Goal: Entertainment & Leisure: Consume media (video, audio)

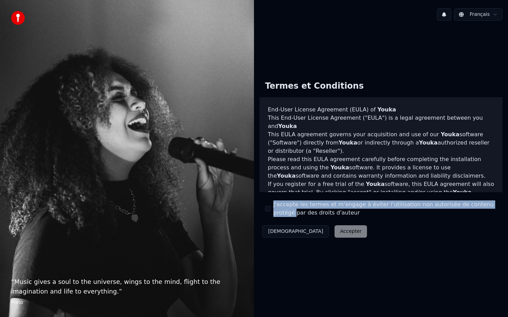
click at [273, 209] on label "J'accepte les termes et m'engage à éviter l'utilisation non autorisée de conten…" at bounding box center [385, 209] width 224 height 17
click at [269, 210] on button "J'accepte les termes et m'engage à éviter l'utilisation non autorisée de conten…" at bounding box center [268, 209] width 6 height 6
click at [334, 230] on button "Accepter" at bounding box center [350, 232] width 32 height 12
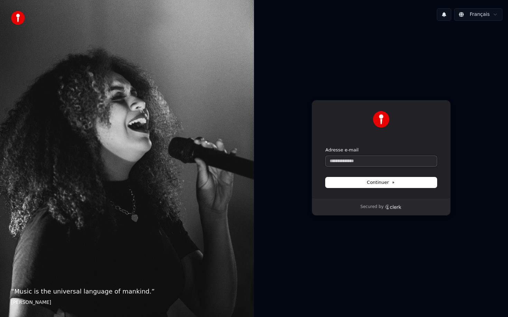
click at [372, 161] on input "Adresse e-mail" at bounding box center [380, 161] width 111 height 10
click at [401, 180] on button "Continuer" at bounding box center [380, 183] width 111 height 10
type input "**********"
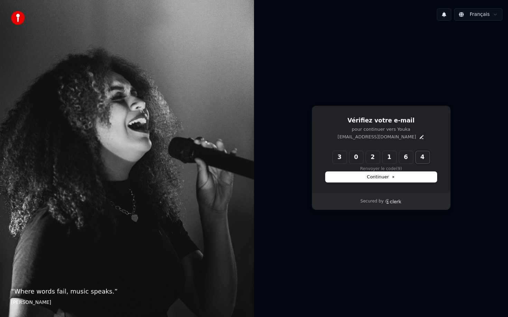
type input "******"
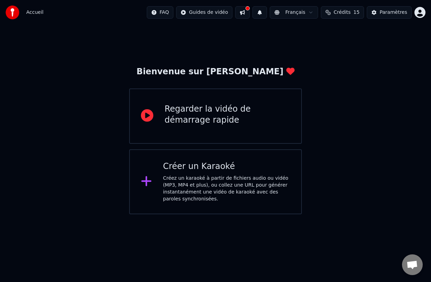
click at [204, 186] on div "Créez un karaoké à partir de fichiers audio ou vidéo (MP3, MP4 et plus), ou col…" at bounding box center [226, 189] width 127 height 28
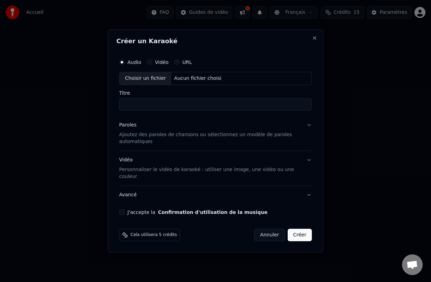
click at [176, 65] on button "URL" at bounding box center [177, 62] width 6 height 6
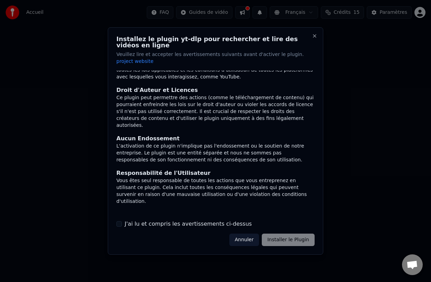
scroll to position [54, 0]
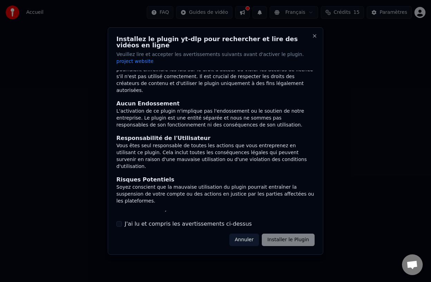
click at [120, 221] on button "J'ai lu et compris les avertissements ci-dessus" at bounding box center [119, 224] width 6 height 6
click at [282, 237] on button "Installer le Plugin" at bounding box center [288, 240] width 53 height 12
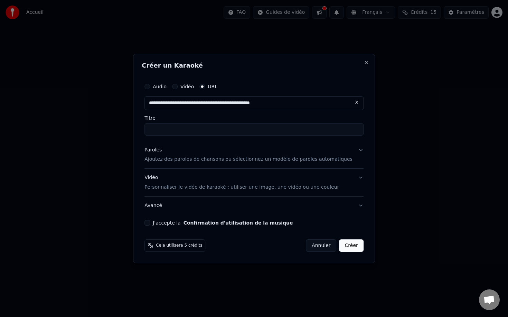
type input "**********"
click at [231, 136] on div "Audio Vidéo URL Titre Paroles Ajoutez des paroles de chansons ou sélectionnez u…" at bounding box center [254, 153] width 225 height 152
type input "**********"
click at [353, 149] on button "Paroles Ajoutez des paroles de chansons ou sélectionnez un modèle de paroles au…" at bounding box center [253, 155] width 219 height 28
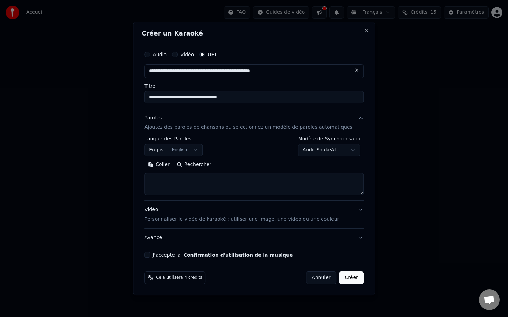
click at [200, 148] on button "English English" at bounding box center [173, 150] width 58 height 12
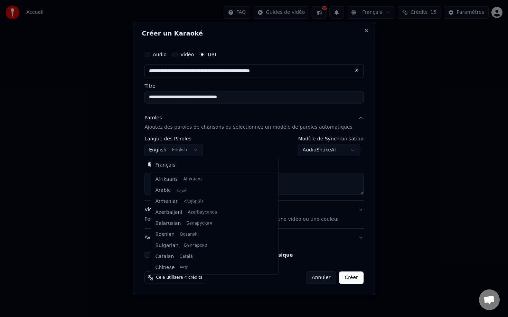
scroll to position [55, 0]
select select "**"
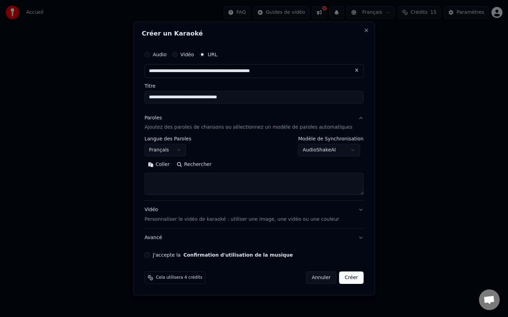
click at [167, 165] on button "Coller" at bounding box center [158, 165] width 29 height 11
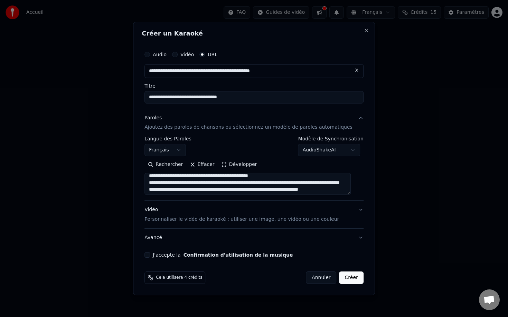
scroll to position [8, 0]
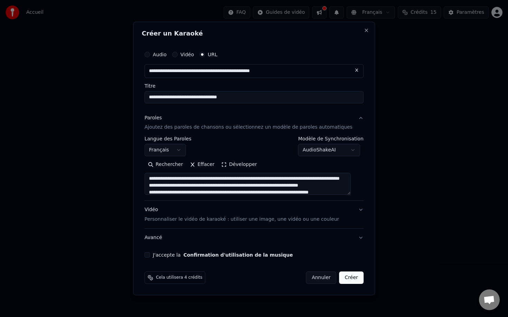
click at [319, 180] on textarea at bounding box center [247, 184] width 206 height 22
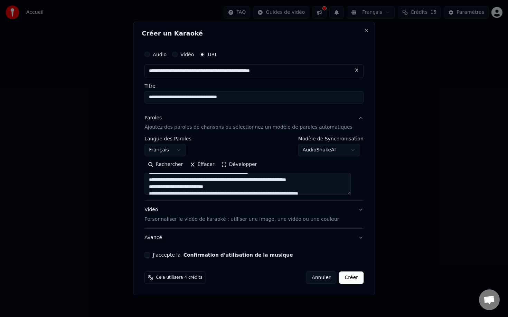
scroll to position [7, 0]
click at [220, 180] on textarea at bounding box center [247, 184] width 206 height 22
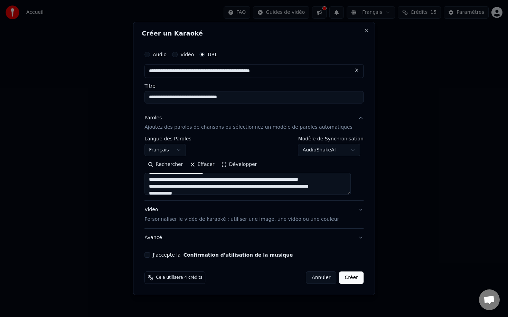
scroll to position [29, 0]
click at [260, 179] on textarea at bounding box center [247, 184] width 206 height 22
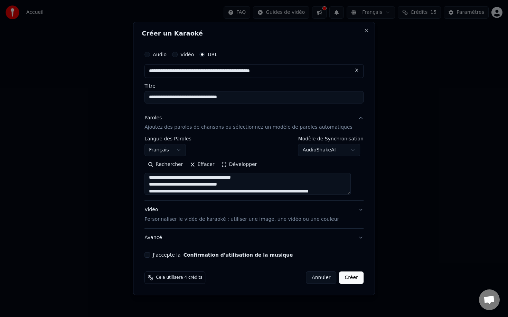
scroll to position [38, 0]
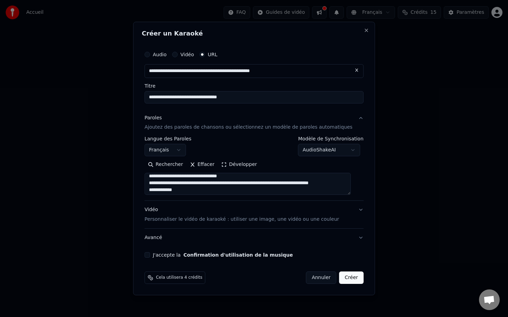
click at [274, 184] on textarea at bounding box center [247, 184] width 206 height 22
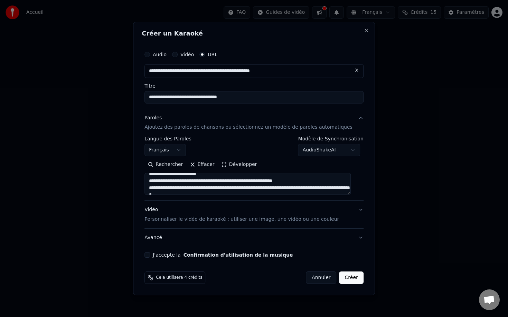
scroll to position [76, 0]
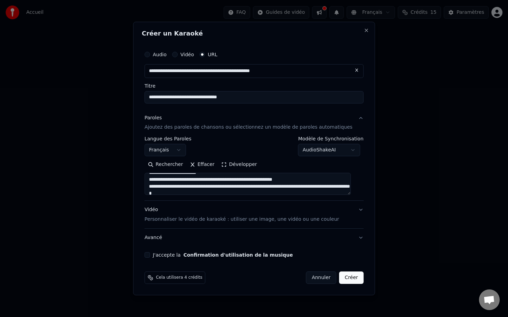
click at [292, 181] on textarea at bounding box center [247, 184] width 206 height 22
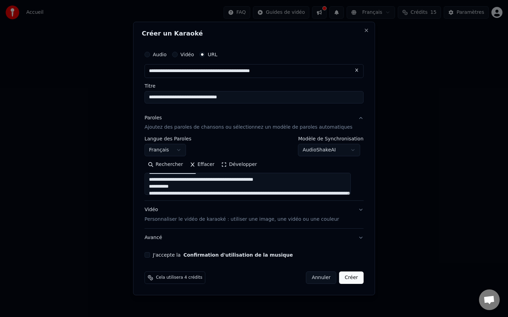
scroll to position [86, 0]
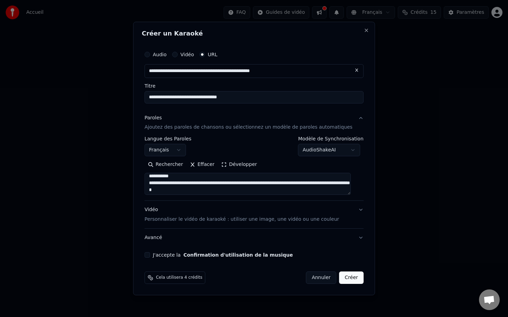
click at [255, 185] on textarea at bounding box center [247, 184] width 206 height 22
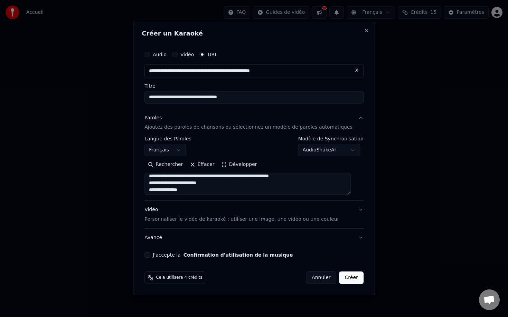
click at [222, 177] on textarea at bounding box center [247, 184] width 206 height 22
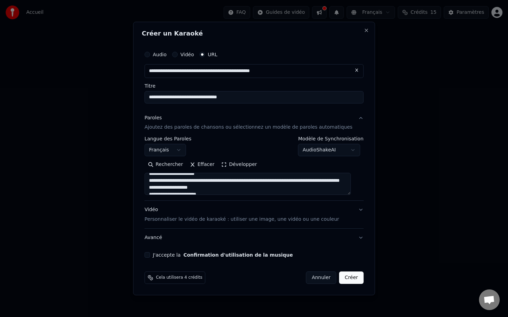
scroll to position [139, 0]
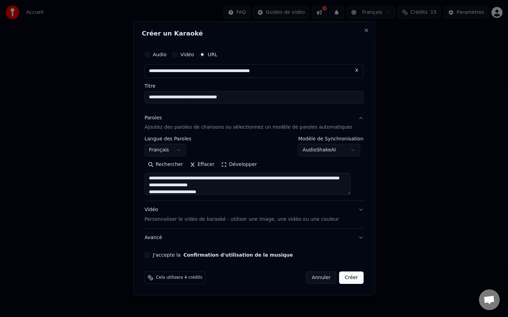
click at [267, 179] on textarea at bounding box center [247, 184] width 206 height 22
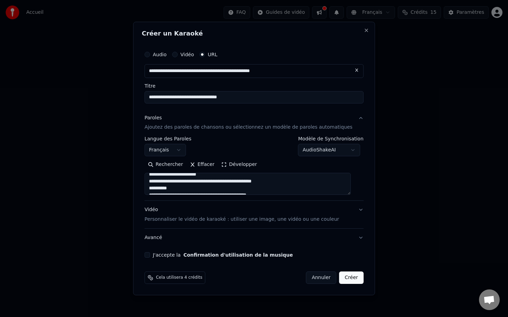
scroll to position [167, 0]
click at [246, 179] on textarea at bounding box center [247, 184] width 206 height 22
click at [241, 182] on textarea at bounding box center [247, 184] width 206 height 22
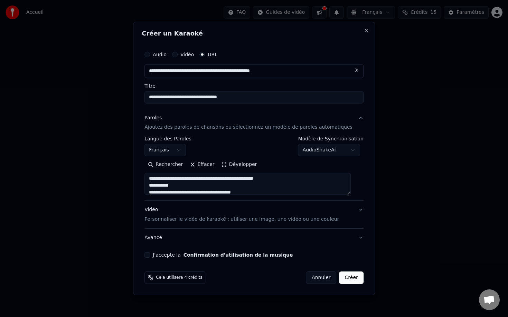
click at [246, 179] on textarea at bounding box center [247, 184] width 206 height 22
type textarea "**********"
click at [150, 256] on button "J'accepte la Confirmation d'utilisation de la musique" at bounding box center [147, 256] width 6 height 6
click at [345, 279] on button "Créer" at bounding box center [351, 278] width 24 height 12
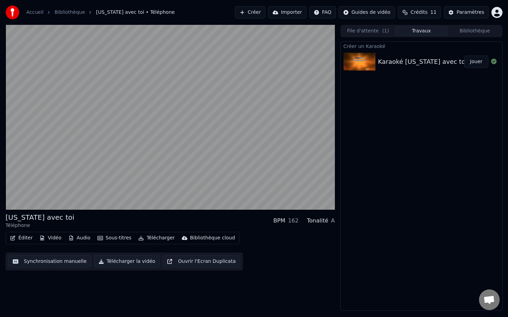
click at [24, 237] on button "Éditer" at bounding box center [21, 239] width 28 height 10
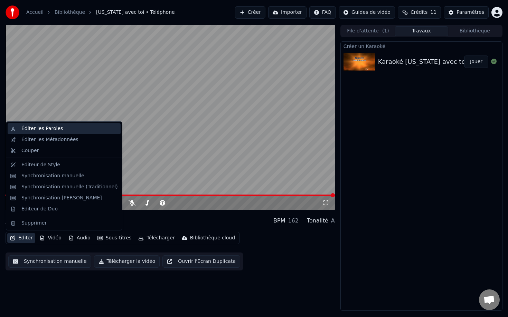
click at [55, 129] on div "Éditer les Paroles" at bounding box center [41, 128] width 41 height 7
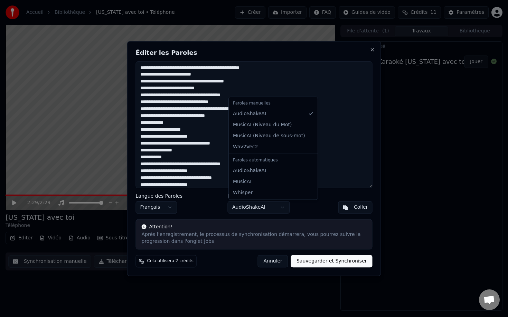
click at [264, 206] on body "Accueil Bibliothèque [US_STATE] avec toi • Téléphone Créer Importer FAQ Guides …" at bounding box center [254, 158] width 508 height 317
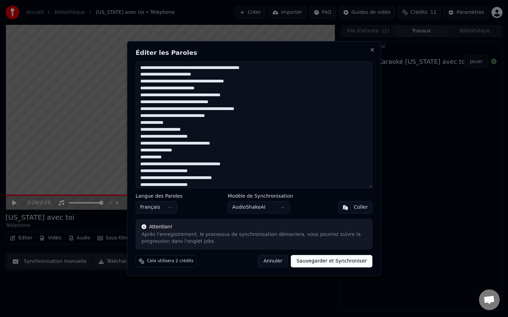
click at [309, 205] on body "Accueil Bibliothèque [US_STATE] avec toi • Téléphone Créer Importer FAQ Guides …" at bounding box center [254, 158] width 508 height 317
click at [370, 50] on button "Close" at bounding box center [373, 50] width 6 height 6
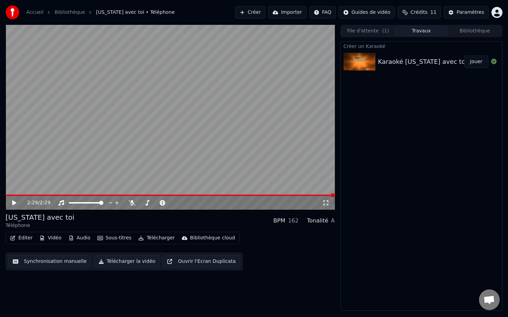
click at [23, 240] on button "Éditer" at bounding box center [21, 239] width 28 height 10
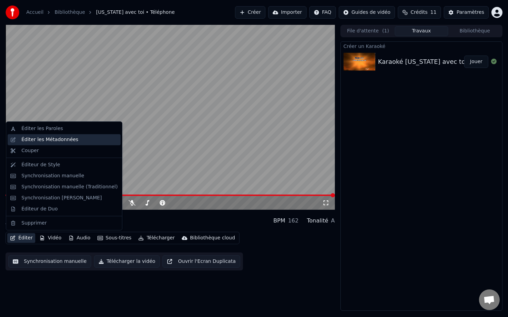
click at [55, 142] on div "Éditer les Métadonnées" at bounding box center [49, 139] width 57 height 7
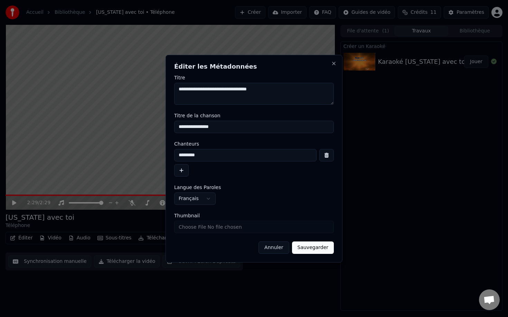
click at [332, 68] on h2 "Éditer les Métadonnées" at bounding box center [254, 67] width 160 height 6
click at [333, 62] on button "Close" at bounding box center [334, 64] width 6 height 6
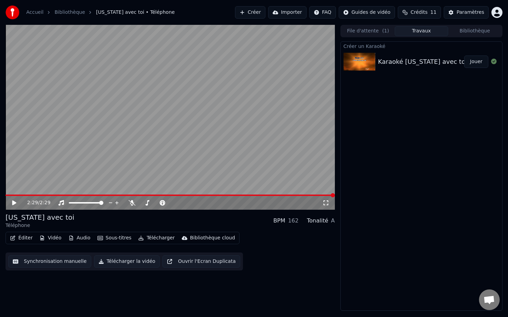
click at [24, 238] on button "Éditer" at bounding box center [21, 239] width 28 height 10
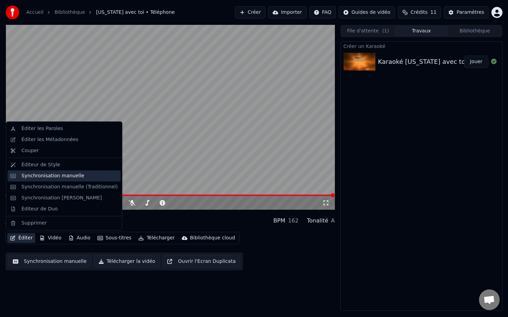
click at [40, 174] on div "Synchronisation manuelle" at bounding box center [52, 176] width 63 height 7
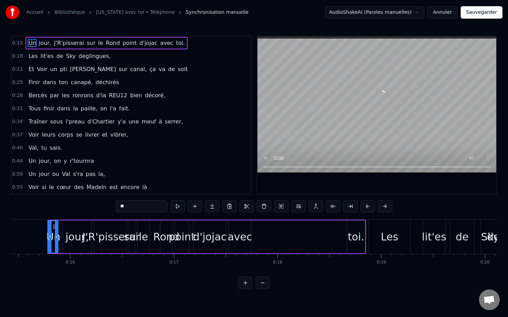
scroll to position [0, 1601]
drag, startPoint x: 244, startPoint y: 234, endPoint x: 232, endPoint y: 232, distance: 11.1
click at [232, 232] on div "avec" at bounding box center [238, 237] width 25 height 16
type input "****"
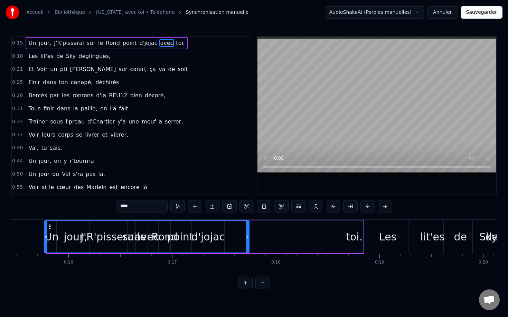
drag, startPoint x: 228, startPoint y: 232, endPoint x: 45, endPoint y: 219, distance: 183.2
click at [45, 219] on div "0:15 Un jour, J'R'pisserai sur le Rond point d'jojac avec toi. 0:18 Les lit'es …" at bounding box center [254, 163] width 486 height 254
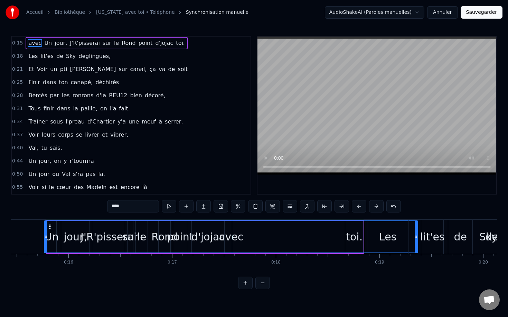
drag, startPoint x: 247, startPoint y: 238, endPoint x: 416, endPoint y: 239, distance: 168.6
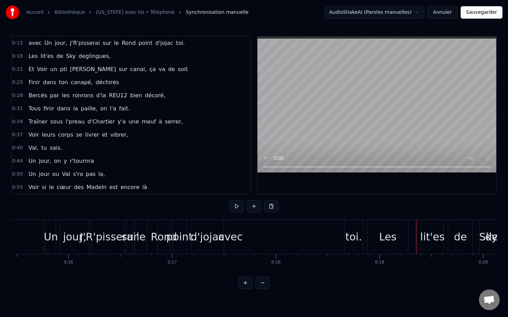
click at [443, 13] on button "Annuler" at bounding box center [442, 12] width 30 height 12
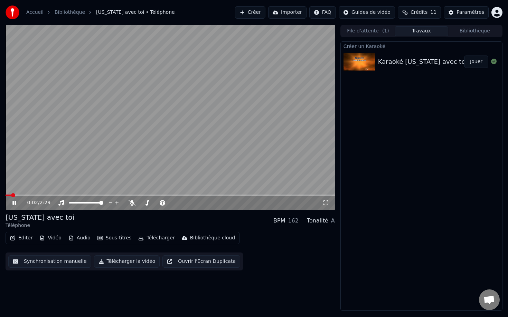
click at [15, 239] on icon "button" at bounding box center [13, 238] width 6 height 5
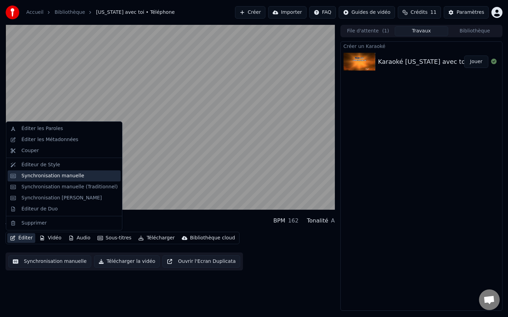
click at [48, 179] on div "Synchronisation manuelle" at bounding box center [52, 176] width 63 height 7
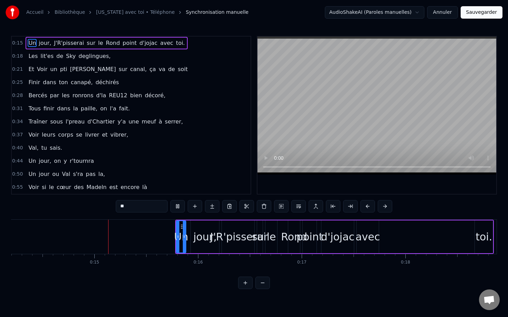
scroll to position [0, 1473]
drag, startPoint x: 479, startPoint y: 234, endPoint x: 426, endPoint y: 235, distance: 52.9
click at [426, 235] on div "Un jour, J'R'pisserai sur le Rond point d'jojac avec toi." at bounding box center [332, 237] width 319 height 34
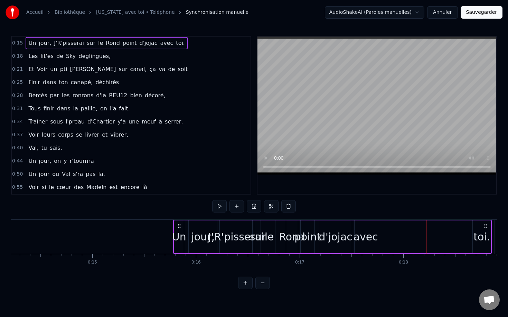
drag, startPoint x: 476, startPoint y: 233, endPoint x: 467, endPoint y: 233, distance: 9.0
click at [467, 233] on div "Un jour, J'R'pisserai sur le Rond point d'jojac avec toi." at bounding box center [332, 237] width 319 height 34
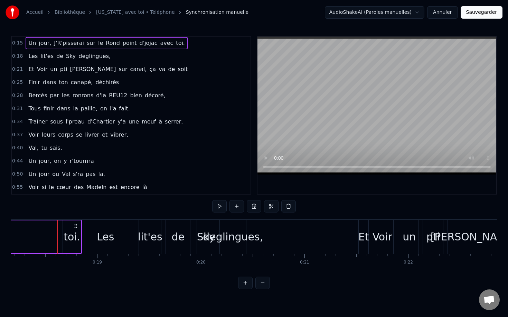
scroll to position [0, 1895]
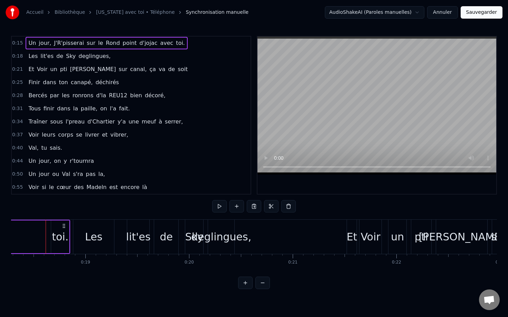
drag, startPoint x: 33, startPoint y: 244, endPoint x: 112, endPoint y: 245, distance: 78.8
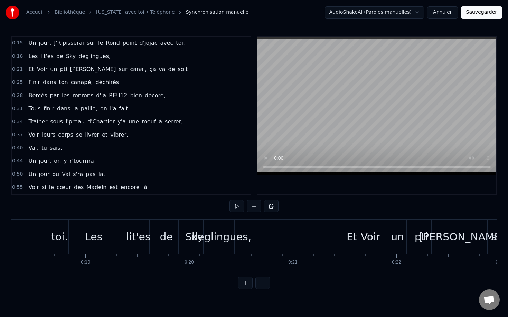
drag, startPoint x: 62, startPoint y: 238, endPoint x: 9, endPoint y: 237, distance: 53.6
click at [9, 237] on div "Accueil Bibliothèque [US_STATE] avec toi • Téléphone Synchronisation manuelle A…" at bounding box center [254, 145] width 508 height 290
click at [57, 235] on div "toi." at bounding box center [59, 237] width 17 height 16
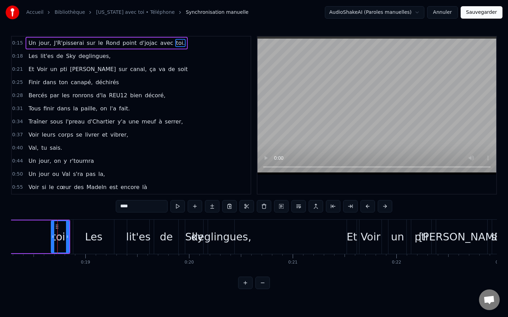
click at [278, 166] on video at bounding box center [376, 106] width 239 height 138
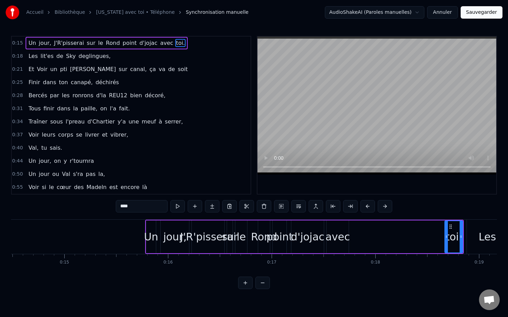
scroll to position [0, 1502]
drag, startPoint x: 450, startPoint y: 238, endPoint x: 438, endPoint y: 239, distance: 12.1
click at [438, 239] on div "Un jour, J'R'pisserai sur le Rond point d'jojac avec toi." at bounding box center [304, 237] width 319 height 34
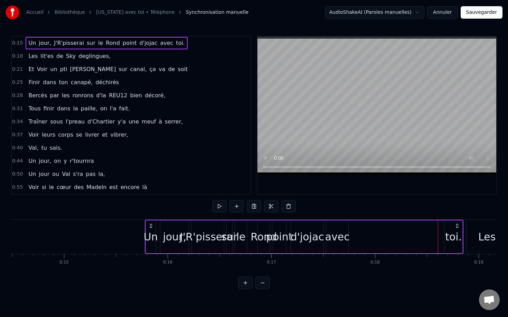
click at [445, 235] on div "toi." at bounding box center [453, 237] width 18 height 33
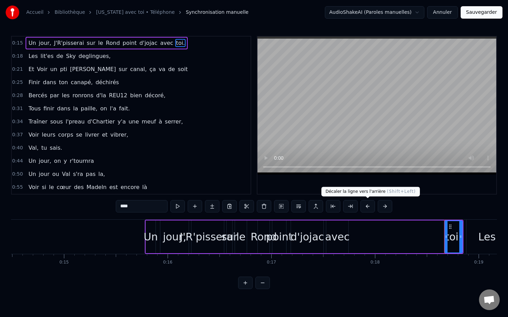
click at [366, 208] on button at bounding box center [367, 206] width 15 height 12
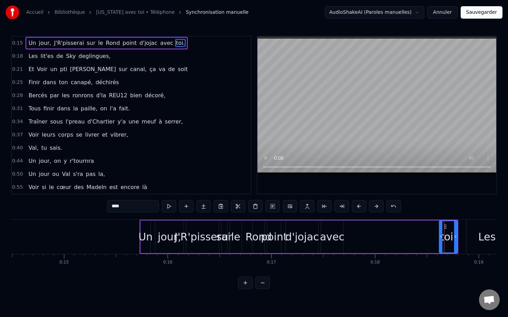
click at [366, 208] on div "****" at bounding box center [254, 206] width 294 height 12
click at [362, 207] on button at bounding box center [359, 206] width 15 height 12
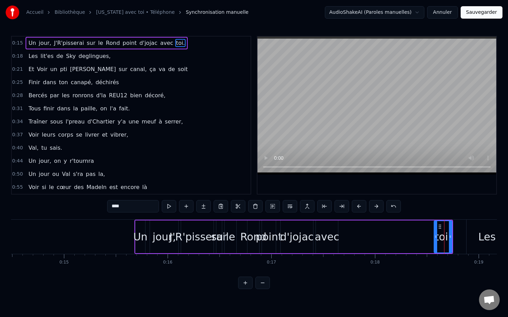
click at [362, 207] on button at bounding box center [359, 206] width 15 height 12
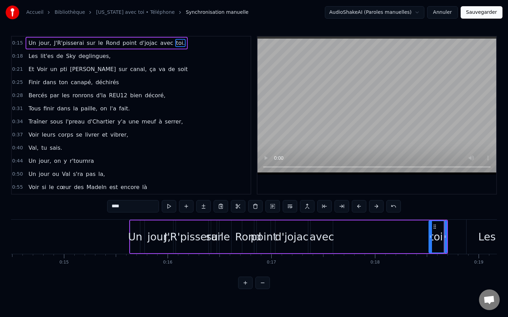
click at [439, 13] on button "Annuler" at bounding box center [442, 12] width 30 height 12
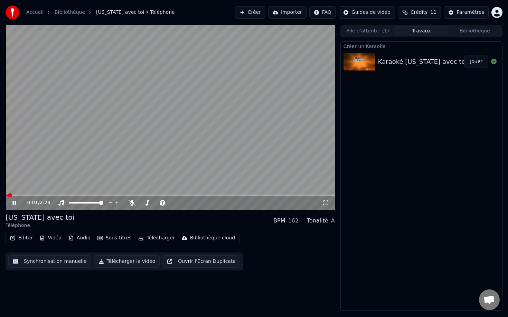
click at [17, 237] on button "Éditer" at bounding box center [21, 239] width 28 height 10
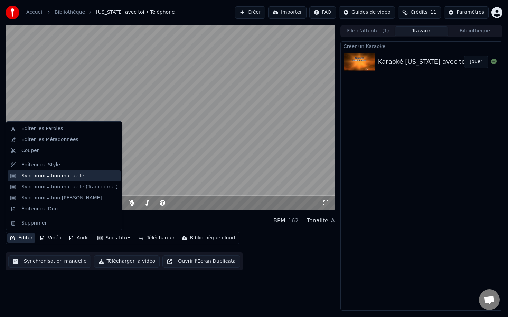
click at [61, 176] on div "Synchronisation manuelle" at bounding box center [52, 176] width 63 height 7
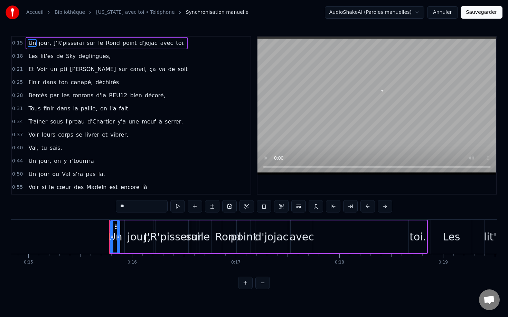
scroll to position [0, 1601]
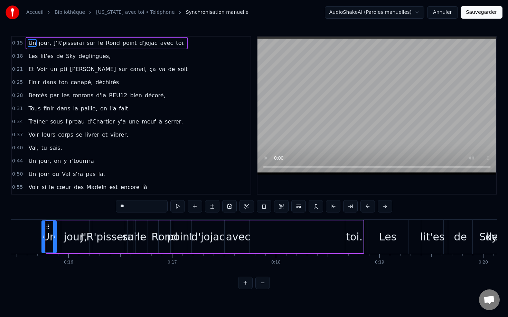
drag, startPoint x: 48, startPoint y: 237, endPoint x: 43, endPoint y: 235, distance: 5.6
click at [43, 235] on icon at bounding box center [43, 237] width 3 height 6
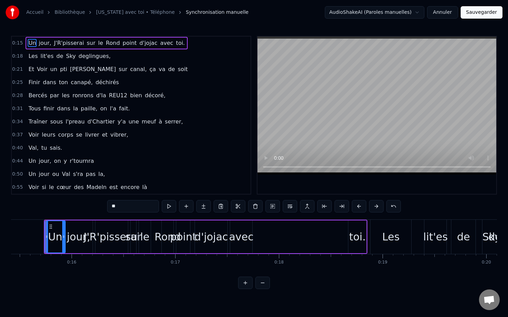
drag, startPoint x: 57, startPoint y: 236, endPoint x: 63, endPoint y: 235, distance: 5.9
click at [63, 235] on icon at bounding box center [63, 237] width 3 height 6
click at [85, 236] on div "jour," at bounding box center [78, 237] width 23 height 16
type input "*****"
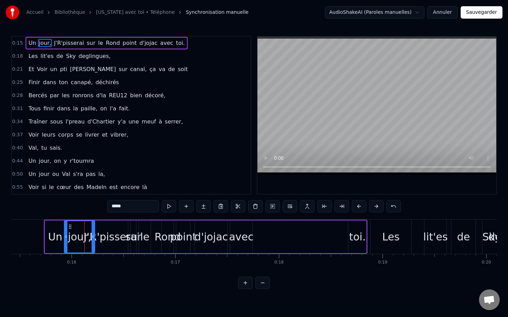
click at [92, 236] on icon at bounding box center [93, 237] width 3 height 6
click at [87, 237] on div "jour," at bounding box center [79, 237] width 23 height 16
click at [96, 237] on icon at bounding box center [96, 237] width 3 height 6
click at [86, 236] on div "jour," at bounding box center [80, 237] width 23 height 16
click at [89, 231] on div "jour," at bounding box center [80, 237] width 23 height 16
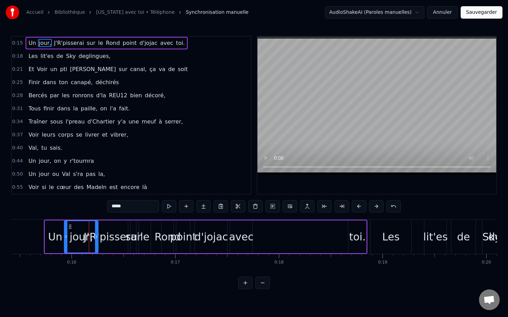
drag, startPoint x: 89, startPoint y: 231, endPoint x: 95, endPoint y: 232, distance: 6.3
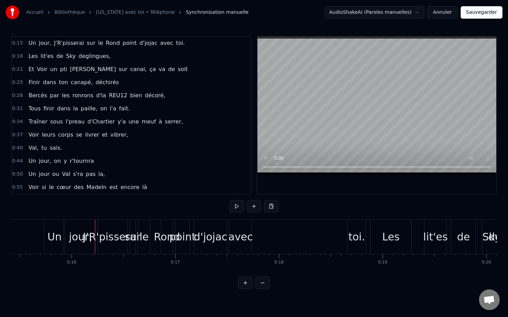
click at [96, 235] on div "J'R'pisserai" at bounding box center [111, 237] width 56 height 16
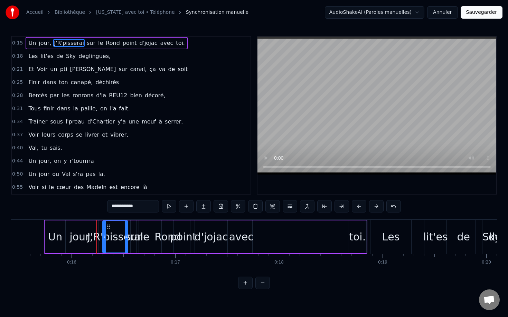
drag, startPoint x: 98, startPoint y: 238, endPoint x: 105, endPoint y: 239, distance: 7.3
click at [105, 239] on icon at bounding box center [104, 237] width 3 height 6
click at [62, 236] on div "Un" at bounding box center [55, 237] width 20 height 33
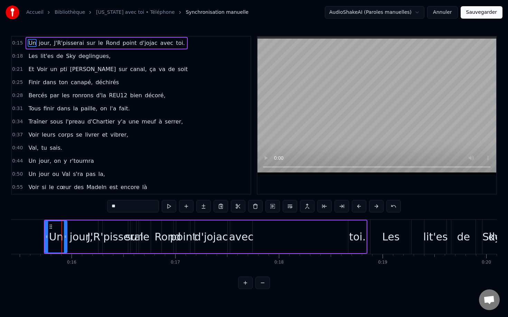
click at [64, 235] on icon at bounding box center [65, 237] width 3 height 6
click at [59, 234] on div "Un" at bounding box center [56, 237] width 14 height 16
click at [91, 240] on div "J'R'pisserai" at bounding box center [115, 237] width 56 height 16
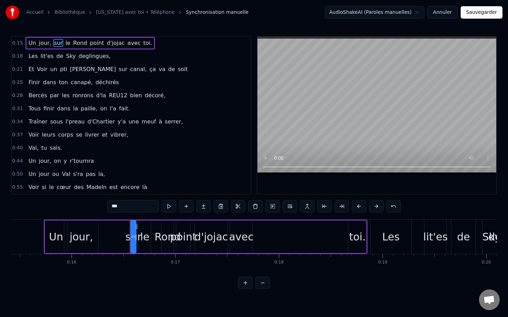
click at [59, 234] on div "Un" at bounding box center [56, 237] width 14 height 16
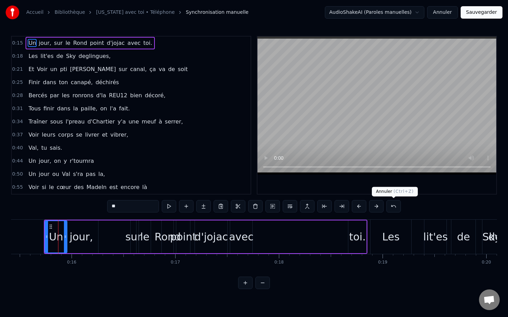
click at [392, 206] on button at bounding box center [393, 206] width 15 height 12
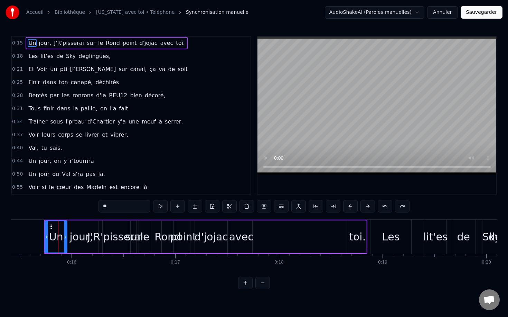
click at [47, 44] on span "jour," at bounding box center [45, 43] width 14 height 8
click at [34, 43] on span "Un" at bounding box center [32, 43] width 9 height 8
click at [242, 236] on div "avec" at bounding box center [243, 237] width 25 height 16
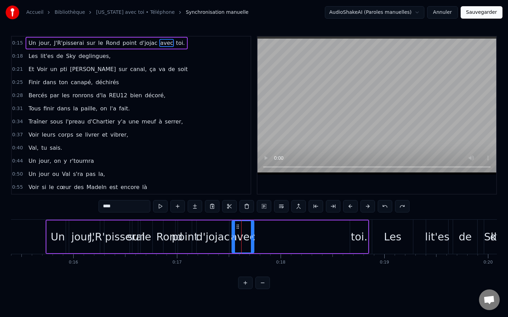
click at [354, 237] on div "toi." at bounding box center [359, 237] width 17 height 16
type input "****"
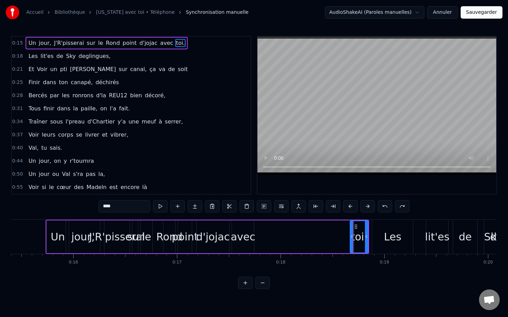
drag, startPoint x: 357, startPoint y: 238, endPoint x: 334, endPoint y: 238, distance: 22.5
click at [334, 237] on div "Un jour, J'R'pisserai sur le Rond point d'jojac avec toi." at bounding box center [207, 237] width 323 height 34
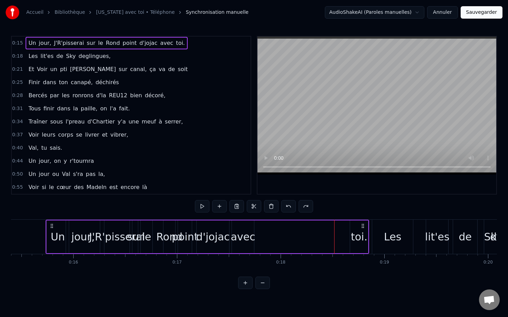
drag, startPoint x: 361, startPoint y: 236, endPoint x: 342, endPoint y: 236, distance: 18.3
click at [342, 236] on div "Un jour, J'R'pisserai sur le Rond point d'jojac avec toi." at bounding box center [207, 237] width 323 height 34
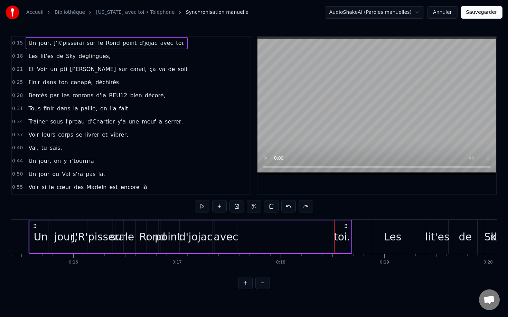
drag, startPoint x: 364, startPoint y: 227, endPoint x: 347, endPoint y: 225, distance: 17.3
click at [347, 225] on icon at bounding box center [346, 227] width 6 height 6
click at [339, 236] on div "toi." at bounding box center [342, 237] width 17 height 16
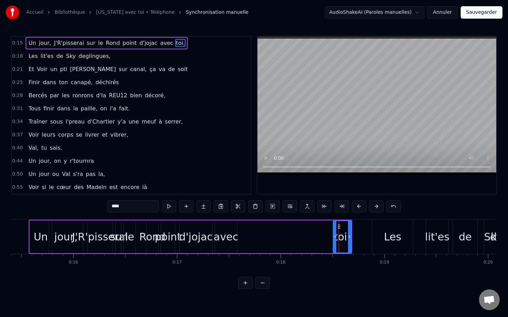
click at [55, 231] on div "jour," at bounding box center [66, 237] width 34 height 33
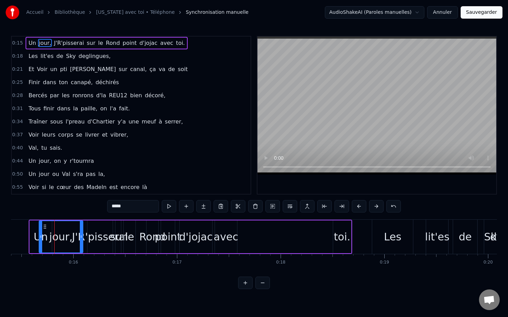
drag, startPoint x: 51, startPoint y: 235, endPoint x: 41, endPoint y: 233, distance: 9.9
click at [41, 233] on div at bounding box center [40, 236] width 3 height 31
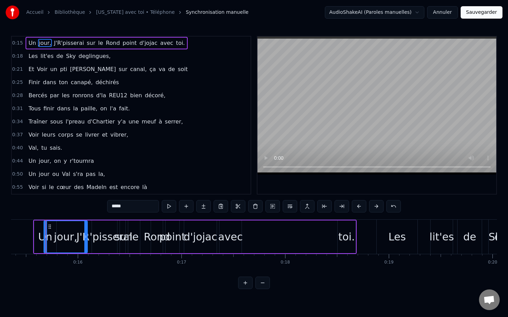
click at [67, 235] on div "jour," at bounding box center [65, 237] width 23 height 16
click at [85, 236] on icon at bounding box center [85, 237] width 3 height 6
click at [96, 237] on div "J'R'pisserai" at bounding box center [104, 237] width 56 height 16
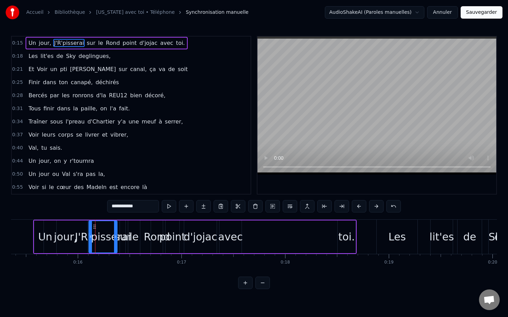
click at [90, 237] on icon at bounding box center [90, 237] width 3 height 6
click at [106, 235] on div "J'R'pisserai" at bounding box center [103, 237] width 56 height 16
click at [155, 239] on div "Rond" at bounding box center [157, 237] width 26 height 16
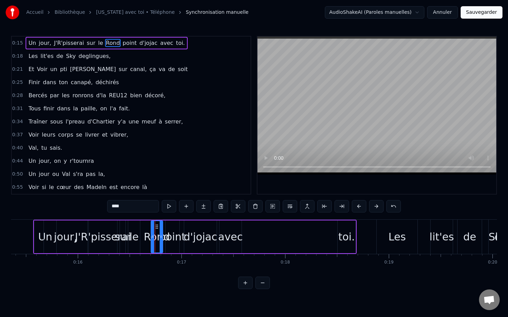
click at [223, 238] on div "avec" at bounding box center [230, 237] width 25 height 16
click at [344, 238] on div "toi." at bounding box center [346, 237] width 17 height 16
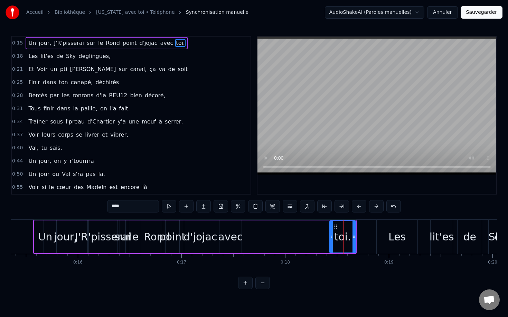
drag, startPoint x: 338, startPoint y: 238, endPoint x: 330, endPoint y: 239, distance: 7.6
click at [330, 239] on icon at bounding box center [331, 237] width 3 height 6
drag, startPoint x: 354, startPoint y: 237, endPoint x: 345, endPoint y: 238, distance: 8.3
click at [345, 238] on icon at bounding box center [345, 237] width 3 height 6
click at [236, 237] on div "avec" at bounding box center [230, 237] width 25 height 16
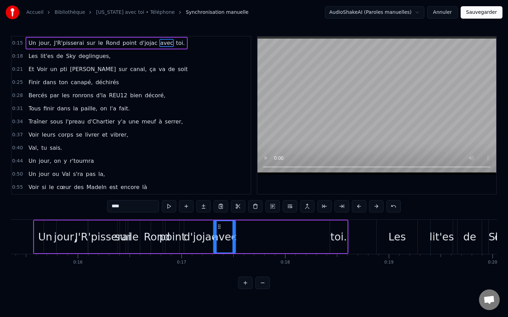
drag, startPoint x: 225, startPoint y: 228, endPoint x: 219, endPoint y: 228, distance: 5.9
click at [219, 228] on icon at bounding box center [220, 227] width 6 height 6
drag, startPoint x: 219, startPoint y: 228, endPoint x: 223, endPoint y: 228, distance: 4.1
click at [223, 228] on icon at bounding box center [223, 227] width 6 height 6
click at [336, 239] on div "toi." at bounding box center [338, 237] width 17 height 16
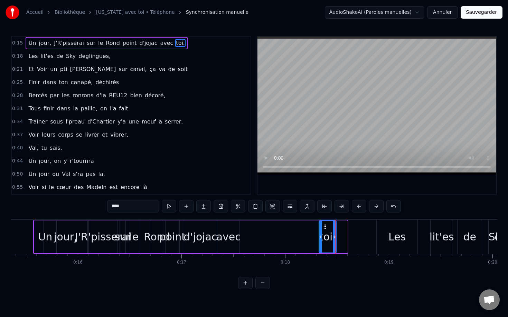
drag, startPoint x: 338, startPoint y: 228, endPoint x: 327, endPoint y: 230, distance: 11.3
click at [327, 230] on div "toi." at bounding box center [327, 236] width 17 height 31
click at [207, 233] on div "d'jojac" at bounding box center [200, 237] width 34 height 16
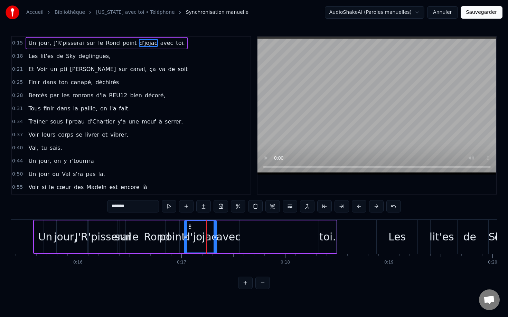
click at [323, 240] on div "toi." at bounding box center [327, 237] width 17 height 16
type input "****"
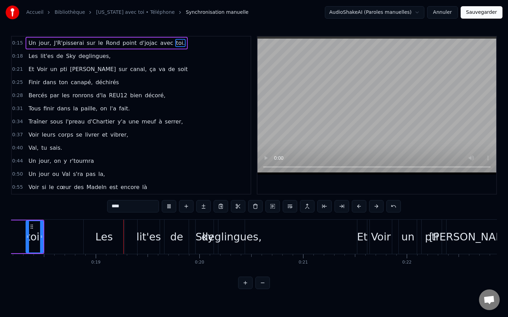
scroll to position [0, 1889]
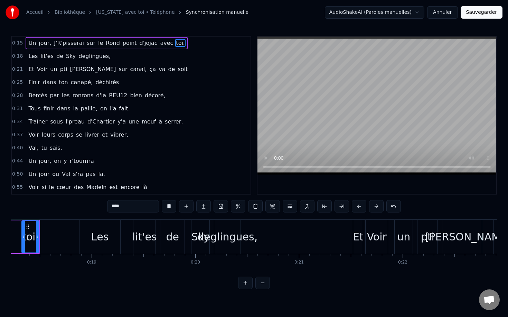
click at [271, 130] on video at bounding box center [376, 106] width 239 height 138
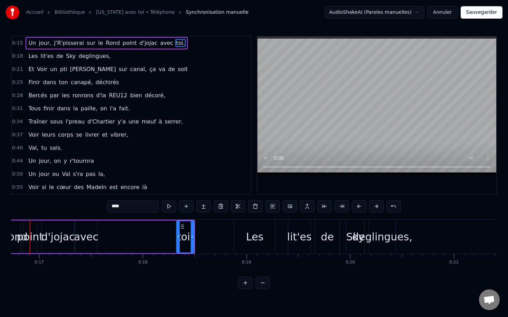
scroll to position [0, 1718]
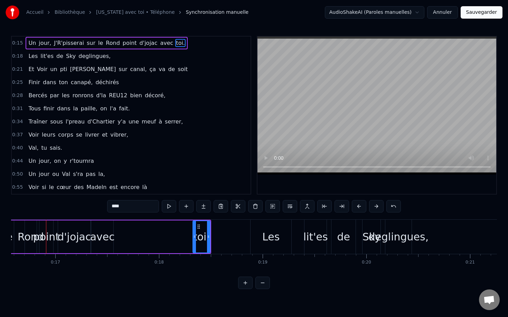
click at [200, 236] on div "toi." at bounding box center [201, 237] width 17 height 16
drag, startPoint x: 198, startPoint y: 230, endPoint x: 194, endPoint y: 229, distance: 4.2
click at [194, 229] on div "toi." at bounding box center [201, 236] width 17 height 31
drag, startPoint x: 200, startPoint y: 228, endPoint x: 184, endPoint y: 230, distance: 15.6
click at [184, 230] on div "toi." at bounding box center [185, 236] width 17 height 31
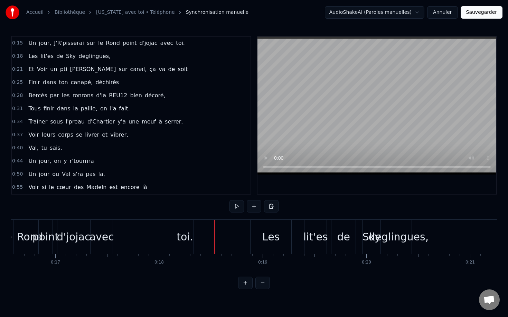
click at [139, 45] on span "d'jojac" at bounding box center [148, 43] width 19 height 8
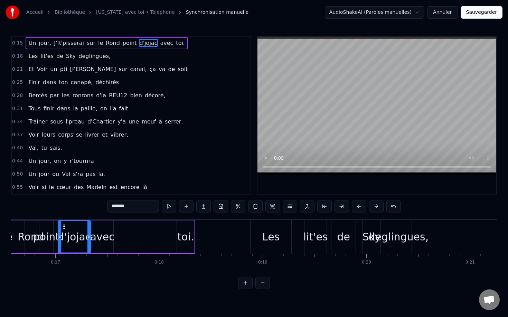
click at [149, 232] on div "Un jour, J'R'pisserai sur le Rond point d'jojac avec toi." at bounding box center [51, 237] width 288 height 34
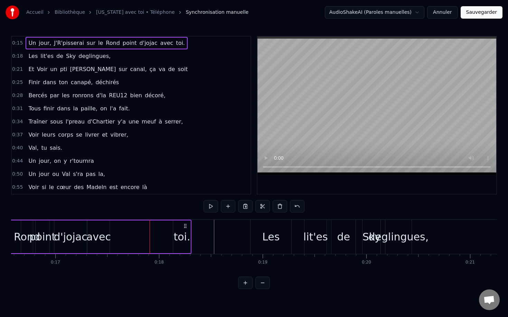
drag, startPoint x: 189, startPoint y: 227, endPoint x: 185, endPoint y: 224, distance: 4.9
click at [185, 224] on icon at bounding box center [185, 227] width 6 height 6
click at [128, 232] on div "Un jour, J'R'pisserai sur le Rond point d'jojac avec toi." at bounding box center [47, 237] width 288 height 34
click at [182, 228] on icon at bounding box center [185, 227] width 6 height 6
click at [185, 228] on icon at bounding box center [185, 227] width 6 height 6
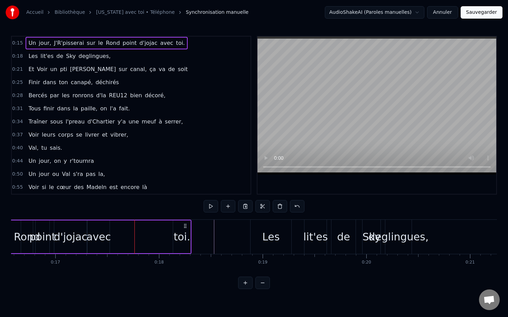
click at [181, 236] on div "toi." at bounding box center [181, 237] width 17 height 16
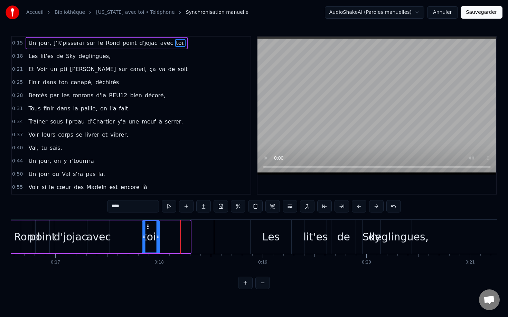
drag, startPoint x: 178, startPoint y: 228, endPoint x: 148, endPoint y: 227, distance: 30.8
click at [148, 227] on icon at bounding box center [148, 227] width 6 height 6
click at [292, 125] on video at bounding box center [376, 106] width 239 height 138
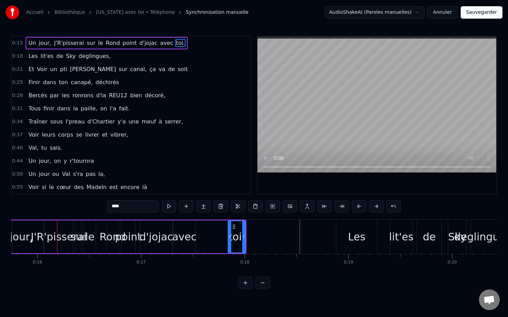
scroll to position [0, 1643]
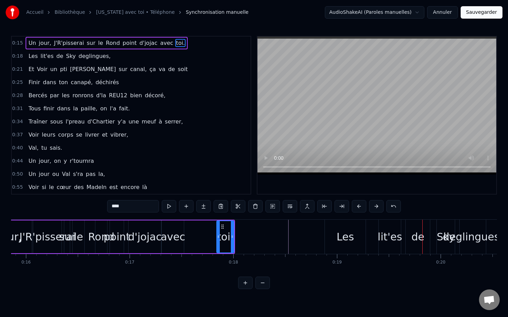
click at [104, 55] on div "Les lit'es de Sky deglingues," at bounding box center [70, 56] width 88 height 12
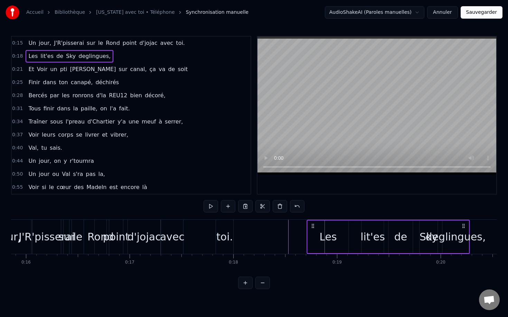
drag, startPoint x: 330, startPoint y: 227, endPoint x: 312, endPoint y: 227, distance: 17.6
click at [312, 227] on icon at bounding box center [313, 227] width 6 height 6
click at [332, 229] on div "Les" at bounding box center [327, 237] width 17 height 16
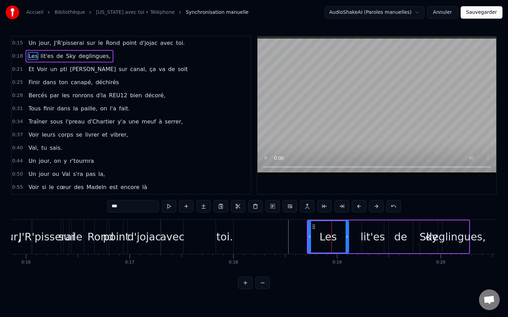
click at [448, 236] on div "deglingues," at bounding box center [456, 237] width 60 height 16
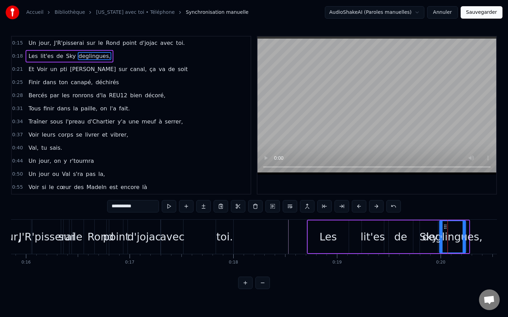
click at [446, 228] on circle at bounding box center [446, 228] width 0 height 0
click at [449, 229] on div "deglingues," at bounding box center [453, 237] width 60 height 16
click at [452, 229] on div "deglingues," at bounding box center [453, 237] width 60 height 16
click at [456, 229] on div "deglingues," at bounding box center [453, 237] width 60 height 16
click at [458, 229] on div "deglingues," at bounding box center [453, 237] width 60 height 16
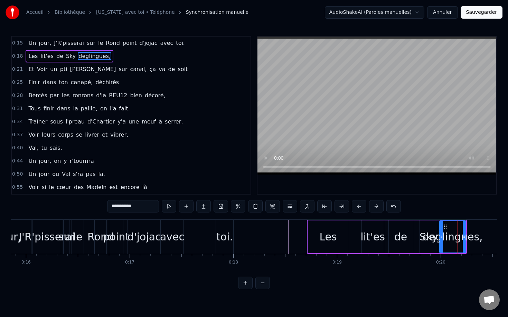
click at [461, 229] on div "deglingues," at bounding box center [453, 237] width 60 height 16
click at [30, 67] on span "Et" at bounding box center [31, 69] width 7 height 8
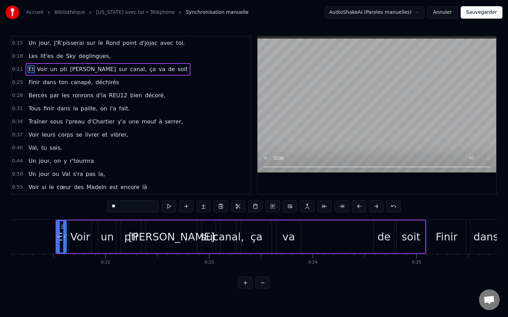
scroll to position [0, 2196]
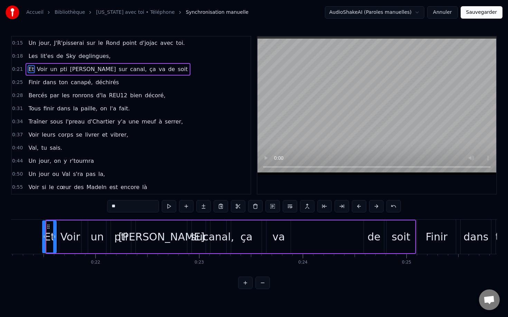
drag, startPoint x: 49, startPoint y: 231, endPoint x: 45, endPoint y: 231, distance: 4.2
click at [45, 231] on div at bounding box center [44, 236] width 3 height 31
click at [51, 230] on div "Et" at bounding box center [51, 237] width 11 height 16
click at [67, 232] on div "Voir" at bounding box center [72, 237] width 20 height 16
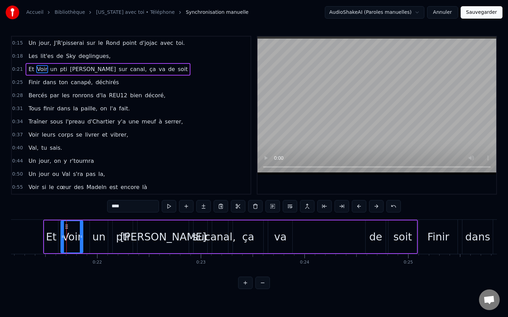
drag, startPoint x: 70, startPoint y: 230, endPoint x: 64, endPoint y: 230, distance: 5.5
click at [64, 230] on div "Voir" at bounding box center [72, 237] width 20 height 16
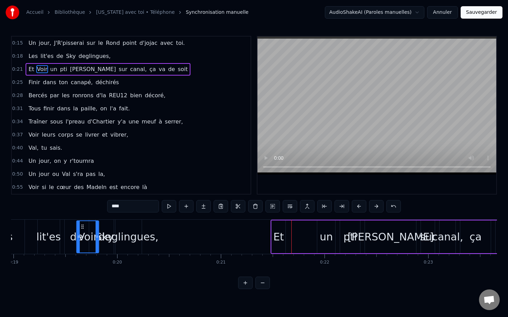
drag, startPoint x: 68, startPoint y: 227, endPoint x: 83, endPoint y: 224, distance: 15.4
click at [83, 224] on icon at bounding box center [83, 227] width 6 height 6
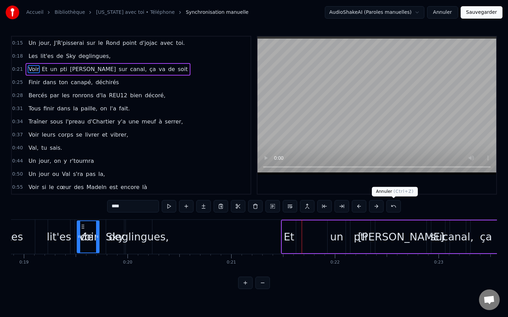
click at [392, 206] on button at bounding box center [393, 206] width 15 height 12
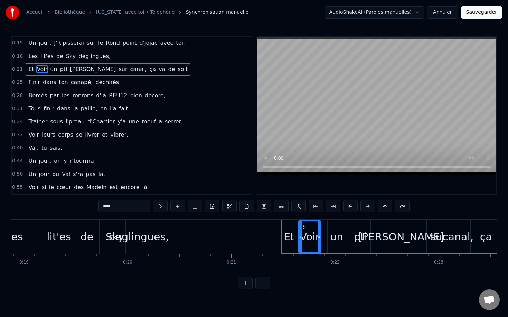
click at [306, 227] on div "Voir" at bounding box center [309, 236] width 21 height 31
click at [312, 227] on div "Voir" at bounding box center [309, 236] width 21 height 31
drag, startPoint x: 306, startPoint y: 228, endPoint x: 300, endPoint y: 227, distance: 6.9
click at [300, 227] on icon at bounding box center [298, 227] width 6 height 6
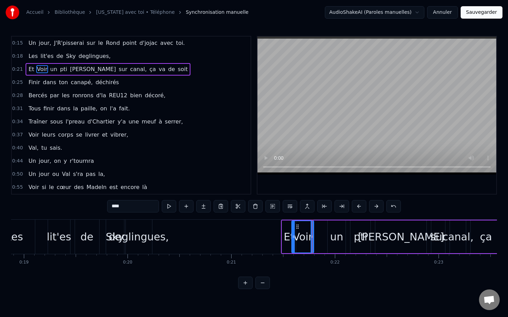
click at [302, 228] on div "Voir" at bounding box center [302, 236] width 21 height 31
click at [334, 230] on div "un" at bounding box center [336, 237] width 13 height 16
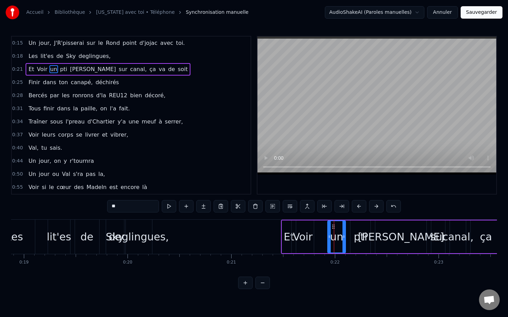
click at [336, 230] on div "un" at bounding box center [336, 237] width 13 height 16
click at [310, 231] on div "Voir" at bounding box center [303, 237] width 20 height 16
type input "****"
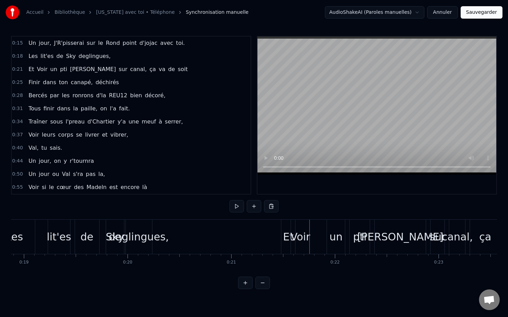
click at [300, 234] on div "Voir" at bounding box center [300, 237] width 20 height 16
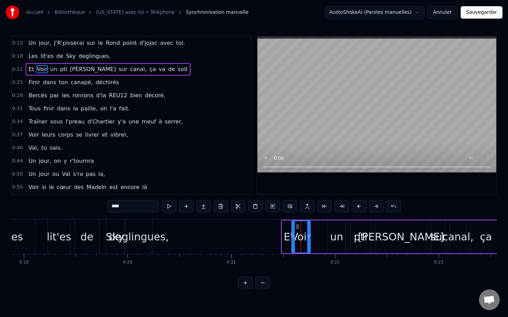
click at [304, 231] on div "Voir" at bounding box center [301, 237] width 20 height 16
click at [289, 232] on div "Et" at bounding box center [289, 237] width 11 height 16
drag, startPoint x: 284, startPoint y: 236, endPoint x: 278, endPoint y: 236, distance: 5.5
click at [278, 236] on circle at bounding box center [278, 236] width 0 height 0
click at [286, 230] on div "Et" at bounding box center [286, 237] width 11 height 16
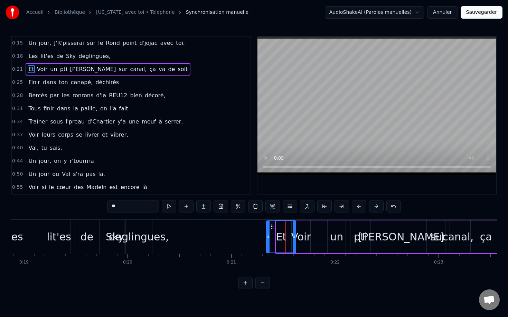
drag, startPoint x: 278, startPoint y: 235, endPoint x: 269, endPoint y: 234, distance: 9.5
click at [269, 234] on div at bounding box center [268, 236] width 3 height 31
click at [281, 236] on div "Et" at bounding box center [281, 237] width 11 height 16
click at [300, 236] on div "Voir" at bounding box center [301, 237] width 20 height 16
drag, startPoint x: 297, startPoint y: 227, endPoint x: 293, endPoint y: 228, distance: 3.8
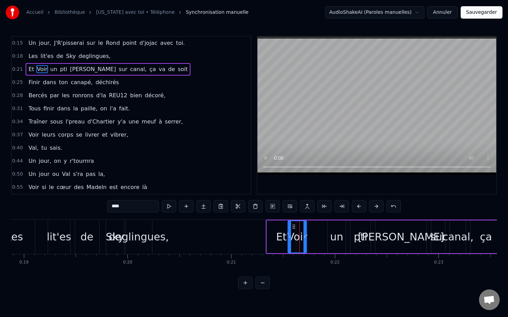
click at [293, 228] on icon at bounding box center [294, 227] width 6 height 6
click at [300, 231] on div "Voir" at bounding box center [297, 237] width 20 height 16
click at [296, 229] on div "Voir" at bounding box center [297, 237] width 20 height 16
click at [302, 231] on div "Voir" at bounding box center [297, 237] width 20 height 16
drag, startPoint x: 295, startPoint y: 229, endPoint x: 289, endPoint y: 229, distance: 5.9
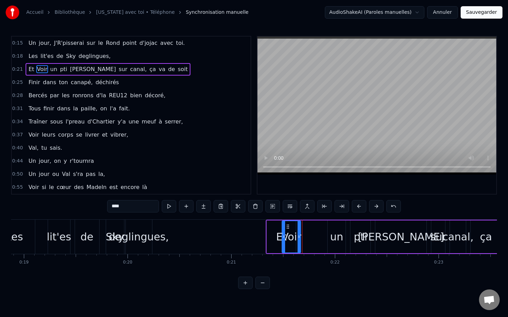
click at [289, 229] on icon at bounding box center [288, 227] width 6 height 6
click at [291, 229] on div "Voir" at bounding box center [292, 237] width 20 height 16
click at [281, 231] on div "Et" at bounding box center [281, 237] width 11 height 16
click at [276, 231] on div "Et" at bounding box center [281, 236] width 28 height 31
click at [273, 229] on circle at bounding box center [273, 228] width 0 height 0
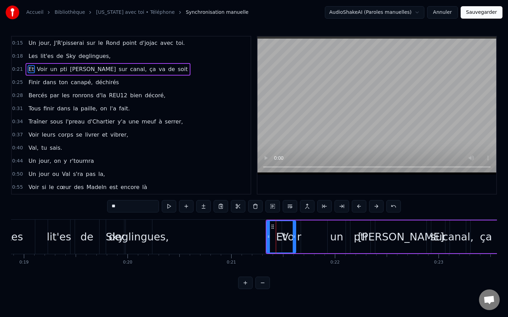
click at [287, 231] on div "Et" at bounding box center [281, 236] width 28 height 31
click at [274, 228] on icon at bounding box center [273, 227] width 6 height 6
drag, startPoint x: 294, startPoint y: 235, endPoint x: 283, endPoint y: 234, distance: 10.8
click at [283, 234] on div at bounding box center [283, 236] width 3 height 31
click at [278, 236] on div "Et" at bounding box center [275, 237] width 11 height 16
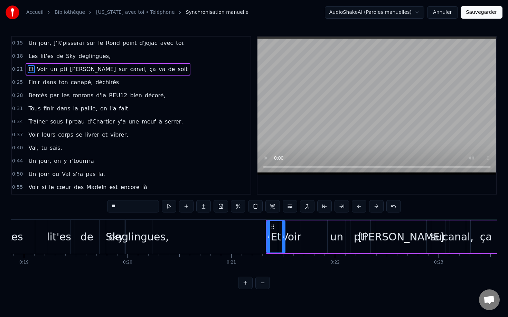
click at [290, 237] on div "Voir" at bounding box center [292, 237] width 20 height 16
drag, startPoint x: 298, startPoint y: 236, endPoint x: 302, endPoint y: 236, distance: 3.5
click at [302, 236] on icon at bounding box center [302, 237] width 3 height 6
click at [296, 231] on div "Voir" at bounding box center [293, 237] width 20 height 16
click at [290, 226] on div "Voir" at bounding box center [292, 236] width 21 height 31
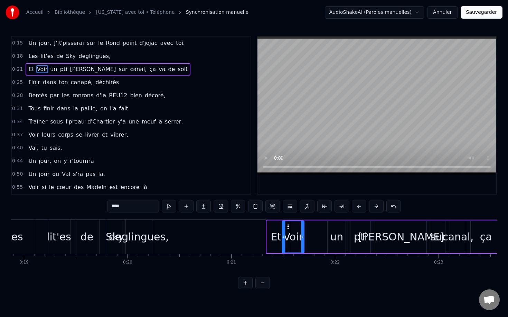
click at [294, 226] on div "Voir" at bounding box center [292, 236] width 21 height 31
click at [288, 228] on icon at bounding box center [287, 227] width 6 height 6
click at [293, 229] on div "Voir" at bounding box center [291, 236] width 21 height 31
click at [333, 231] on div "un" at bounding box center [336, 237] width 13 height 16
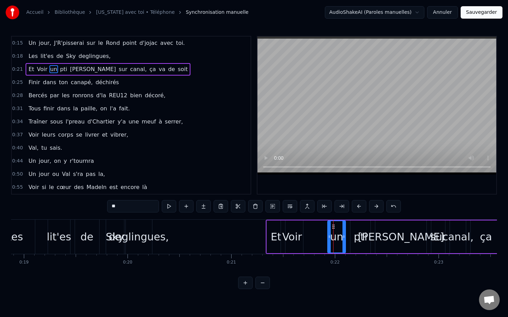
click at [337, 231] on div "un" at bounding box center [336, 237] width 13 height 16
click at [385, 229] on div "[PERSON_NAME]" at bounding box center [400, 237] width 51 height 33
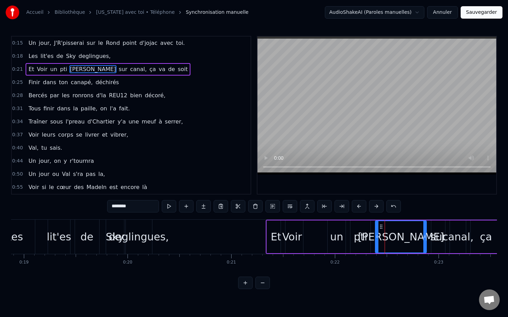
click at [408, 236] on div "[PERSON_NAME]" at bounding box center [401, 237] width 86 height 16
click at [438, 239] on div "sur" at bounding box center [438, 237] width 16 height 16
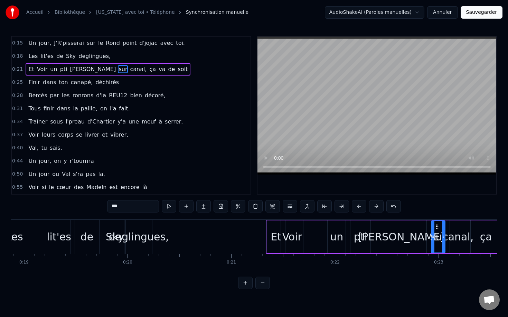
click at [453, 238] on div "canal," at bounding box center [457, 237] width 31 height 16
click at [479, 238] on div "ça" at bounding box center [486, 237] width 30 height 33
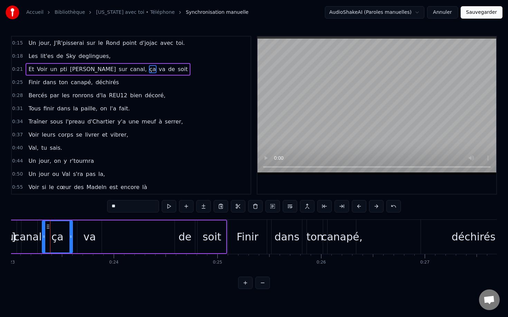
scroll to position [0, 2389]
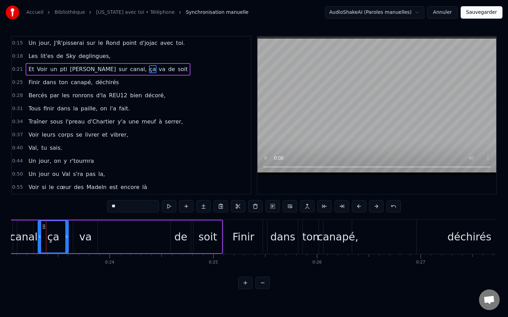
click at [200, 241] on div "soit" at bounding box center [207, 237] width 19 height 16
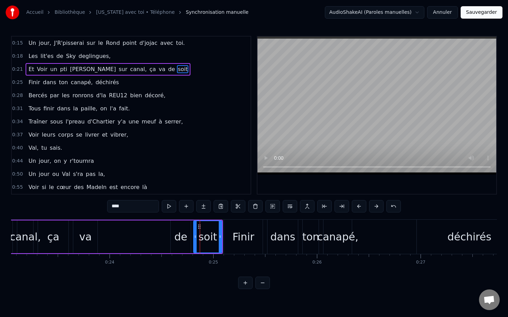
click at [89, 240] on div "va" at bounding box center [85, 237] width 12 height 16
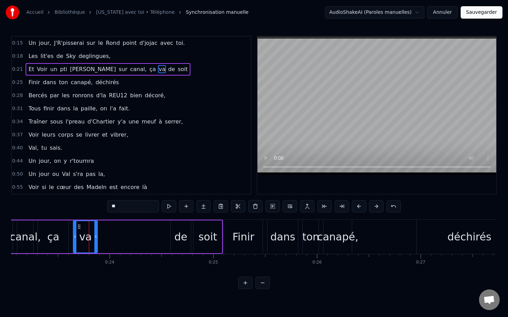
click at [177, 236] on div "de" at bounding box center [180, 237] width 13 height 16
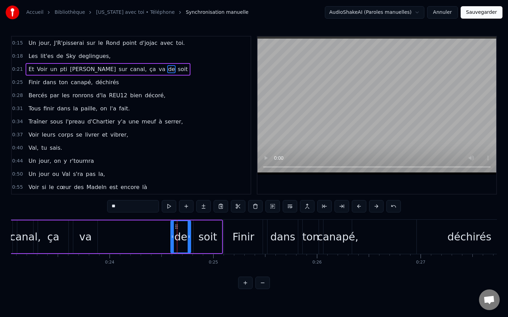
click at [179, 227] on div "de" at bounding box center [180, 236] width 19 height 31
drag, startPoint x: 177, startPoint y: 227, endPoint x: 120, endPoint y: 222, distance: 56.6
click at [120, 222] on div "de" at bounding box center [124, 236] width 19 height 31
click at [204, 232] on div "soit" at bounding box center [207, 237] width 19 height 16
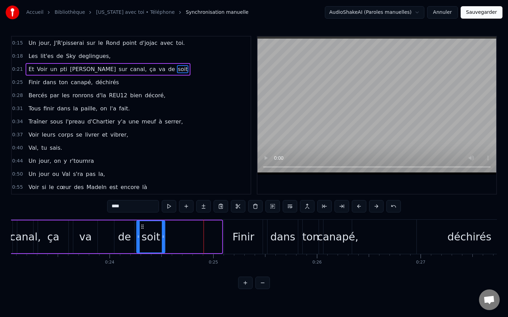
drag, startPoint x: 200, startPoint y: 228, endPoint x: 143, endPoint y: 221, distance: 57.4
click at [143, 221] on div "soit" at bounding box center [151, 236] width 28 height 31
click at [152, 225] on div "soit" at bounding box center [151, 236] width 28 height 31
click at [126, 228] on div "de" at bounding box center [124, 237] width 20 height 33
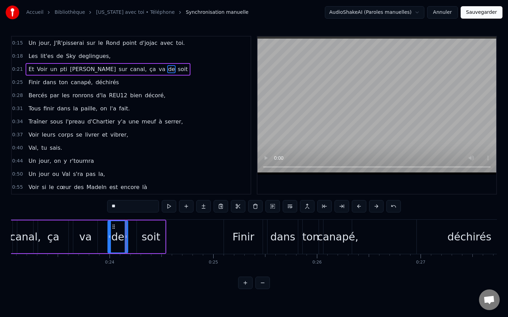
drag, startPoint x: 122, startPoint y: 228, endPoint x: 116, endPoint y: 227, distance: 6.5
click at [116, 227] on icon at bounding box center [114, 227] width 6 height 6
click at [145, 226] on div "soit" at bounding box center [151, 237] width 28 height 33
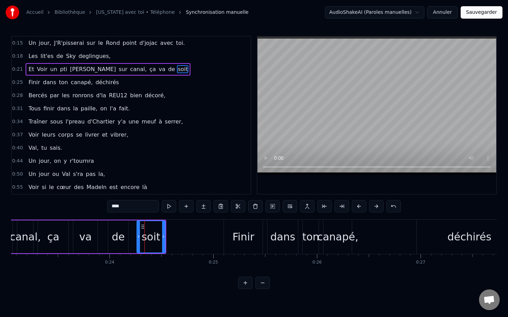
drag, startPoint x: 150, startPoint y: 226, endPoint x: 144, endPoint y: 226, distance: 5.5
click at [144, 226] on div "soit" at bounding box center [151, 236] width 28 height 31
drag, startPoint x: 141, startPoint y: 227, endPoint x: 137, endPoint y: 227, distance: 4.1
click at [137, 227] on circle at bounding box center [137, 227] width 0 height 0
click at [150, 229] on div "soit" at bounding box center [146, 237] width 19 height 16
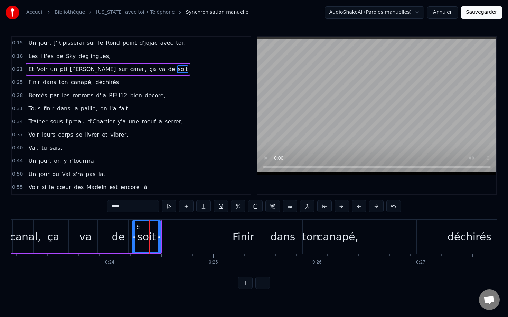
click at [155, 230] on div "soit" at bounding box center [147, 236] width 28 height 31
click at [157, 230] on div "soit" at bounding box center [147, 236] width 28 height 31
drag, startPoint x: 146, startPoint y: 228, endPoint x: 142, endPoint y: 228, distance: 3.8
click at [142, 228] on div "soit" at bounding box center [147, 236] width 28 height 31
drag, startPoint x: 139, startPoint y: 227, endPoint x: 133, endPoint y: 227, distance: 5.9
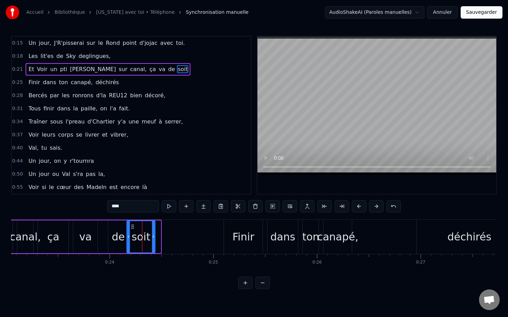
click at [133, 227] on icon at bounding box center [133, 227] width 6 height 6
click at [148, 229] on div "soit" at bounding box center [141, 236] width 28 height 31
drag, startPoint x: 138, startPoint y: 227, endPoint x: 133, endPoint y: 228, distance: 5.2
click at [133, 228] on div "soit" at bounding box center [141, 236] width 28 height 31
click at [120, 229] on div "de" at bounding box center [118, 237] width 13 height 16
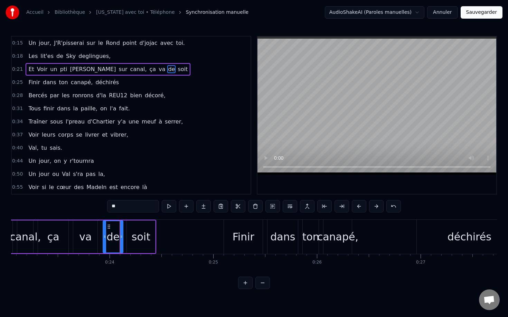
drag, startPoint x: 116, startPoint y: 229, endPoint x: 112, endPoint y: 228, distance: 4.9
click at [112, 228] on icon at bounding box center [109, 227] width 6 height 6
click at [139, 231] on div "soit" at bounding box center [141, 237] width 19 height 16
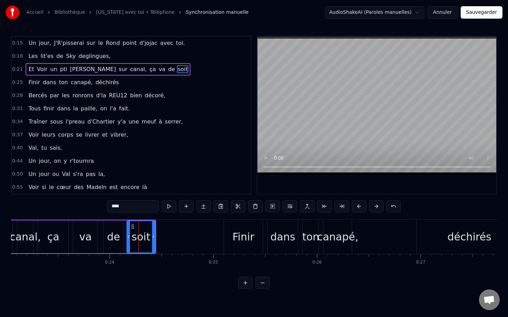
drag, startPoint x: 143, startPoint y: 229, endPoint x: 139, endPoint y: 228, distance: 4.2
click at [139, 228] on div "soit" at bounding box center [141, 236] width 28 height 31
drag, startPoint x: 135, startPoint y: 228, endPoint x: 132, endPoint y: 228, distance: 3.8
click at [132, 228] on div "soit" at bounding box center [141, 236] width 28 height 31
click at [132, 228] on icon at bounding box center [133, 227] width 6 height 6
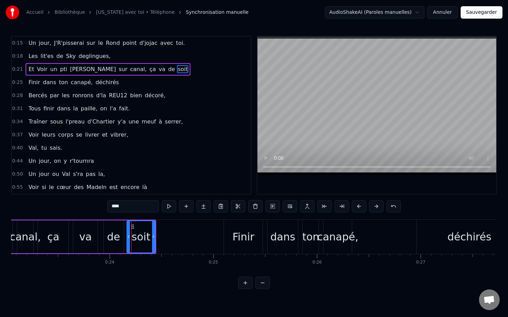
click at [150, 227] on div "soit" at bounding box center [141, 236] width 28 height 31
drag, startPoint x: 141, startPoint y: 226, endPoint x: 137, endPoint y: 227, distance: 4.2
click at [137, 227] on div "soit" at bounding box center [141, 236] width 28 height 31
click at [149, 231] on div "soit" at bounding box center [141, 237] width 19 height 16
drag, startPoint x: 134, startPoint y: 229, endPoint x: 130, endPoint y: 229, distance: 3.8
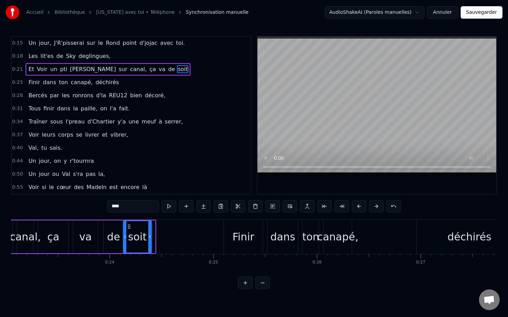
click at [130, 229] on icon at bounding box center [129, 227] width 6 height 6
click at [135, 229] on div "soit" at bounding box center [137, 236] width 28 height 31
click at [92, 230] on div "va" at bounding box center [85, 237] width 24 height 33
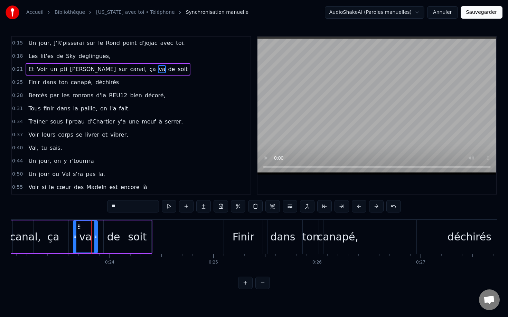
click at [57, 230] on div "ça" at bounding box center [53, 237] width 12 height 16
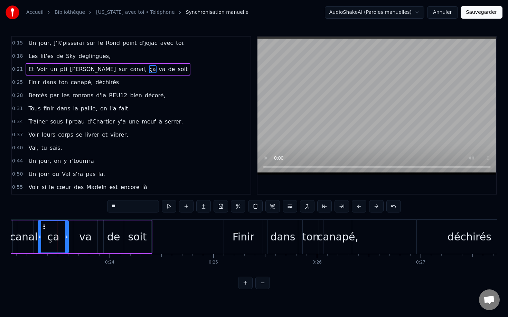
click at [79, 227] on div "va" at bounding box center [85, 237] width 24 height 33
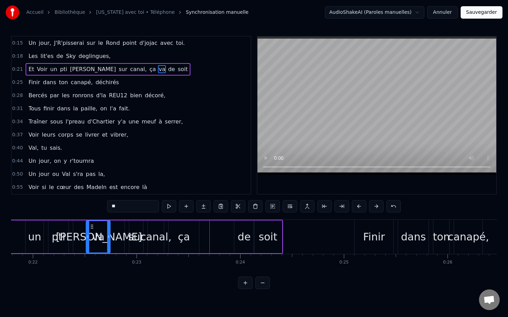
scroll to position [0, 2254]
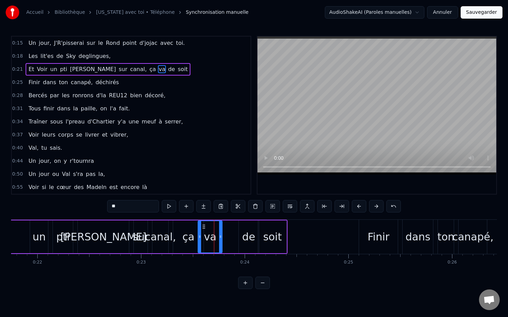
drag, startPoint x: 80, startPoint y: 227, endPoint x: 205, endPoint y: 259, distance: 128.9
click at [205, 259] on div "Un jour, J'R'pisserai sur le Rond point d'jojac avec toi. Les lit'es de Sky deg…" at bounding box center [254, 246] width 486 height 52
click at [208, 231] on div "va" at bounding box center [210, 237] width 12 height 16
click at [216, 230] on div "va" at bounding box center [209, 236] width 23 height 31
click at [208, 229] on div "va" at bounding box center [210, 237] width 12 height 16
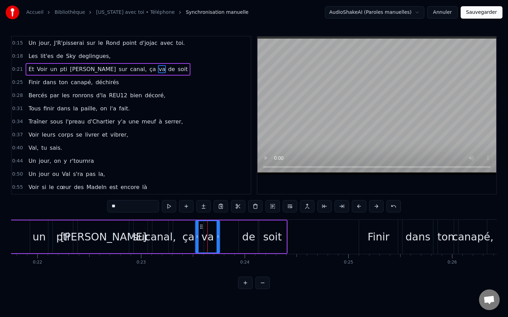
click at [202, 229] on icon at bounding box center [202, 227] width 6 height 6
click at [212, 228] on div "va" at bounding box center [207, 236] width 23 height 31
click at [189, 231] on div "ça" at bounding box center [188, 237] width 12 height 16
click at [180, 229] on div "ça" at bounding box center [188, 236] width 30 height 31
click at [180, 228] on icon at bounding box center [178, 227] width 6 height 6
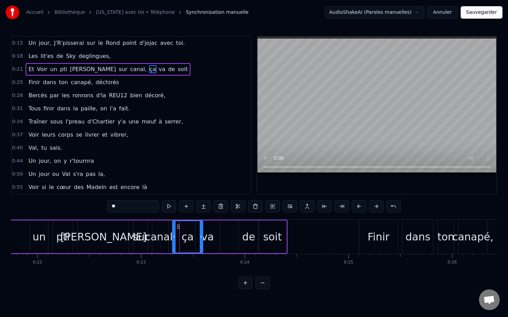
click at [187, 228] on div "ça" at bounding box center [188, 236] width 30 height 31
click at [192, 228] on div "ça" at bounding box center [188, 236] width 30 height 31
click at [212, 229] on div "va" at bounding box center [207, 237] width 12 height 16
click at [206, 227] on div "va" at bounding box center [207, 236] width 23 height 31
click at [200, 227] on icon at bounding box center [199, 227] width 6 height 6
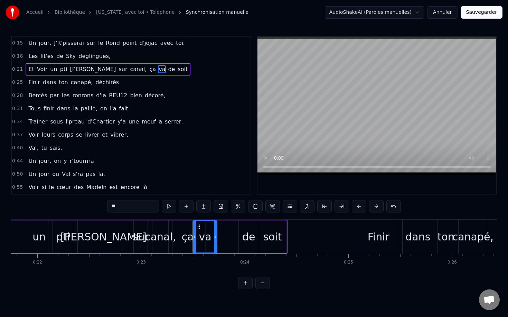
click at [211, 226] on div "va" at bounding box center [204, 236] width 23 height 31
click at [197, 228] on icon at bounding box center [196, 227] width 6 height 6
click at [204, 228] on div "va" at bounding box center [202, 236] width 23 height 31
click at [209, 229] on div "va" at bounding box center [202, 236] width 23 height 31
click at [200, 229] on div "va" at bounding box center [202, 237] width 12 height 16
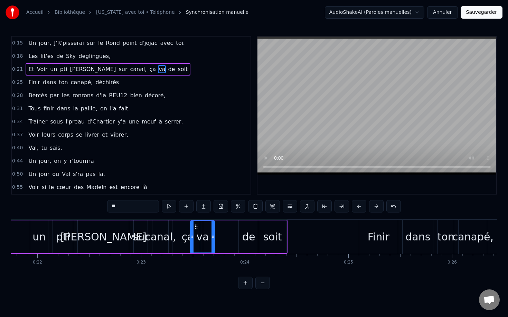
click at [188, 229] on div "ça" at bounding box center [187, 237] width 30 height 33
click at [194, 229] on div "ça" at bounding box center [188, 236] width 30 height 31
click at [198, 230] on div "ça" at bounding box center [188, 236] width 30 height 31
drag, startPoint x: 201, startPoint y: 234, endPoint x: 197, endPoint y: 234, distance: 3.8
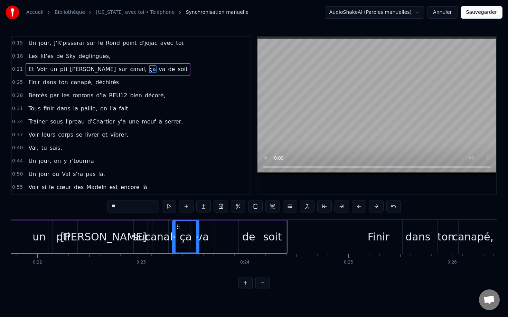
click at [197, 234] on div at bounding box center [197, 236] width 3 height 31
click at [183, 231] on div "ça" at bounding box center [186, 237] width 12 height 16
click at [190, 231] on div "ça" at bounding box center [186, 237] width 12 height 16
click at [202, 231] on div "va" at bounding box center [202, 237] width 12 height 16
click at [198, 236] on div "va" at bounding box center [202, 237] width 12 height 16
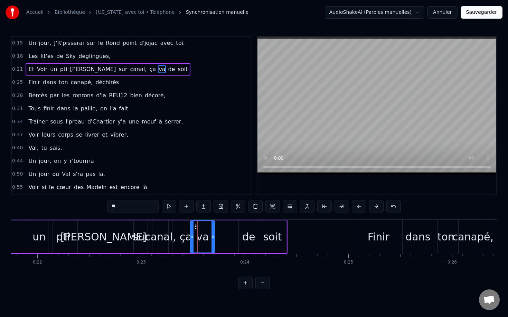
click at [208, 236] on div "va" at bounding box center [202, 236] width 23 height 31
click at [245, 235] on div "de" at bounding box center [248, 237] width 13 height 16
type input "**"
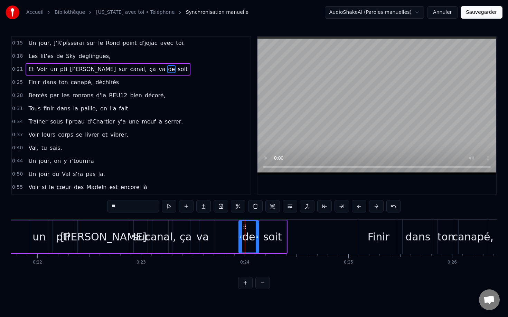
drag, startPoint x: 244, startPoint y: 228, endPoint x: 235, endPoint y: 229, distance: 9.4
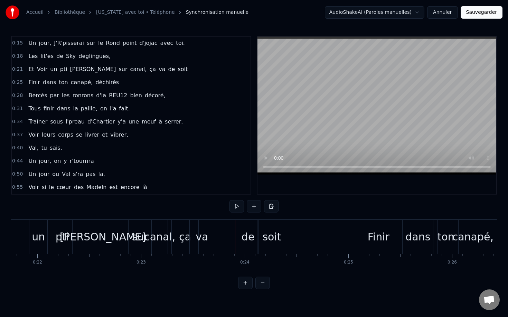
click at [247, 229] on div "de" at bounding box center [247, 237] width 13 height 16
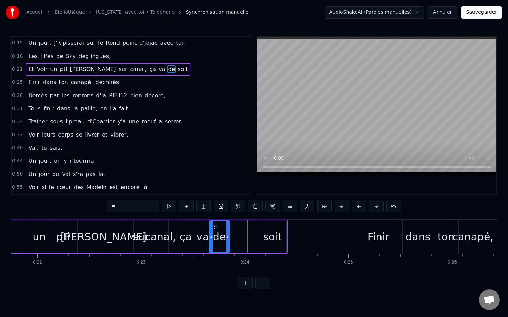
drag, startPoint x: 245, startPoint y: 227, endPoint x: 215, endPoint y: 224, distance: 29.5
click at [215, 224] on icon at bounding box center [215, 227] width 6 height 6
click at [220, 232] on div "de" at bounding box center [219, 237] width 13 height 16
click at [270, 236] on div "soit" at bounding box center [272, 237] width 19 height 16
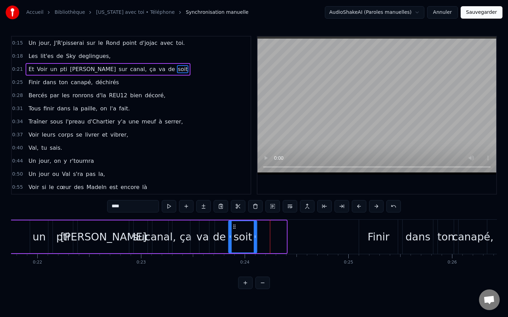
drag, startPoint x: 265, startPoint y: 229, endPoint x: 235, endPoint y: 225, distance: 29.6
click at [235, 225] on icon at bounding box center [235, 227] width 6 height 6
click at [250, 229] on div "soit" at bounding box center [243, 237] width 19 height 16
click at [241, 227] on div "soit" at bounding box center [243, 236] width 28 height 31
click at [235, 227] on circle at bounding box center [235, 227] width 0 height 0
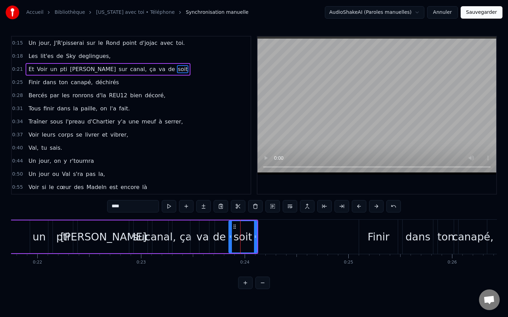
click at [222, 230] on div "de" at bounding box center [219, 237] width 13 height 16
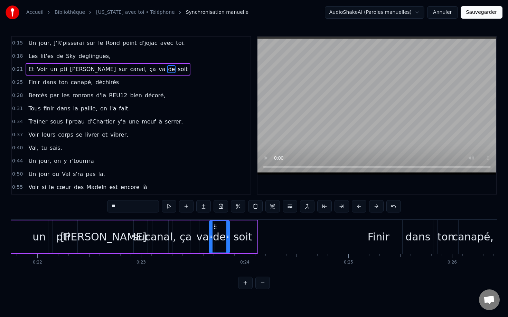
click at [225, 229] on div "de" at bounding box center [219, 236] width 19 height 31
click at [208, 238] on icon at bounding box center [207, 237] width 3 height 6
click at [228, 237] on circle at bounding box center [228, 237] width 0 height 0
click at [224, 239] on div "de" at bounding box center [217, 236] width 23 height 31
drag, startPoint x: 228, startPoint y: 239, endPoint x: 224, endPoint y: 239, distance: 4.2
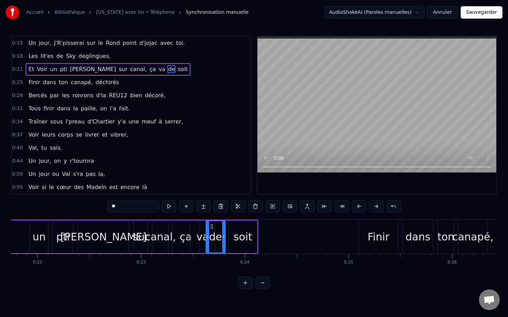
click at [224, 239] on icon at bounding box center [223, 237] width 3 height 6
click at [217, 237] on div "de" at bounding box center [215, 237] width 13 height 16
click at [210, 227] on icon at bounding box center [209, 227] width 6 height 6
click at [234, 232] on div "soit" at bounding box center [243, 237] width 28 height 33
drag, startPoint x: 236, startPoint y: 227, endPoint x: 219, endPoint y: 227, distance: 17.6
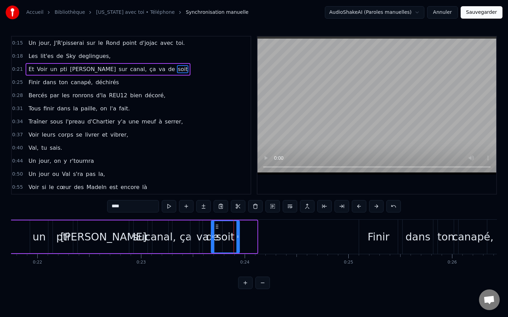
click at [219, 227] on icon at bounding box center [217, 227] width 6 height 6
click at [228, 227] on div "soit" at bounding box center [225, 236] width 28 height 31
click at [235, 228] on div "soit" at bounding box center [225, 236] width 28 height 31
drag, startPoint x: 238, startPoint y: 235, endPoint x: 230, endPoint y: 235, distance: 7.9
click at [230, 235] on icon at bounding box center [229, 237] width 3 height 6
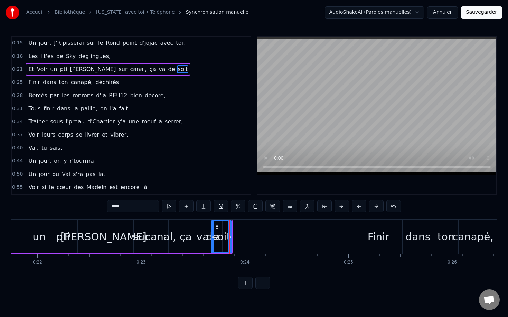
click at [224, 238] on div "soit" at bounding box center [221, 237] width 19 height 16
click at [226, 239] on div "soit" at bounding box center [221, 237] width 19 height 16
click at [183, 238] on div "ça" at bounding box center [186, 237] width 12 height 16
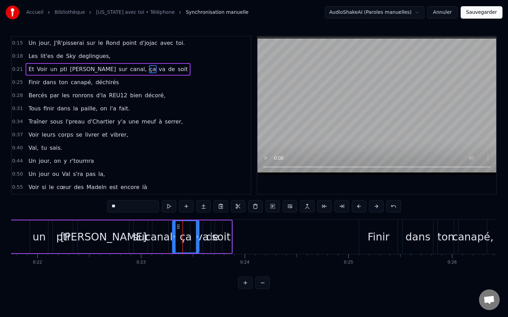
click at [167, 72] on span "de" at bounding box center [171, 69] width 8 height 8
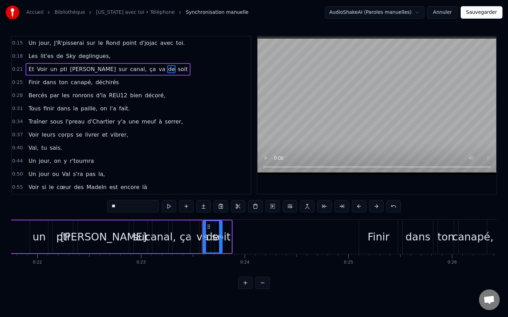
click at [227, 236] on div "soit" at bounding box center [221, 237] width 19 height 16
click at [230, 236] on icon at bounding box center [229, 237] width 3 height 6
click at [231, 237] on div "soit" at bounding box center [221, 237] width 21 height 33
click at [374, 241] on div "Finir" at bounding box center [379, 237] width 22 height 16
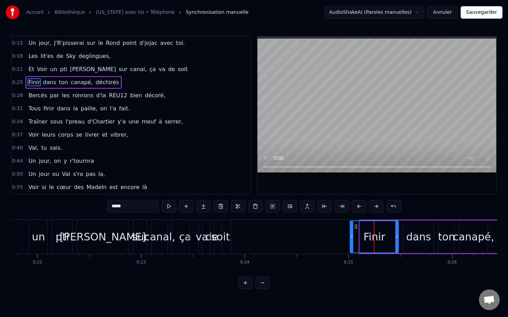
drag, startPoint x: 360, startPoint y: 236, endPoint x: 350, endPoint y: 236, distance: 9.7
click at [350, 236] on icon at bounding box center [351, 237] width 3 height 6
click at [381, 233] on div "Finir" at bounding box center [374, 237] width 22 height 16
drag, startPoint x: 398, startPoint y: 236, endPoint x: 385, endPoint y: 237, distance: 13.2
click at [385, 237] on icon at bounding box center [383, 237] width 3 height 6
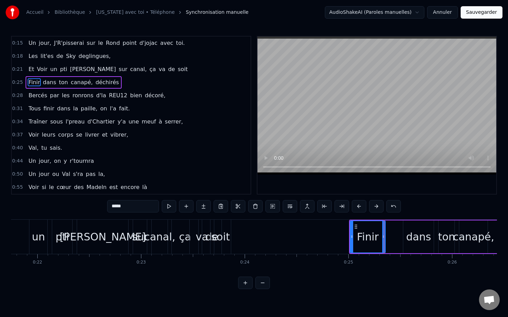
click at [364, 237] on div "Finir" at bounding box center [368, 237] width 22 height 16
drag, startPoint x: 351, startPoint y: 236, endPoint x: 340, endPoint y: 236, distance: 10.7
click at [340, 236] on icon at bounding box center [341, 237] width 3 height 6
click at [375, 238] on div "Finir" at bounding box center [362, 236] width 45 height 31
click at [413, 238] on div "dans" at bounding box center [418, 237] width 25 height 16
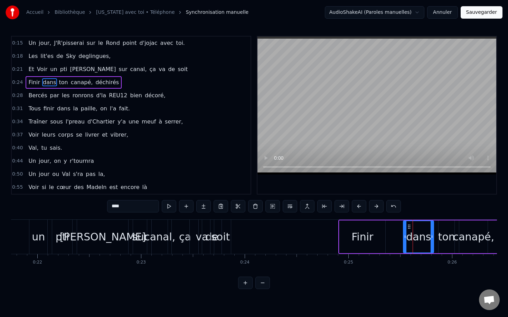
click at [409, 228] on icon at bounding box center [409, 227] width 6 height 6
drag, startPoint x: 409, startPoint y: 228, endPoint x: 385, endPoint y: 228, distance: 23.5
click at [385, 228] on icon at bounding box center [386, 227] width 6 height 6
click at [443, 233] on div "ton" at bounding box center [446, 237] width 17 height 16
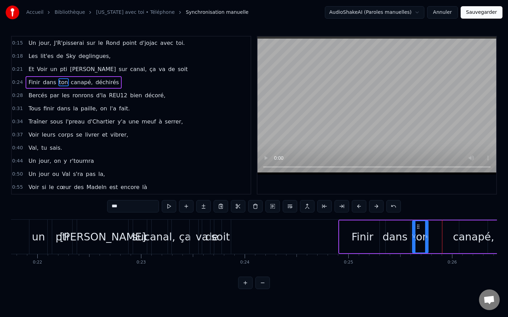
drag, startPoint x: 445, startPoint y: 229, endPoint x: 419, endPoint y: 230, distance: 26.3
click at [419, 230] on div "ton" at bounding box center [419, 236] width 15 height 31
click at [419, 230] on div "ton" at bounding box center [420, 237] width 17 height 16
click at [464, 233] on div "canapé," at bounding box center [473, 237] width 41 height 16
type input "*******"
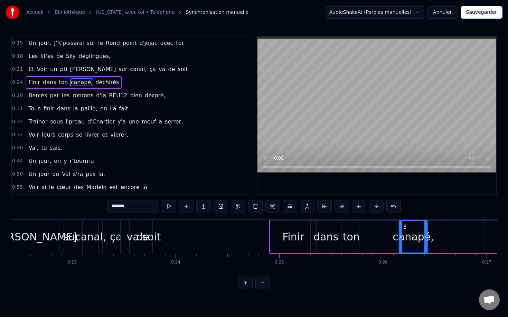
scroll to position [0, 2324]
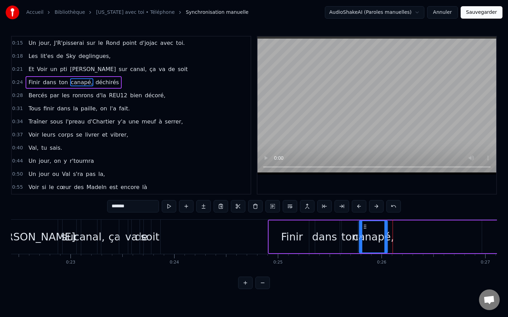
drag, startPoint x: 48, startPoint y: 227, endPoint x: 365, endPoint y: 294, distance: 324.1
click at [365, 294] on html "Accueil Bibliothèque [US_STATE] avec toi • Téléphone Synchronisation manuelle A…" at bounding box center [254, 150] width 508 height 301
click at [377, 242] on div "canapé," at bounding box center [373, 237] width 41 height 16
drag, startPoint x: 379, startPoint y: 230, endPoint x: 382, endPoint y: 229, distance: 3.5
click at [382, 229] on div "canapé," at bounding box center [373, 237] width 41 height 16
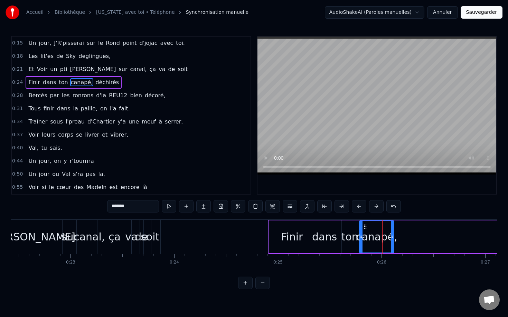
drag, startPoint x: 385, startPoint y: 230, endPoint x: 391, endPoint y: 230, distance: 6.2
click at [391, 230] on div at bounding box center [392, 236] width 3 height 31
click at [391, 231] on div at bounding box center [392, 236] width 3 height 31
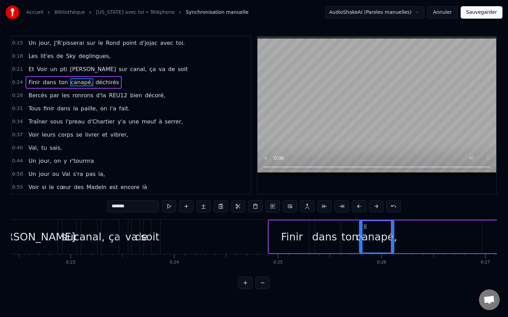
click at [389, 232] on div "canapé," at bounding box center [376, 237] width 41 height 16
click at [391, 232] on div at bounding box center [392, 236] width 3 height 31
click at [439, 236] on div "Finir dans ton canapé, déchirés" at bounding box center [428, 237] width 320 height 34
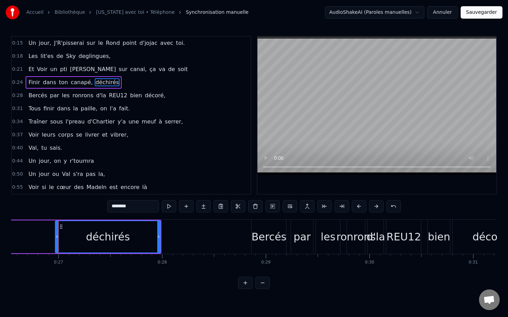
scroll to position [0, 2763]
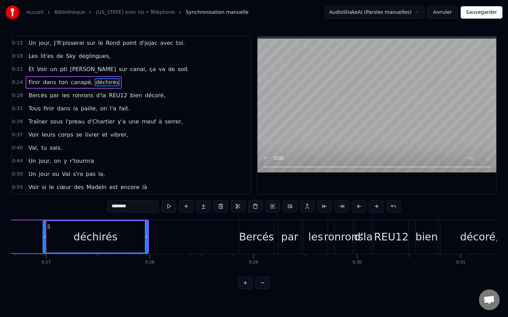
click at [136, 203] on input "********" at bounding box center [133, 206] width 52 height 12
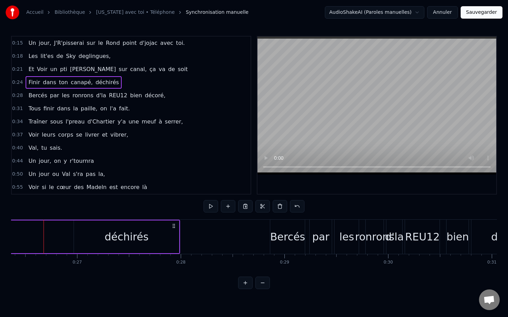
scroll to position [0, 2730]
click at [24, 238] on div "Finir dans ton canapé, déchirés" at bounding box center [22, 237] width 320 height 34
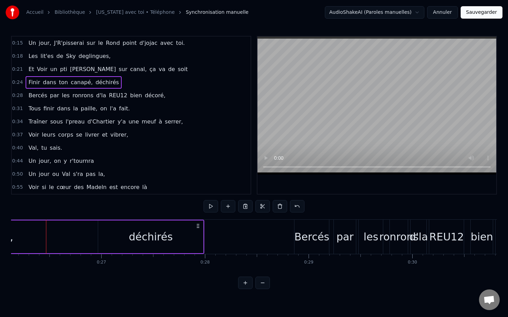
click at [24, 238] on div "Finir dans ton canapé, déchirés" at bounding box center [44, 237] width 320 height 34
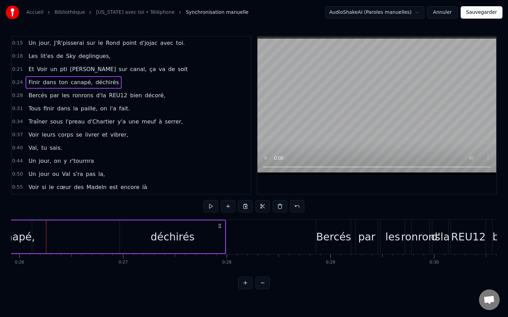
click at [24, 238] on div "canapé," at bounding box center [14, 237] width 41 height 16
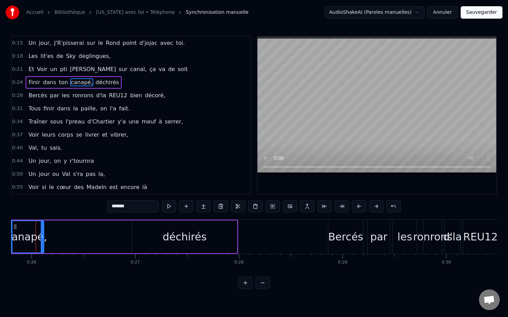
scroll to position [0, 2664]
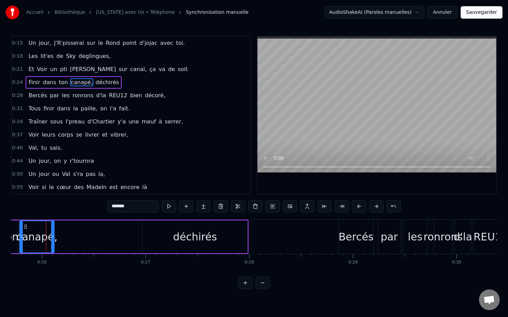
click at [19, 243] on div "canapé," at bounding box center [36, 237] width 41 height 16
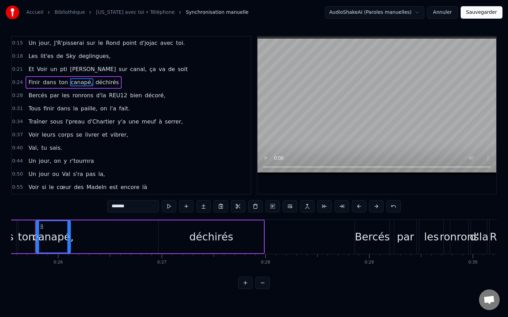
scroll to position [0, 2637]
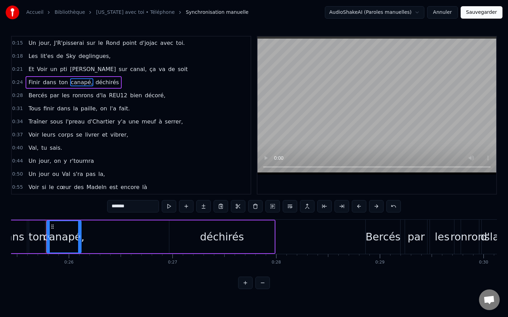
click at [22, 233] on div "dans" at bounding box center [11, 237] width 25 height 16
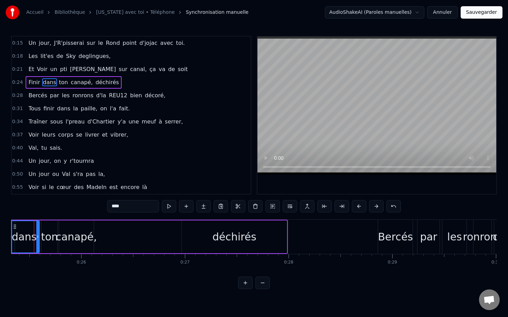
scroll to position [0, 2612]
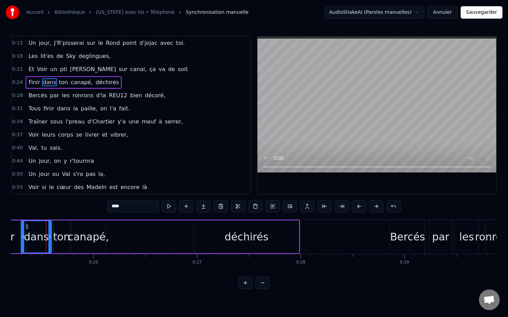
click at [14, 232] on div "Finir" at bounding box center [4, 237] width 46 height 33
type input "*****"
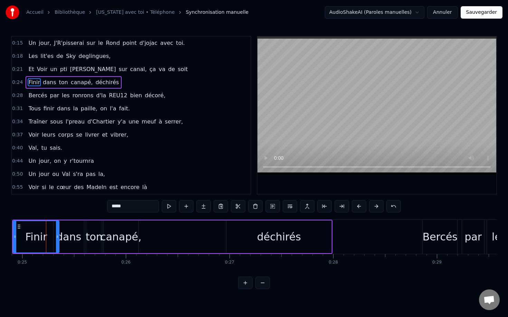
click at [14, 232] on div at bounding box center [14, 236] width 3 height 31
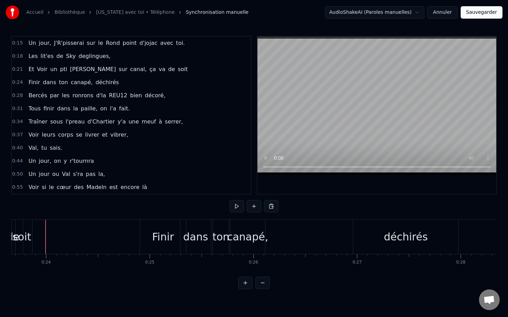
scroll to position [0, 2452]
click at [14, 232] on div "soit" at bounding box center [22, 237] width 19 height 16
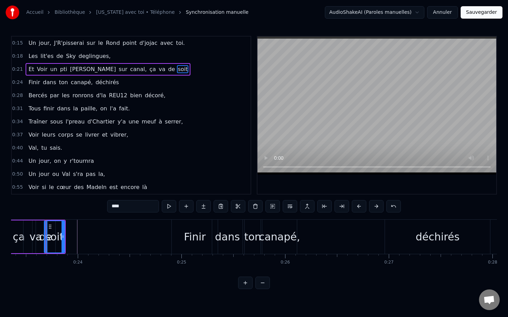
click at [14, 232] on div "ça" at bounding box center [19, 237] width 12 height 16
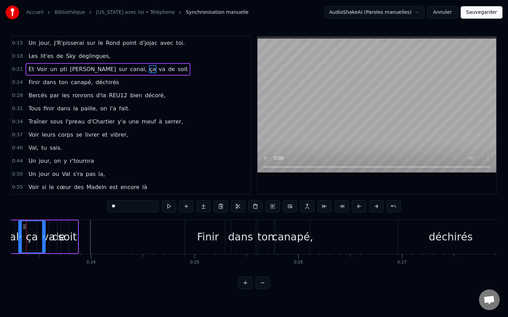
scroll to position [0, 2388]
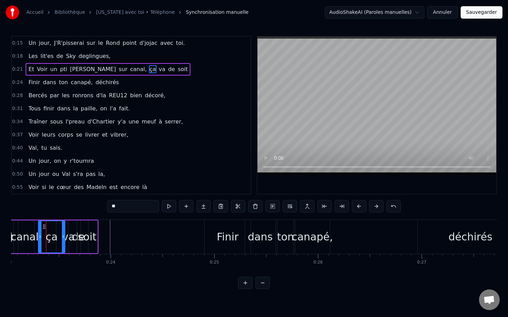
click at [80, 237] on div "soit" at bounding box center [87, 237] width 19 height 16
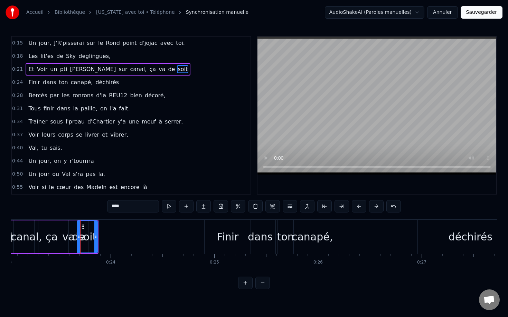
click at [78, 237] on circle at bounding box center [78, 237] width 0 height 0
drag, startPoint x: 96, startPoint y: 237, endPoint x: 114, endPoint y: 236, distance: 18.0
click at [114, 236] on icon at bounding box center [113, 237] width 3 height 6
click at [83, 237] on div "soit" at bounding box center [96, 236] width 38 height 31
drag, startPoint x: 78, startPoint y: 235, endPoint x: 92, endPoint y: 235, distance: 13.8
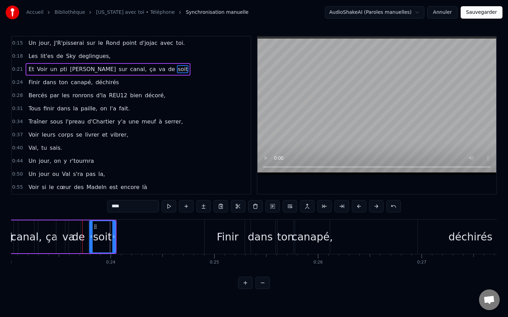
click at [92, 235] on icon at bounding box center [91, 237] width 3 height 6
click at [74, 237] on div "de" at bounding box center [78, 237] width 13 height 16
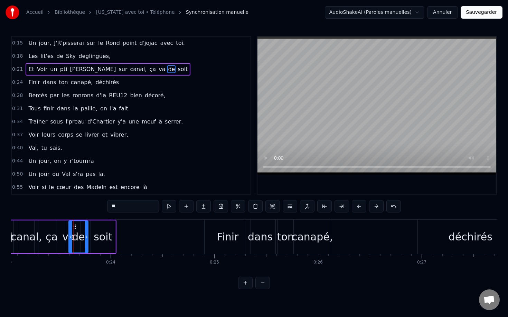
click at [119, 207] on input "**" at bounding box center [133, 206] width 52 height 12
type input "**"
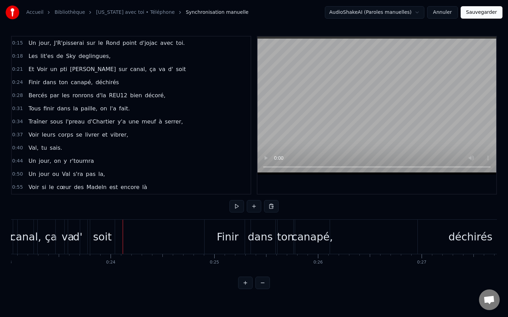
click at [111, 237] on div "soit" at bounding box center [102, 237] width 25 height 34
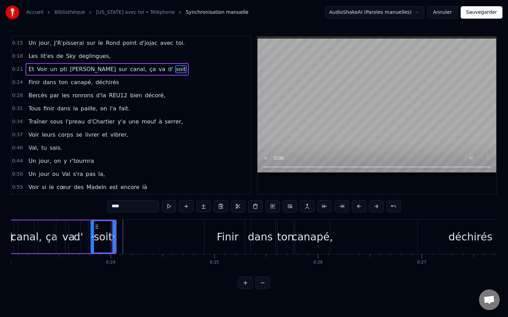
click at [81, 231] on div "d'" at bounding box center [78, 237] width 9 height 16
type input "**"
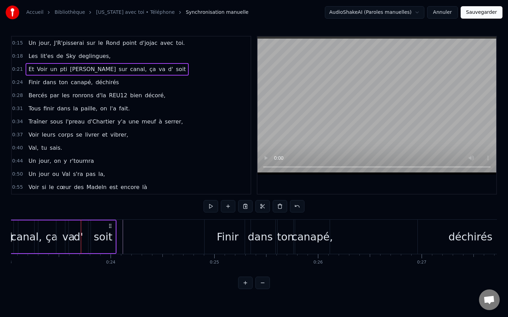
click at [97, 228] on div "soit" at bounding box center [103, 237] width 25 height 33
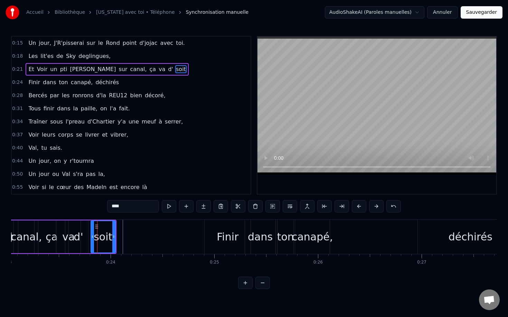
drag, startPoint x: 101, startPoint y: 227, endPoint x: 97, endPoint y: 227, distance: 3.9
click at [97, 227] on div "soit" at bounding box center [103, 236] width 24 height 31
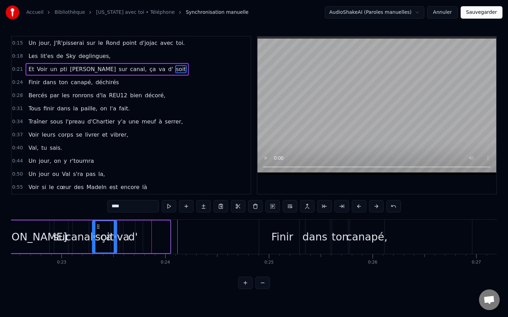
scroll to position [0, 2330]
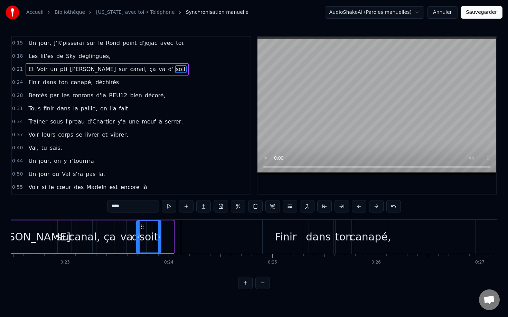
drag, startPoint x: 97, startPoint y: 227, endPoint x: 143, endPoint y: 221, distance: 46.3
click at [143, 221] on div "soit" at bounding box center [148, 237] width 25 height 33
click at [148, 225] on div "soit" at bounding box center [149, 236] width 24 height 31
click at [157, 229] on div "soit" at bounding box center [149, 236] width 24 height 31
click at [147, 225] on div "soit" at bounding box center [149, 236] width 24 height 31
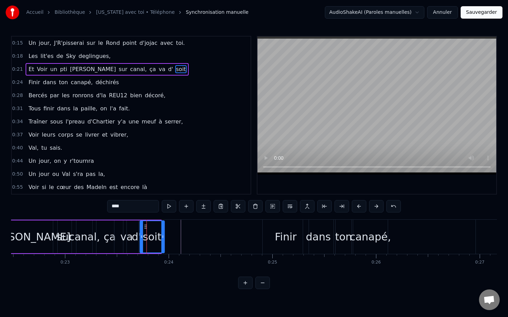
drag, startPoint x: 141, startPoint y: 227, endPoint x: 145, endPoint y: 225, distance: 3.7
click at [145, 225] on icon at bounding box center [146, 227] width 6 height 6
click at [125, 231] on div "va" at bounding box center [126, 237] width 12 height 16
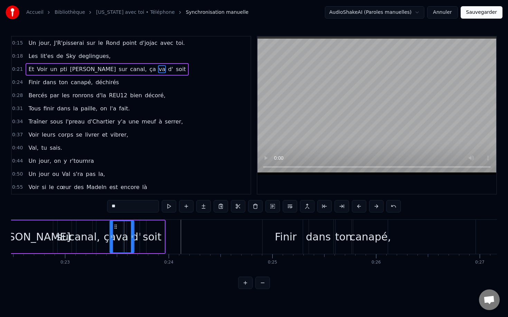
drag, startPoint x: 122, startPoint y: 228, endPoint x: 117, endPoint y: 227, distance: 4.9
click at [117, 227] on icon at bounding box center [116, 227] width 6 height 6
click at [128, 226] on div "va" at bounding box center [121, 236] width 23 height 31
click at [118, 227] on div "va" at bounding box center [121, 236] width 23 height 31
click at [120, 227] on div "va" at bounding box center [121, 236] width 23 height 31
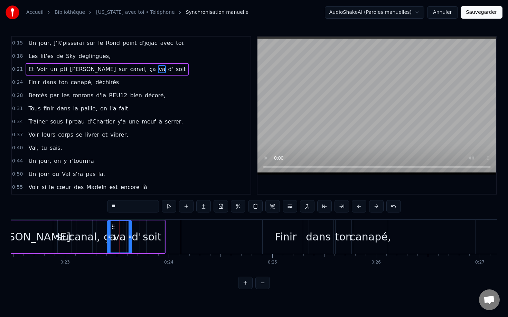
click at [112, 227] on icon at bounding box center [114, 227] width 6 height 6
click at [124, 231] on div "va" at bounding box center [119, 237] width 12 height 16
click at [106, 239] on div "ça" at bounding box center [110, 237] width 12 height 16
click at [114, 240] on div "ça" at bounding box center [110, 237] width 12 height 16
click at [117, 240] on div "ça" at bounding box center [110, 236] width 26 height 31
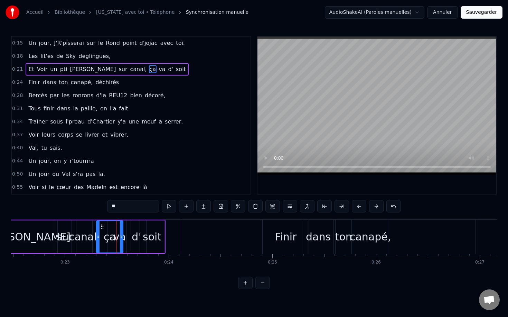
click at [123, 241] on div "ça" at bounding box center [109, 237] width 27 height 33
click at [126, 242] on div "va" at bounding box center [119, 237] width 24 height 33
click at [134, 242] on div "d'" at bounding box center [136, 237] width 9 height 16
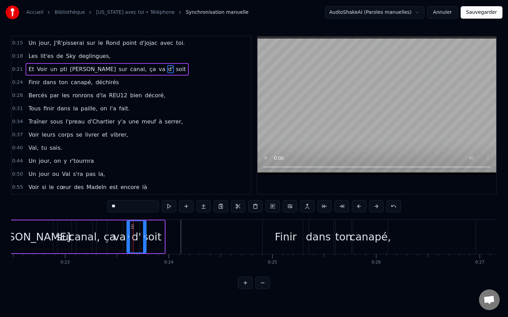
click at [134, 242] on div "d'" at bounding box center [136, 237] width 9 height 16
click at [137, 228] on icon at bounding box center [136, 227] width 6 height 6
click at [143, 228] on div "d'" at bounding box center [139, 236] width 19 height 31
click at [133, 227] on icon at bounding box center [132, 227] width 6 height 6
click at [138, 227] on div "d'" at bounding box center [135, 236] width 19 height 31
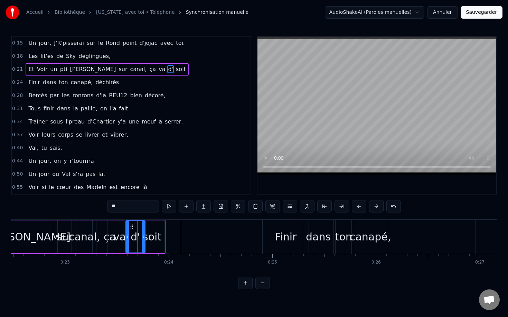
click at [141, 227] on div "d'" at bounding box center [135, 236] width 19 height 31
click at [153, 227] on div "soit" at bounding box center [152, 237] width 25 height 33
type input "****"
drag, startPoint x: 147, startPoint y: 228, endPoint x: 142, endPoint y: 227, distance: 4.9
click at [142, 227] on icon at bounding box center [141, 227] width 6 height 6
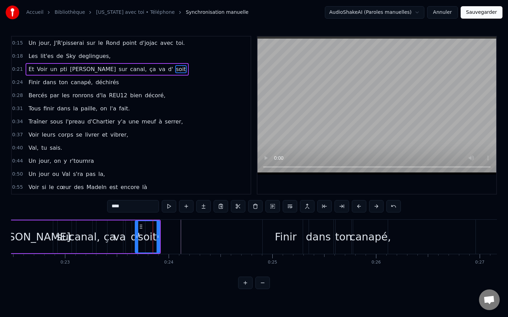
click at [154, 227] on div "soit" at bounding box center [147, 236] width 24 height 31
click at [155, 229] on div "soit" at bounding box center [147, 237] width 19 height 16
click at [158, 230] on div at bounding box center [157, 236] width 3 height 31
click at [151, 237] on div "soit" at bounding box center [147, 237] width 19 height 16
drag, startPoint x: 142, startPoint y: 227, endPoint x: 137, endPoint y: 227, distance: 5.2
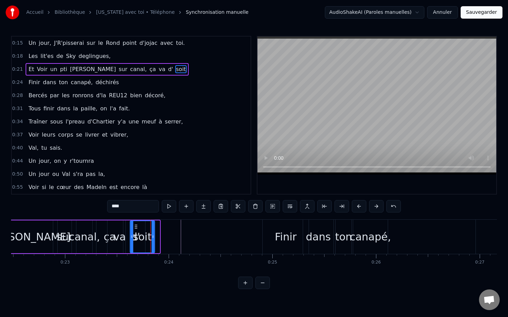
click at [137, 227] on icon at bounding box center [136, 227] width 6 height 6
click at [148, 235] on div "soit" at bounding box center [142, 237] width 19 height 16
click at [152, 237] on circle at bounding box center [152, 237] width 0 height 0
drag, startPoint x: 137, startPoint y: 229, endPoint x: 146, endPoint y: 228, distance: 8.7
click at [146, 228] on icon at bounding box center [145, 227] width 6 height 6
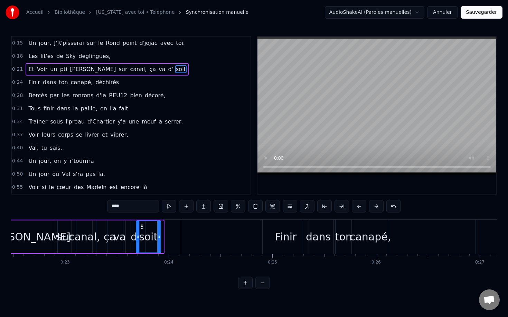
click at [141, 229] on icon at bounding box center [142, 227] width 6 height 6
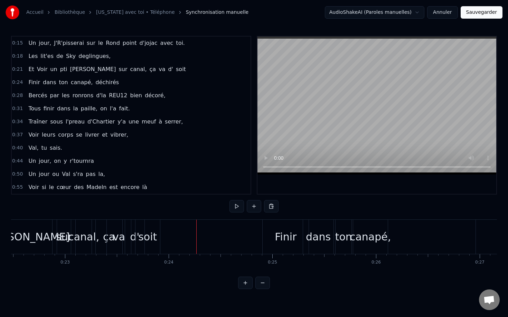
drag, startPoint x: 154, startPoint y: 237, endPoint x: 187, endPoint y: 237, distance: 32.8
click at [150, 225] on html "Accueil Bibliothèque [US_STATE] avec toi • Téléphone Synchronisation manuelle A…" at bounding box center [254, 150] width 508 height 301
click at [140, 224] on div "soit" at bounding box center [147, 237] width 25 height 34
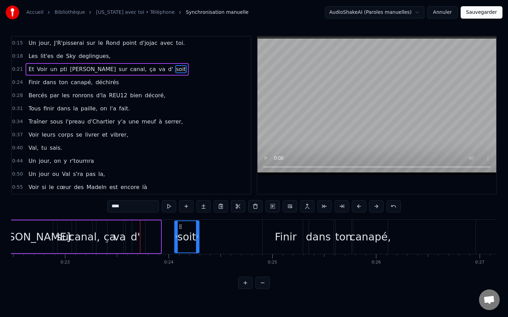
drag, startPoint x: 142, startPoint y: 227, endPoint x: 181, endPoint y: 228, distance: 38.4
click at [181, 228] on icon at bounding box center [181, 227] width 6 height 6
click at [188, 239] on div "soit" at bounding box center [186, 237] width 19 height 16
click at [196, 239] on div "soit" at bounding box center [187, 236] width 24 height 31
drag, startPoint x: 198, startPoint y: 238, endPoint x: 193, endPoint y: 238, distance: 5.5
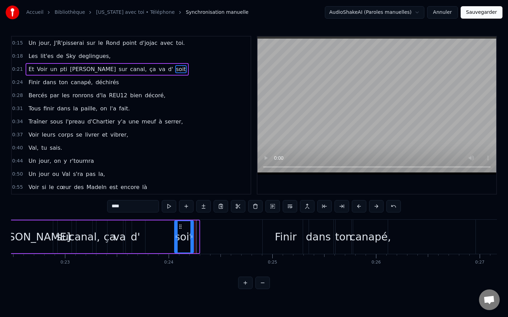
click at [193, 238] on icon at bounding box center [191, 237] width 3 height 6
drag, startPoint x: 176, startPoint y: 237, endPoint x: 157, endPoint y: 239, distance: 19.1
click at [157, 239] on icon at bounding box center [158, 237] width 3 height 6
drag, startPoint x: 157, startPoint y: 239, endPoint x: 142, endPoint y: 239, distance: 15.2
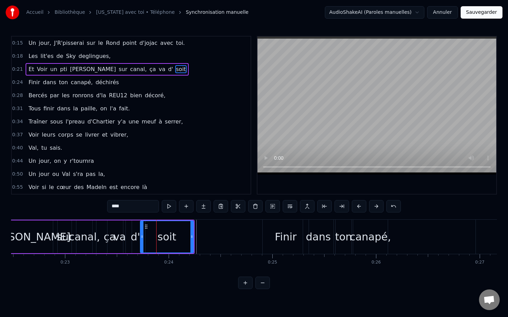
click at [142, 239] on icon at bounding box center [142, 237] width 3 height 6
click at [174, 238] on div "soit" at bounding box center [167, 237] width 19 height 16
click at [182, 239] on div "soit" at bounding box center [167, 236] width 53 height 31
click at [188, 240] on div "soit" at bounding box center [167, 236] width 53 height 31
drag, startPoint x: 148, startPoint y: 228, endPoint x: 159, endPoint y: 228, distance: 11.1
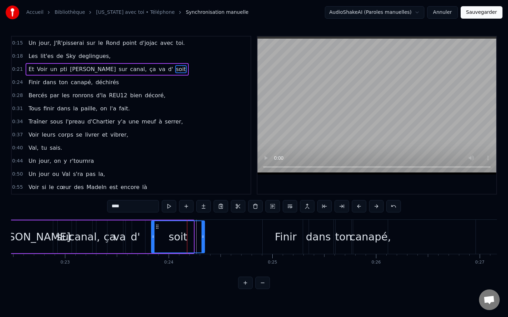
click at [159, 228] on icon at bounding box center [157, 227] width 6 height 6
click at [186, 238] on div "soit" at bounding box center [178, 236] width 53 height 31
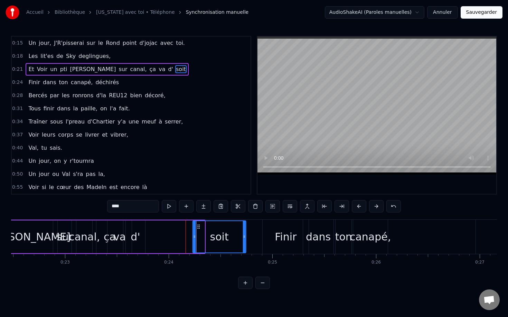
drag, startPoint x: 157, startPoint y: 228, endPoint x: 198, endPoint y: 232, distance: 41.7
click at [198, 232] on div "soit" at bounding box center [219, 236] width 53 height 31
click at [186, 239] on div at bounding box center [186, 237] width 0 height 34
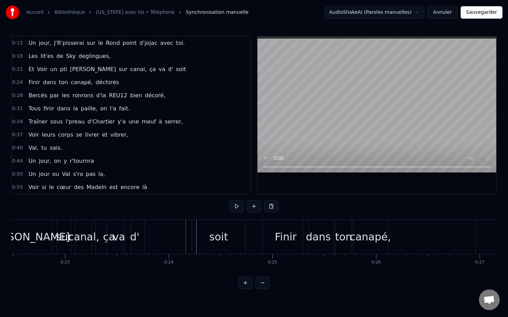
click at [208, 237] on div "soit" at bounding box center [218, 237] width 53 height 34
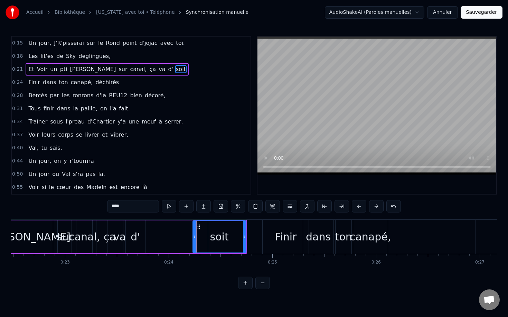
drag, startPoint x: 202, startPoint y: 229, endPoint x: 195, endPoint y: 229, distance: 7.3
click at [195, 229] on div "soit" at bounding box center [219, 236] width 53 height 31
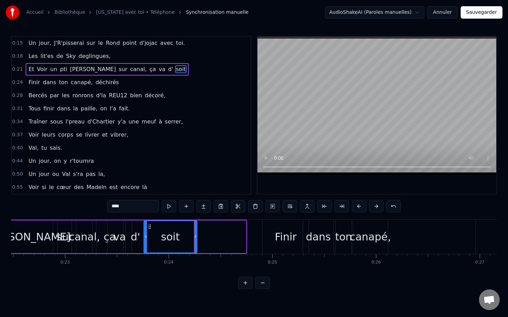
drag, startPoint x: 200, startPoint y: 227, endPoint x: 151, endPoint y: 228, distance: 48.7
click at [151, 228] on icon at bounding box center [150, 227] width 6 height 6
click at [193, 235] on div "soit" at bounding box center [170, 236] width 53 height 31
click at [195, 236] on circle at bounding box center [195, 236] width 0 height 0
click at [193, 237] on icon at bounding box center [192, 237] width 3 height 6
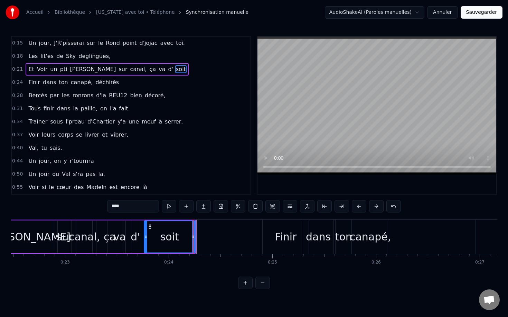
click at [181, 237] on div "soit" at bounding box center [169, 236] width 50 height 31
click at [191, 240] on div "soit" at bounding box center [169, 236] width 50 height 31
click at [180, 239] on div "soit" at bounding box center [169, 236] width 50 height 31
click at [168, 238] on div "soit" at bounding box center [169, 237] width 19 height 16
click at [161, 238] on div "soit" at bounding box center [169, 236] width 50 height 31
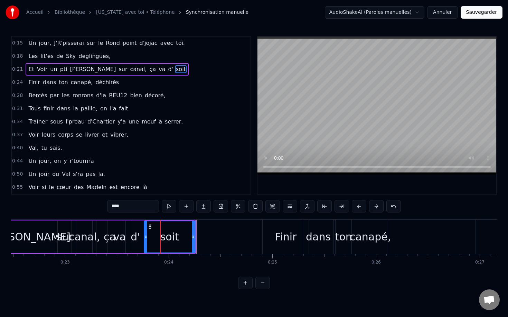
click at [155, 238] on div "soit" at bounding box center [169, 236] width 50 height 31
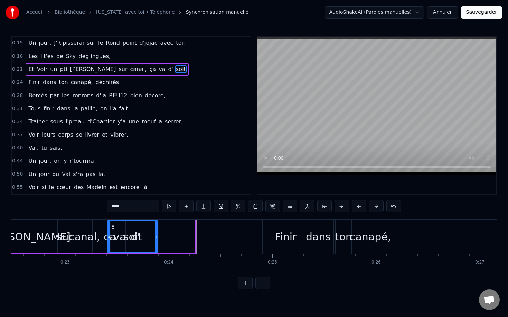
drag, startPoint x: 150, startPoint y: 228, endPoint x: 113, endPoint y: 230, distance: 37.0
click at [113, 230] on div "soit" at bounding box center [132, 236] width 50 height 31
click at [154, 241] on div at bounding box center [154, 237] width 0 height 34
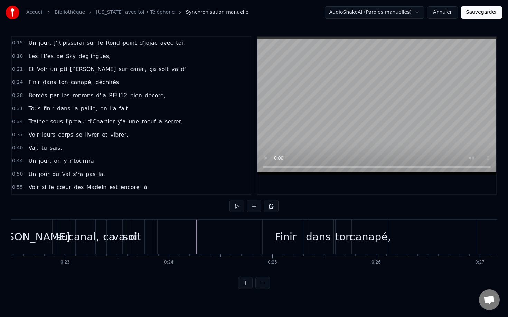
click at [103, 233] on div "ça" at bounding box center [109, 237] width 27 height 34
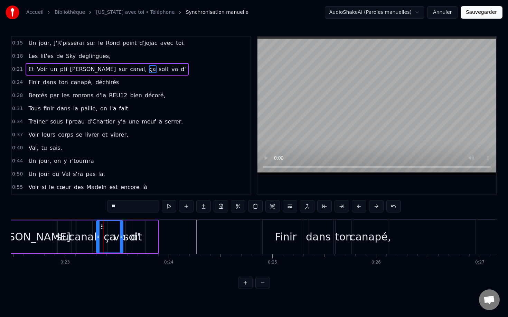
click at [150, 237] on div "soit" at bounding box center [132, 237] width 51 height 33
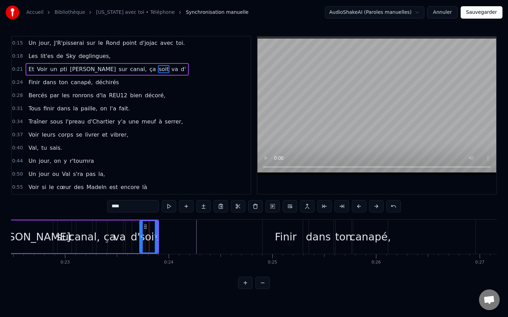
drag, startPoint x: 110, startPoint y: 231, endPoint x: 142, endPoint y: 233, distance: 32.5
click at [152, 237] on div "soit" at bounding box center [149, 237] width 19 height 16
click at [155, 238] on icon at bounding box center [156, 237] width 3 height 6
drag, startPoint x: 156, startPoint y: 239, endPoint x: 164, endPoint y: 240, distance: 8.0
click at [164, 240] on div at bounding box center [163, 236] width 3 height 31
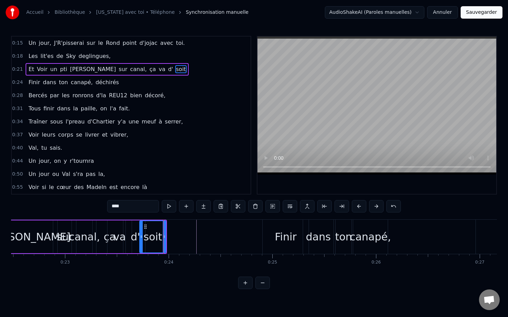
click at [162, 240] on div "soit" at bounding box center [153, 236] width 26 height 31
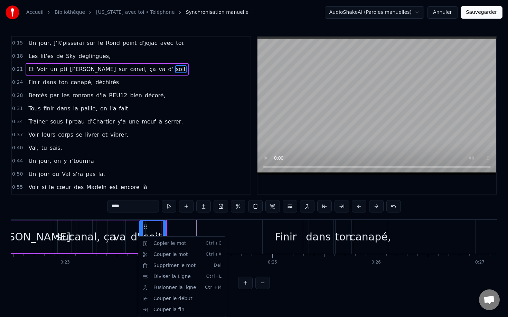
click at [135, 235] on html "Accueil Bibliothèque [US_STATE] avec toi • Téléphone Synchronisation manuelle A…" at bounding box center [254, 150] width 508 height 301
click at [110, 229] on div "va" at bounding box center [119, 237] width 24 height 33
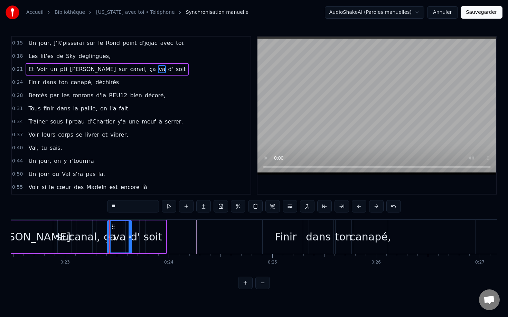
click at [104, 231] on div "ça" at bounding box center [110, 237] width 12 height 16
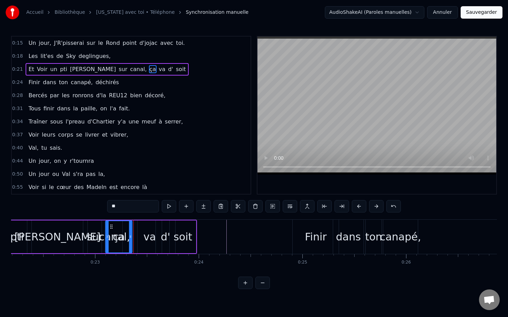
scroll to position [0, 2299]
drag, startPoint x: 103, startPoint y: 229, endPoint x: 125, endPoint y: 228, distance: 22.5
click at [125, 228] on icon at bounding box center [125, 227] width 6 height 6
click at [148, 230] on div "va" at bounding box center [150, 237] width 12 height 16
drag, startPoint x: 144, startPoint y: 228, endPoint x: 139, endPoint y: 228, distance: 5.2
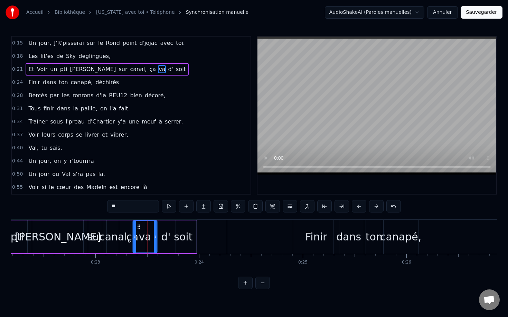
click at [139, 228] on icon at bounding box center [139, 227] width 6 height 6
click at [149, 230] on div "va" at bounding box center [145, 237] width 12 height 16
click at [163, 234] on div "d'" at bounding box center [165, 237] width 9 height 16
drag, startPoint x: 161, startPoint y: 228, endPoint x: 155, endPoint y: 228, distance: 6.6
click at [155, 228] on icon at bounding box center [156, 227] width 6 height 6
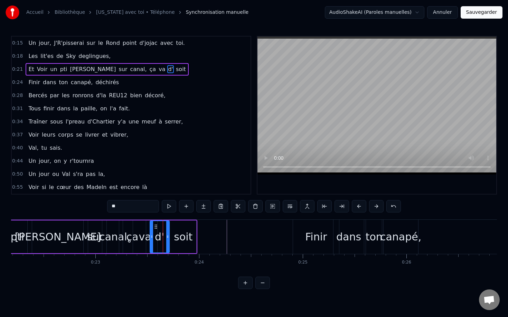
click at [162, 230] on div "d'" at bounding box center [159, 237] width 9 height 16
click at [155, 229] on icon at bounding box center [155, 227] width 6 height 6
click at [176, 232] on div "soit" at bounding box center [183, 237] width 19 height 16
drag, startPoint x: 173, startPoint y: 228, endPoint x: 160, endPoint y: 228, distance: 13.1
click at [160, 228] on icon at bounding box center [163, 227] width 6 height 6
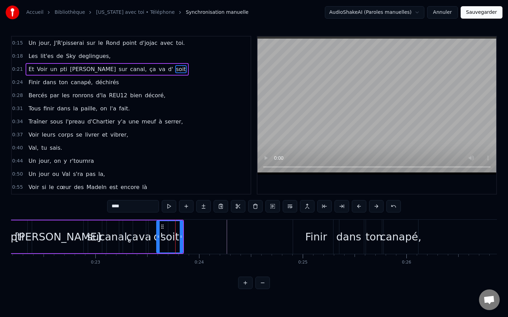
click at [171, 240] on div "soit" at bounding box center [169, 237] width 19 height 16
click at [178, 240] on div "soit" at bounding box center [170, 236] width 26 height 31
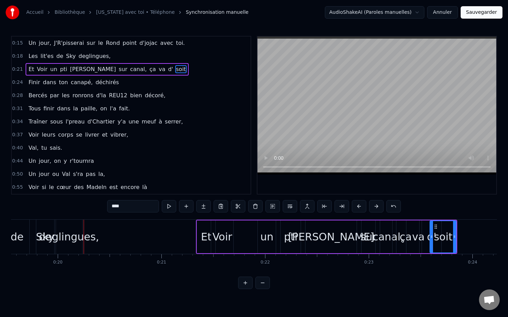
scroll to position [0, 2064]
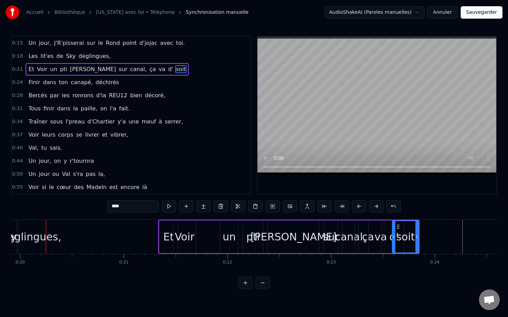
click at [95, 58] on span "deglingues," at bounding box center [95, 56] width 34 height 8
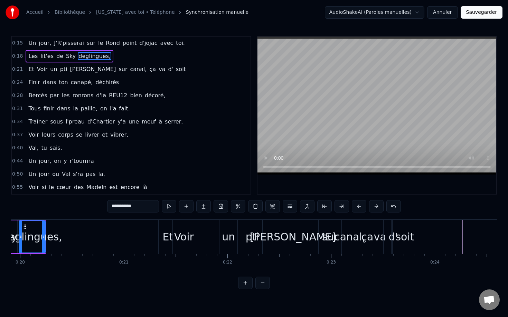
scroll to position [0, 2036]
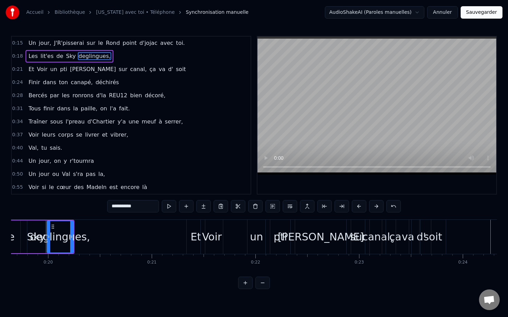
click at [118, 67] on span "sur" at bounding box center [123, 69] width 10 height 8
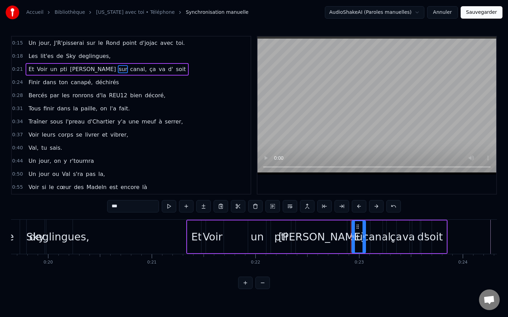
click at [426, 239] on div "soit" at bounding box center [433, 237] width 19 height 16
type input "****"
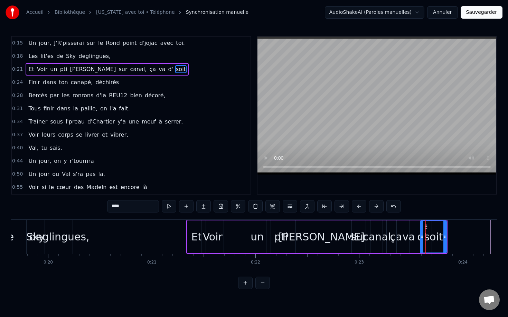
click at [438, 239] on div "soit" at bounding box center [433, 237] width 19 height 16
click at [440, 239] on div "soit" at bounding box center [433, 237] width 19 height 16
click at [442, 239] on div "soit" at bounding box center [433, 236] width 26 height 31
click at [378, 205] on button at bounding box center [376, 206] width 15 height 12
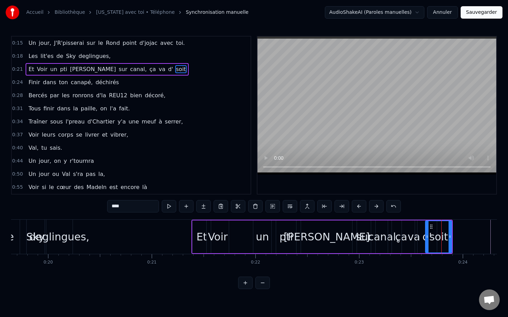
click at [443, 238] on div "soit" at bounding box center [438, 237] width 19 height 16
click at [358, 206] on button at bounding box center [359, 206] width 15 height 12
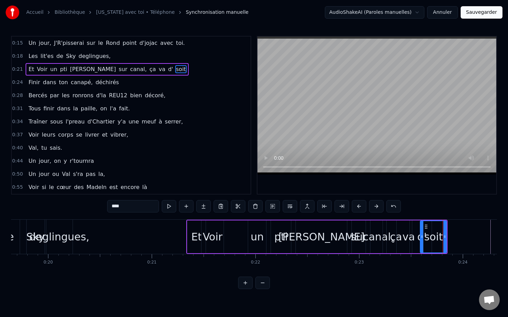
click at [357, 207] on button at bounding box center [359, 206] width 15 height 12
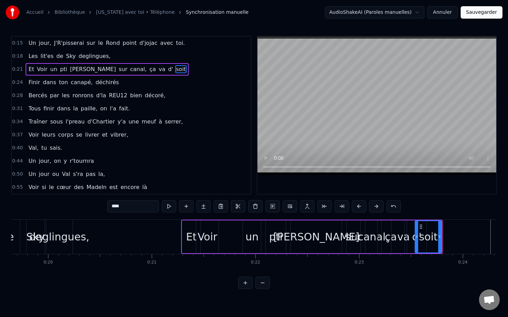
click at [357, 207] on button at bounding box center [359, 206] width 15 height 12
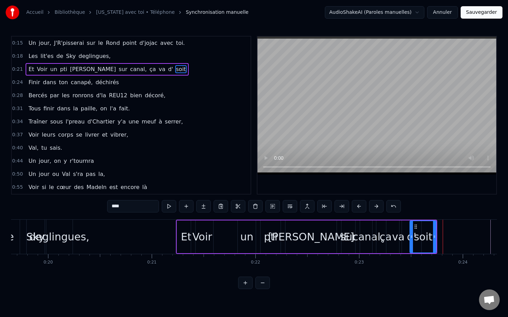
click at [429, 238] on div "soit" at bounding box center [423, 237] width 19 height 16
click at [432, 238] on div "soit" at bounding box center [423, 236] width 26 height 31
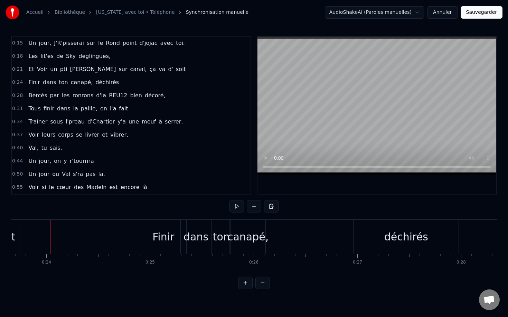
scroll to position [0, 2456]
click at [165, 236] on div "Finir" at bounding box center [159, 237] width 22 height 16
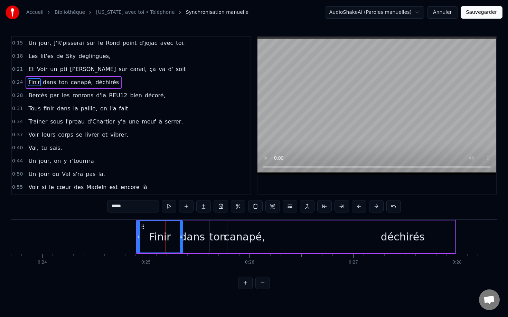
click at [195, 237] on div "dans" at bounding box center [192, 237] width 25 height 16
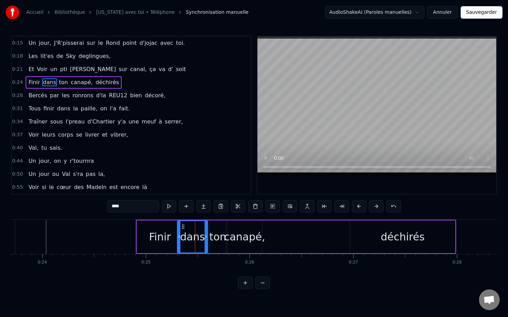
click at [245, 238] on div "canapé," at bounding box center [244, 237] width 41 height 16
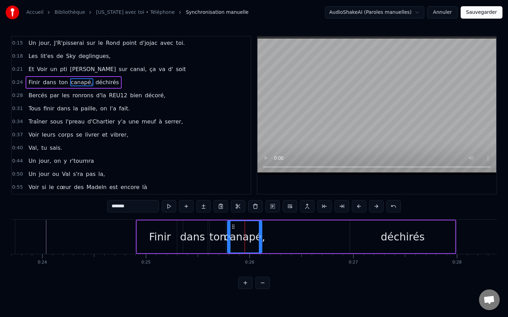
click at [257, 239] on div "canapé," at bounding box center [244, 237] width 41 height 16
click at [259, 241] on div at bounding box center [260, 236] width 3 height 31
click at [379, 239] on div "déchirés" at bounding box center [402, 237] width 105 height 33
type input "********"
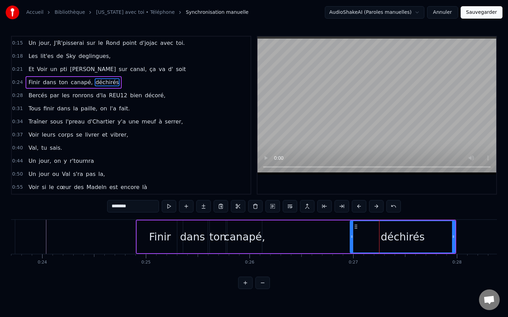
click at [422, 239] on div "déchirés" at bounding box center [402, 236] width 104 height 31
click at [436, 242] on div "déchirés" at bounding box center [402, 236] width 104 height 31
drag, startPoint x: 357, startPoint y: 226, endPoint x: 349, endPoint y: 228, distance: 7.7
click at [349, 228] on icon at bounding box center [348, 227] width 6 height 6
click at [435, 237] on div at bounding box center [435, 237] width 0 height 34
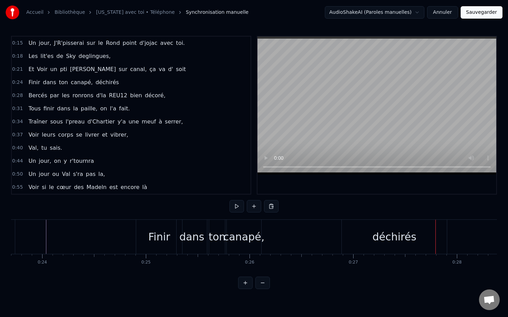
click at [350, 227] on div "déchirés" at bounding box center [394, 237] width 105 height 34
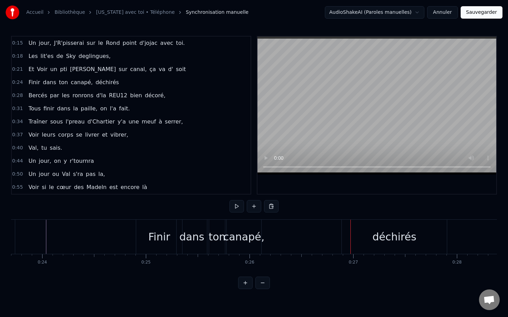
click at [348, 227] on div "déchirés" at bounding box center [394, 237] width 105 height 34
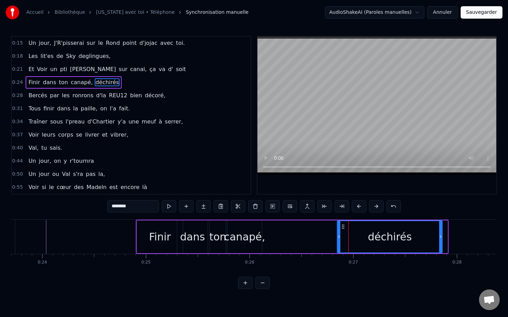
drag, startPoint x: 350, startPoint y: 226, endPoint x: 345, endPoint y: 227, distance: 5.2
click at [345, 227] on icon at bounding box center [343, 227] width 6 height 6
click at [419, 233] on div "déchirés" at bounding box center [390, 236] width 104 height 31
click at [435, 236] on div "déchirés" at bounding box center [390, 236] width 104 height 31
click at [438, 237] on div "déchirés" at bounding box center [390, 236] width 104 height 31
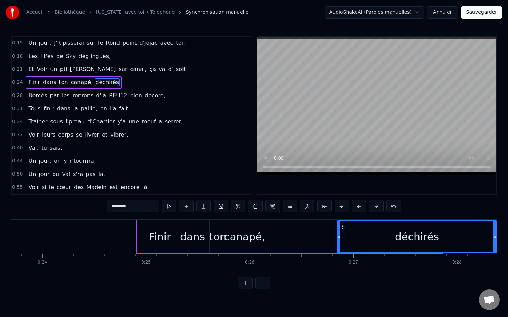
drag, startPoint x: 440, startPoint y: 238, endPoint x: 494, endPoint y: 238, distance: 54.2
click at [494, 238] on icon at bounding box center [494, 237] width 3 height 6
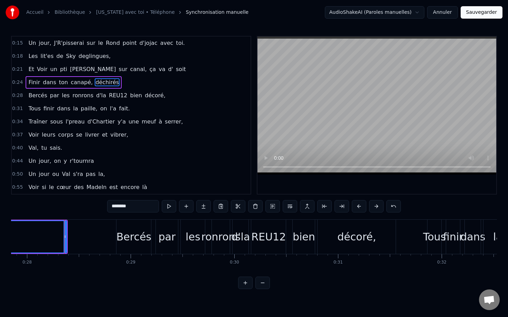
scroll to position [0, 2904]
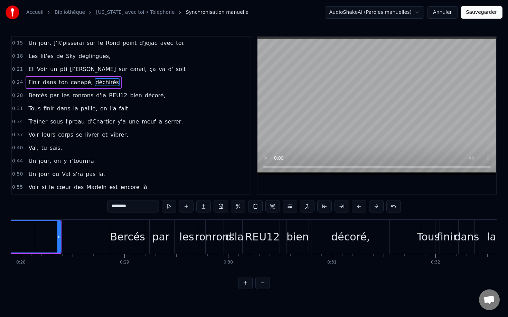
scroll to position [0, 2881]
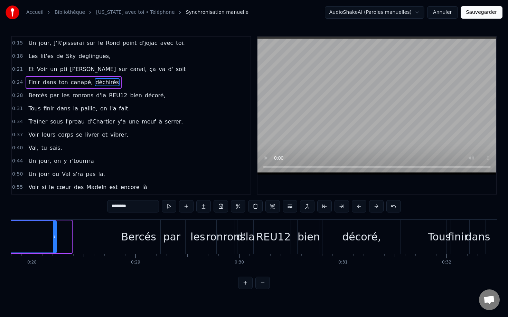
drag, startPoint x: 69, startPoint y: 239, endPoint x: 54, endPoint y: 238, distance: 15.2
click at [54, 238] on icon at bounding box center [54, 237] width 3 height 6
click at [134, 241] on div "Bercés" at bounding box center [141, 237] width 35 height 16
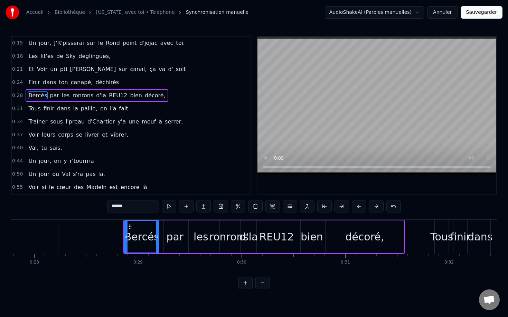
click at [169, 243] on div "par" at bounding box center [174, 237] width 17 height 16
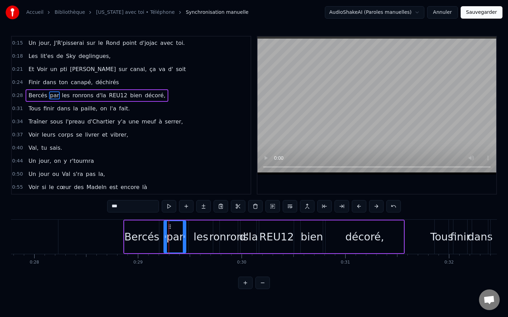
click at [199, 244] on div "les" at bounding box center [200, 237] width 15 height 16
click at [225, 243] on div "ronrons" at bounding box center [228, 237] width 39 height 16
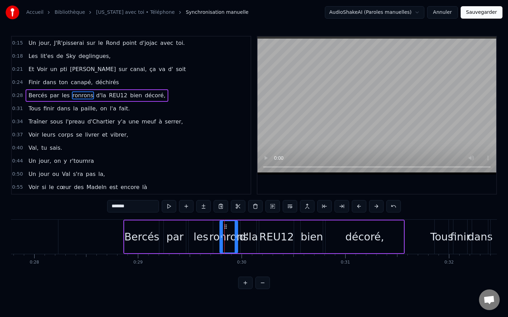
click at [266, 240] on div "REU12" at bounding box center [276, 237] width 35 height 16
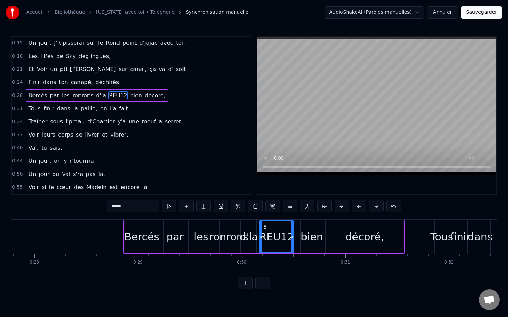
click at [305, 240] on div "bien" at bounding box center [312, 237] width 22 height 16
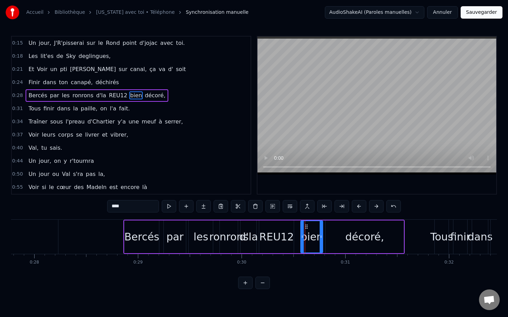
click at [355, 237] on div "décoré," at bounding box center [364, 237] width 39 height 16
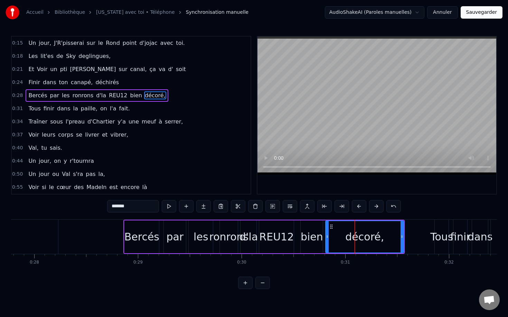
click at [440, 238] on div "Tous" at bounding box center [441, 237] width 23 height 16
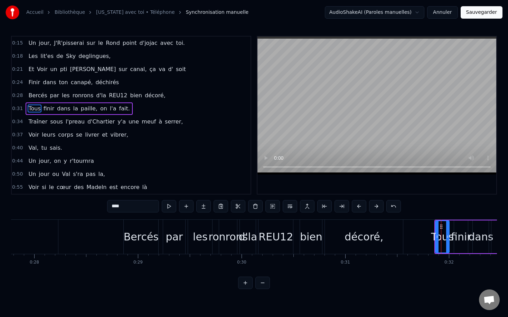
click at [461, 237] on div "finir" at bounding box center [461, 237] width 20 height 16
click at [118, 109] on span "fait." at bounding box center [124, 109] width 12 height 8
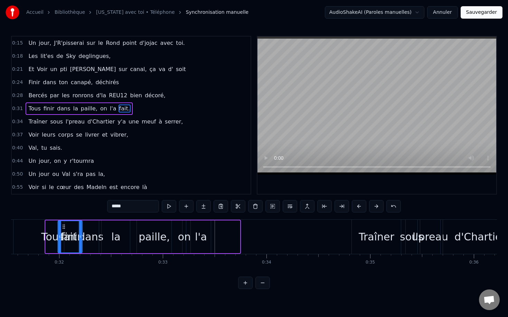
scroll to position [0, 3246]
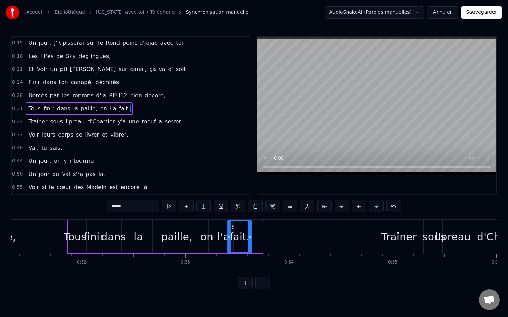
drag, startPoint x: 54, startPoint y: 227, endPoint x: 235, endPoint y: 221, distance: 180.8
click at [235, 221] on div "fait." at bounding box center [239, 237] width 25 height 33
click at [243, 226] on div "fait." at bounding box center [239, 236] width 23 height 31
click at [247, 228] on div "fait." at bounding box center [239, 236] width 23 height 31
click at [382, 237] on div "Traîner" at bounding box center [398, 237] width 49 height 34
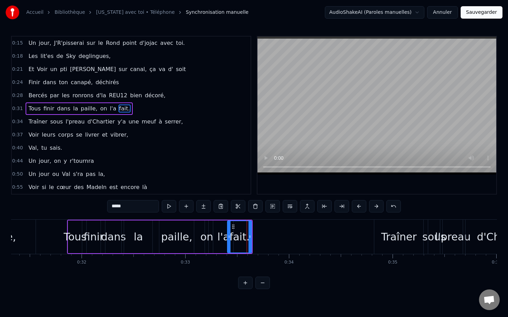
type input "*******"
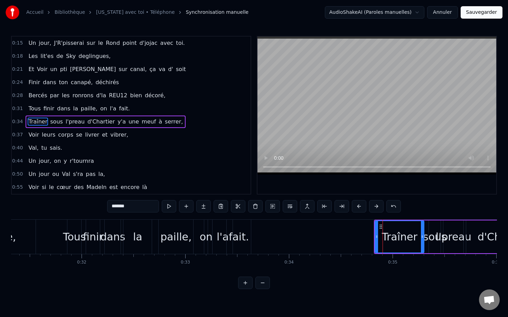
scroll to position [7, 0]
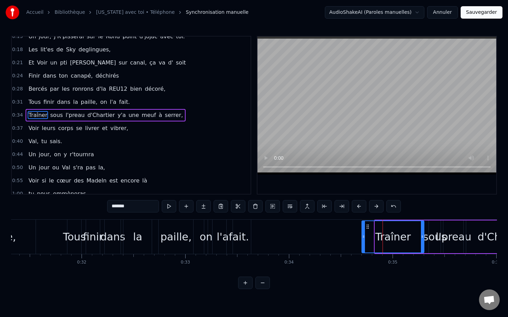
drag, startPoint x: 376, startPoint y: 235, endPoint x: 363, endPoint y: 237, distance: 13.3
click at [363, 237] on icon at bounding box center [363, 237] width 3 height 6
click at [391, 240] on div "Traîner" at bounding box center [393, 237] width 36 height 16
drag, startPoint x: 369, startPoint y: 227, endPoint x: 357, endPoint y: 227, distance: 12.1
click at [357, 227] on icon at bounding box center [356, 227] width 6 height 6
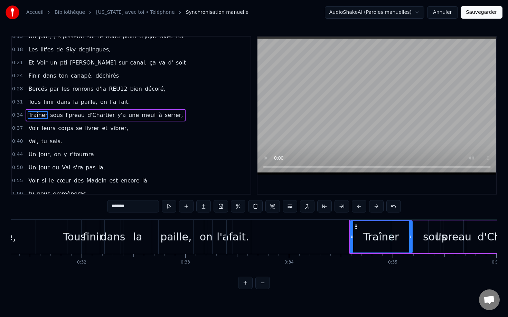
click at [390, 239] on div "Traîner" at bounding box center [381, 237] width 36 height 16
click at [354, 229] on icon at bounding box center [353, 227] width 6 height 6
click at [390, 232] on div "Traîner" at bounding box center [378, 237] width 36 height 16
click at [422, 238] on div "Traîner sous l'preau d'Chartier y'a une meuf à serrer," at bounding box center [492, 237] width 295 height 34
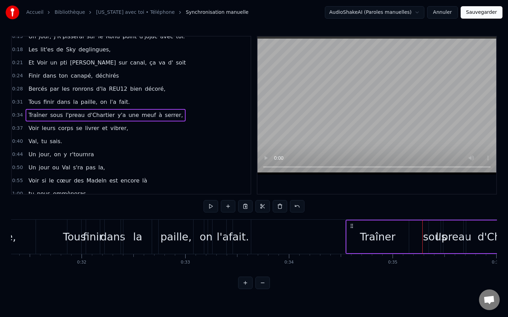
click at [435, 239] on div "sous" at bounding box center [435, 237] width 24 height 16
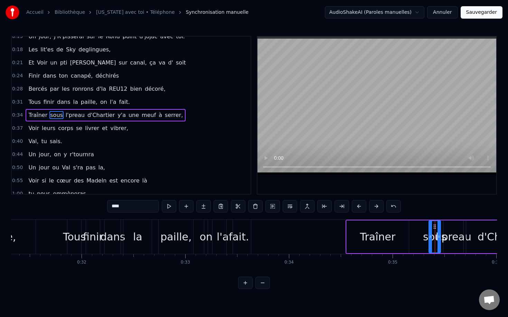
click at [452, 241] on div "l'preau" at bounding box center [454, 237] width 36 height 16
click at [478, 242] on div "d'Chartier" at bounding box center [503, 237] width 74 height 33
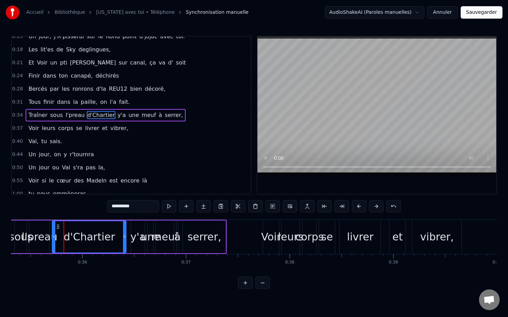
scroll to position [0, 3677]
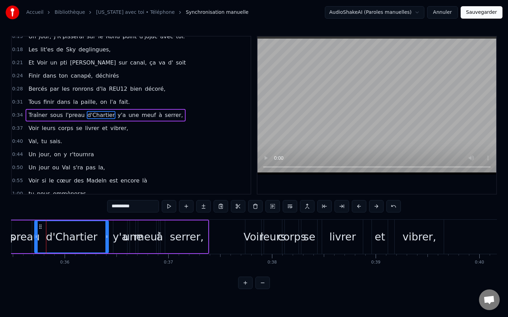
click at [172, 238] on div "serrer," at bounding box center [186, 237] width 43 height 33
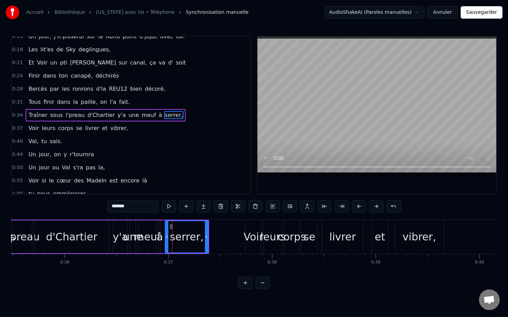
click at [142, 234] on div "meuf" at bounding box center [147, 237] width 27 height 16
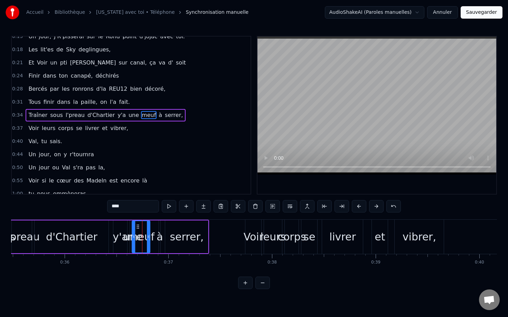
drag, startPoint x: 144, startPoint y: 228, endPoint x: 138, endPoint y: 228, distance: 6.2
click at [138, 228] on icon at bounding box center [138, 227] width 6 height 6
click at [178, 239] on div "serrer," at bounding box center [187, 237] width 34 height 16
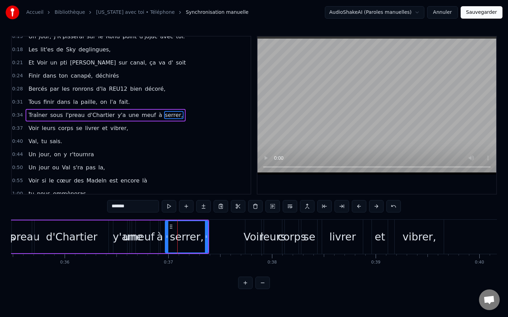
drag, startPoint x: 174, startPoint y: 227, endPoint x: 170, endPoint y: 227, distance: 4.8
click at [170, 227] on div "serrer," at bounding box center [186, 236] width 42 height 31
drag, startPoint x: 171, startPoint y: 227, endPoint x: 163, endPoint y: 227, distance: 8.6
click at [163, 227] on icon at bounding box center [163, 227] width 6 height 6
click at [183, 229] on div "serrer," at bounding box center [178, 236] width 42 height 31
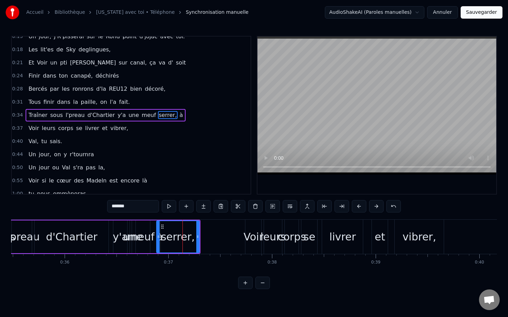
click at [190, 231] on div "serrer," at bounding box center [178, 237] width 34 height 16
click at [34, 130] on span "Voir" at bounding box center [34, 128] width 12 height 8
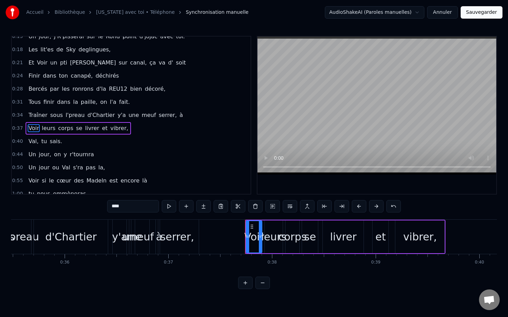
scroll to position [20, 0]
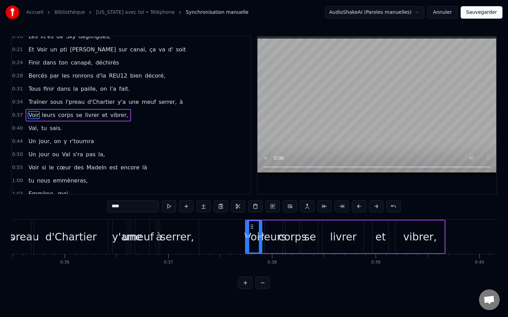
click at [113, 211] on input "****" at bounding box center [133, 206] width 52 height 12
click at [112, 207] on input "****" at bounding box center [133, 206] width 52 height 12
click at [33, 115] on span "A Voir" at bounding box center [37, 115] width 18 height 8
click at [115, 207] on input "******" at bounding box center [133, 206] width 52 height 12
click at [159, 101] on span "serrer," at bounding box center [167, 102] width 19 height 8
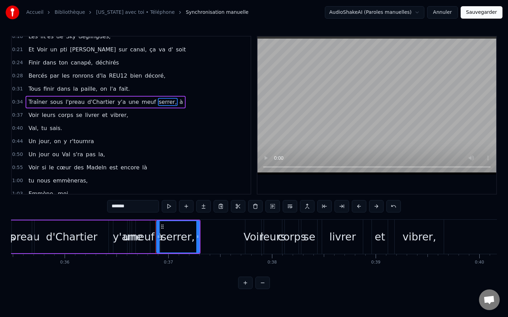
scroll to position [7, 0]
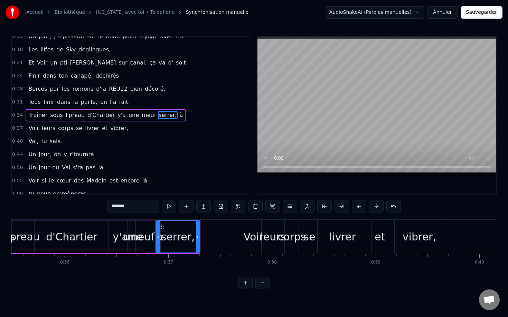
click at [179, 112] on span "à" at bounding box center [181, 115] width 5 height 8
type input "*"
click at [120, 207] on input "*" at bounding box center [133, 206] width 52 height 12
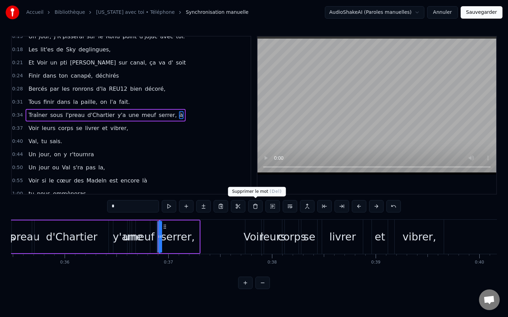
click at [255, 206] on button at bounding box center [255, 206] width 15 height 12
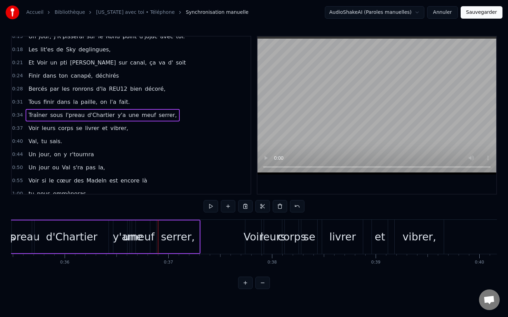
click at [191, 236] on div "serrer," at bounding box center [177, 237] width 43 height 33
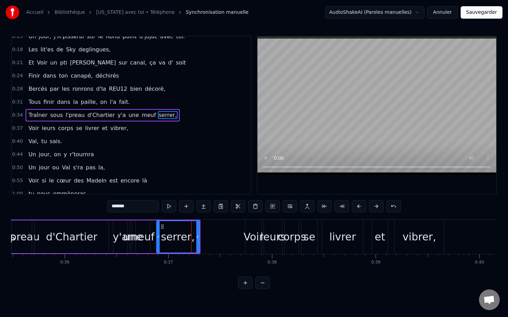
click at [250, 237] on div "Voir" at bounding box center [254, 237] width 20 height 16
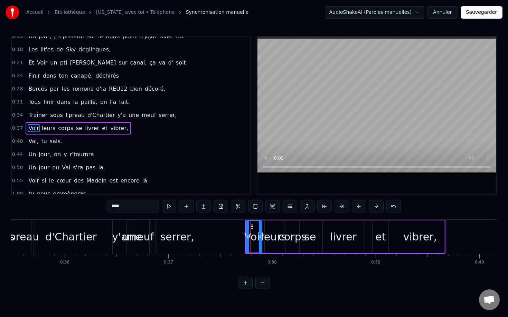
scroll to position [20, 0]
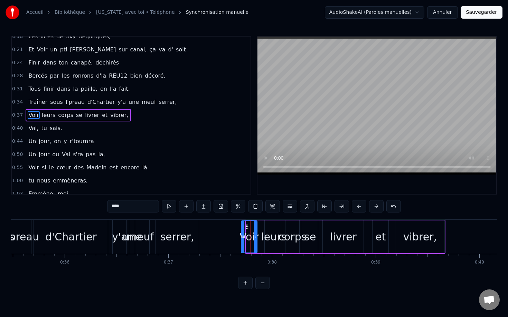
drag, startPoint x: 251, startPoint y: 227, endPoint x: 247, endPoint y: 227, distance: 4.1
click at [247, 227] on icon at bounding box center [248, 227] width 6 height 6
drag, startPoint x: 244, startPoint y: 237, endPoint x: 237, endPoint y: 237, distance: 6.6
click at [237, 237] on icon at bounding box center [236, 237] width 3 height 6
click at [251, 238] on div "Voir" at bounding box center [246, 237] width 20 height 16
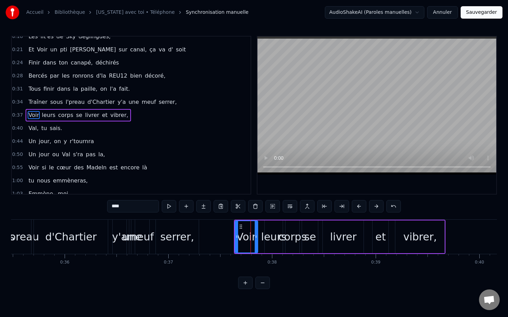
click at [274, 239] on div "leurs" at bounding box center [274, 237] width 26 height 16
click at [294, 240] on div "corps" at bounding box center [292, 237] width 28 height 16
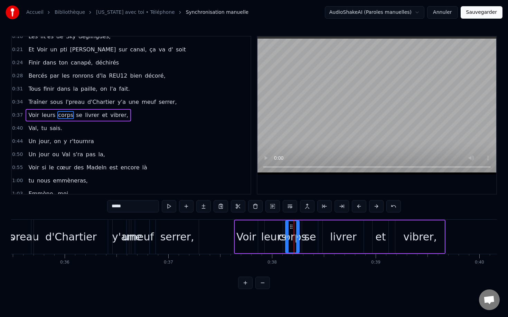
click at [271, 237] on div "leurs" at bounding box center [274, 237] width 26 height 16
drag, startPoint x: 267, startPoint y: 235, endPoint x: 257, endPoint y: 236, distance: 9.3
click at [257, 236] on icon at bounding box center [256, 237] width 3 height 6
click at [286, 237] on div "corps" at bounding box center [292, 237] width 28 height 16
click at [335, 237] on div "livrer" at bounding box center [343, 237] width 27 height 16
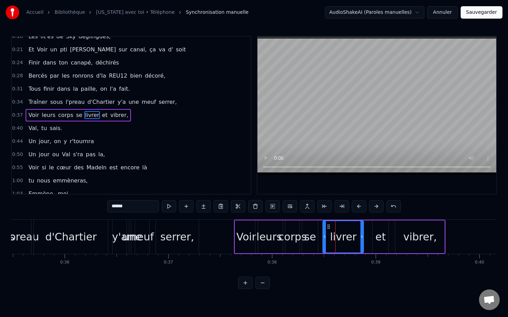
click at [422, 239] on div "vibrer," at bounding box center [420, 237] width 34 height 16
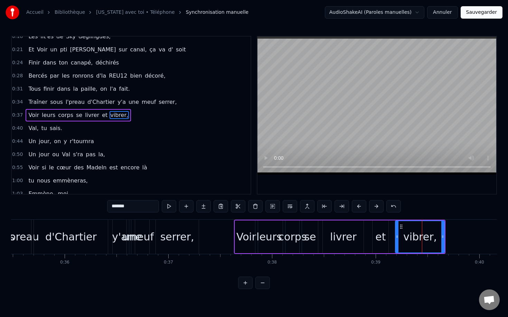
click at [436, 236] on div "vibrer," at bounding box center [420, 236] width 48 height 31
drag, startPoint x: 396, startPoint y: 238, endPoint x: 387, endPoint y: 237, distance: 9.3
click at [387, 237] on icon at bounding box center [387, 237] width 3 height 6
click at [350, 235] on div "livrer" at bounding box center [343, 237] width 27 height 16
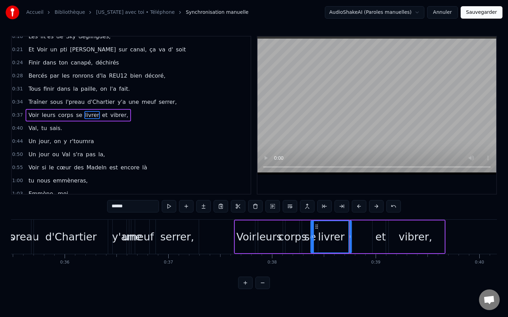
drag, startPoint x: 329, startPoint y: 228, endPoint x: 317, endPoint y: 230, distance: 11.8
click at [317, 230] on div "livrer" at bounding box center [331, 236] width 40 height 31
click at [380, 227] on div "et" at bounding box center [380, 237] width 16 height 33
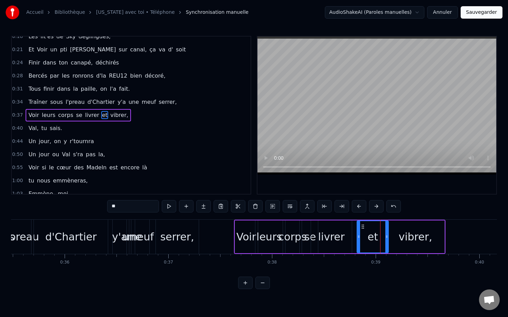
drag, startPoint x: 374, startPoint y: 229, endPoint x: 359, endPoint y: 230, distance: 15.2
click at [359, 230] on div at bounding box center [358, 236] width 3 height 31
click at [405, 239] on div "vibrer," at bounding box center [415, 237] width 34 height 16
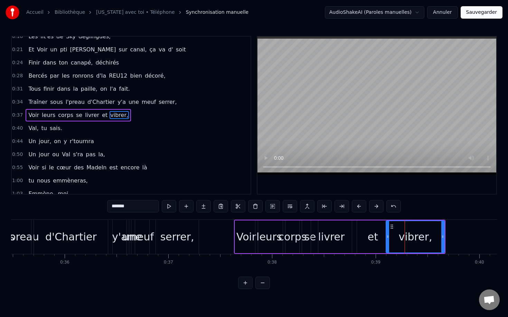
click at [427, 239] on div "vibrer," at bounding box center [415, 237] width 34 height 16
drag, startPoint x: 396, startPoint y: 228, endPoint x: 391, endPoint y: 229, distance: 5.2
click at [391, 229] on div "vibrer," at bounding box center [415, 236] width 58 height 31
drag, startPoint x: 393, startPoint y: 227, endPoint x: 387, endPoint y: 228, distance: 6.0
click at [387, 228] on icon at bounding box center [386, 227] width 6 height 6
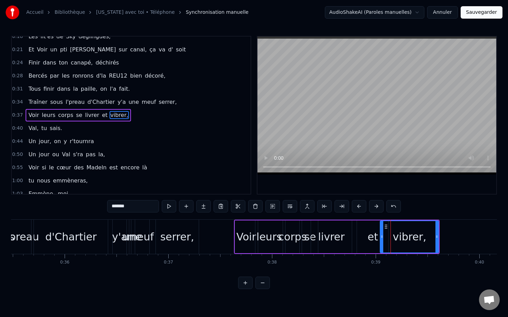
click at [422, 236] on div "vibrer," at bounding box center [409, 237] width 34 height 16
click at [53, 131] on span "sais." at bounding box center [56, 128] width 14 height 8
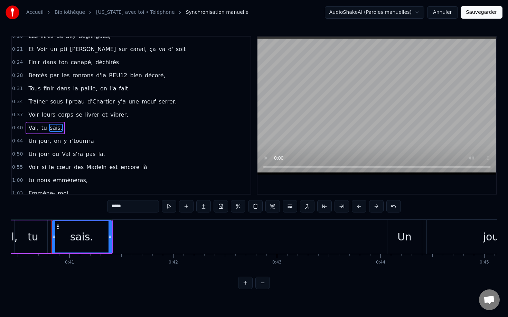
scroll to position [0, 4196]
click at [94, 237] on div "sais." at bounding box center [76, 236] width 59 height 31
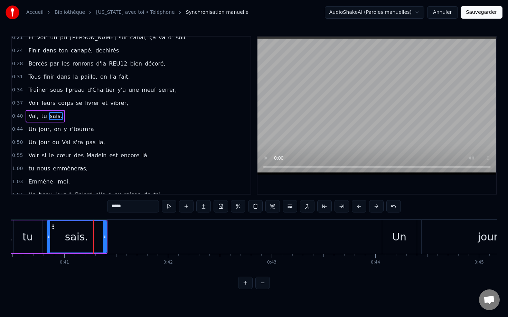
scroll to position [33, 0]
click at [396, 238] on div "Un" at bounding box center [399, 237] width 14 height 16
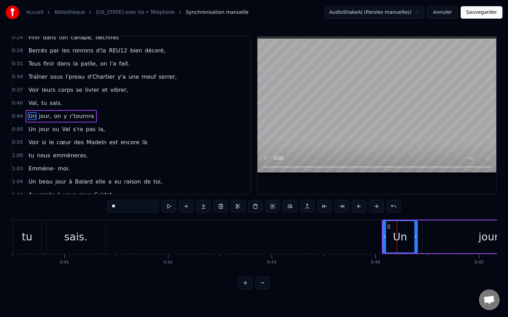
scroll to position [46, 0]
drag, startPoint x: 391, startPoint y: 229, endPoint x: 386, endPoint y: 229, distance: 5.2
click at [386, 229] on icon at bounding box center [383, 227] width 6 height 6
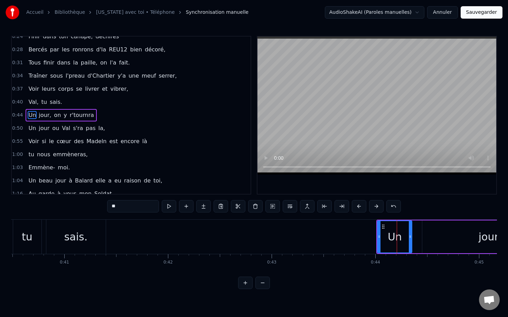
click at [399, 234] on div "Un" at bounding box center [395, 237] width 14 height 16
click at [448, 236] on div "jour," at bounding box center [490, 237] width 136 height 33
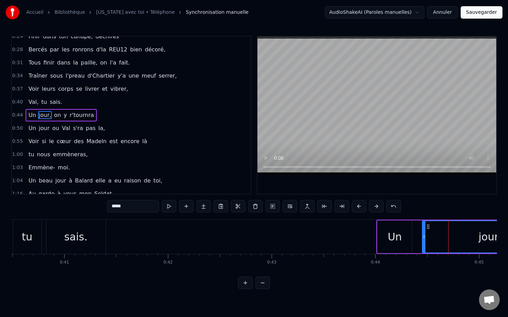
click at [84, 116] on span "r'tournra" at bounding box center [82, 115] width 26 height 8
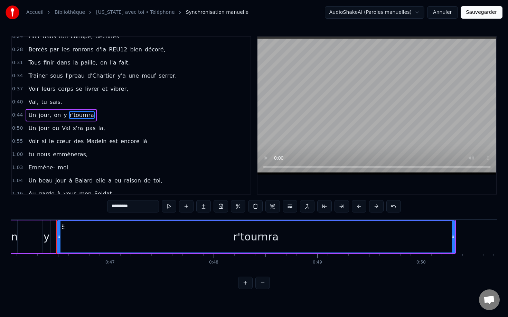
scroll to position [0, 4783]
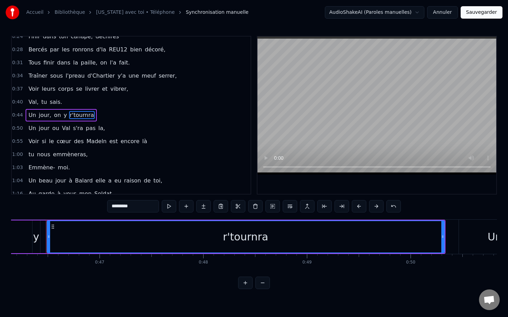
click at [85, 127] on span "pas" at bounding box center [90, 128] width 11 height 8
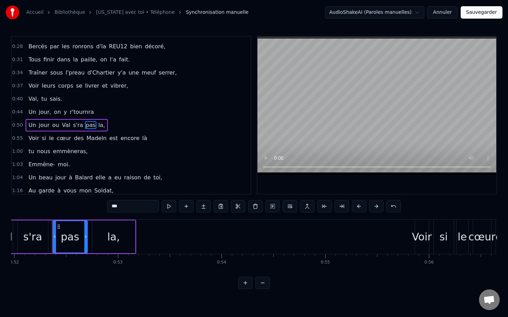
scroll to position [0, 5392]
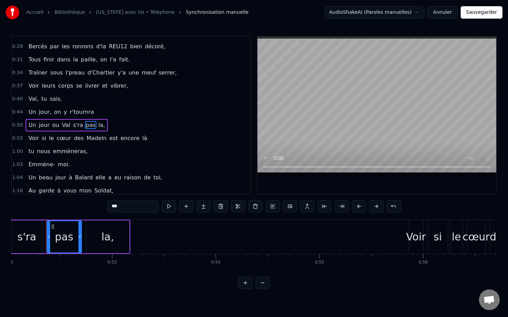
click at [35, 137] on span "Voir" at bounding box center [34, 138] width 12 height 8
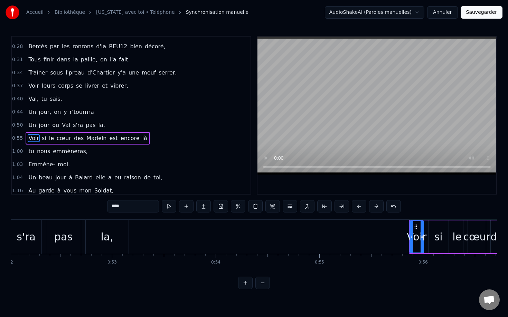
scroll to position [72, 0]
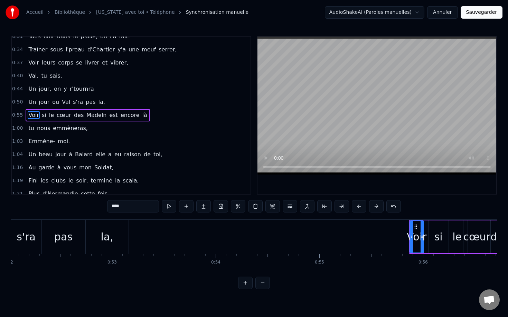
click at [407, 236] on div "Voir" at bounding box center [417, 237] width 20 height 16
drag, startPoint x: 411, startPoint y: 236, endPoint x: 400, endPoint y: 236, distance: 10.4
click at [400, 236] on icon at bounding box center [401, 237] width 3 height 6
click at [409, 238] on div "Voir" at bounding box center [411, 237] width 20 height 16
click at [439, 240] on div "si" at bounding box center [438, 237] width 8 height 16
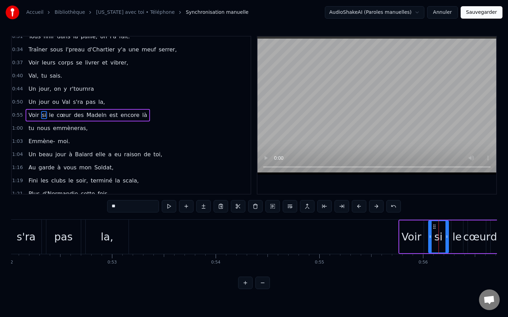
click at [473, 241] on div "cœur" at bounding box center [476, 237] width 27 height 16
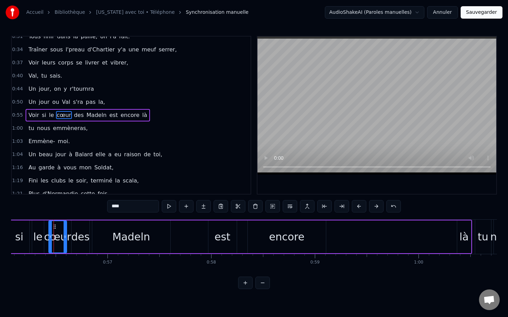
scroll to position [0, 5819]
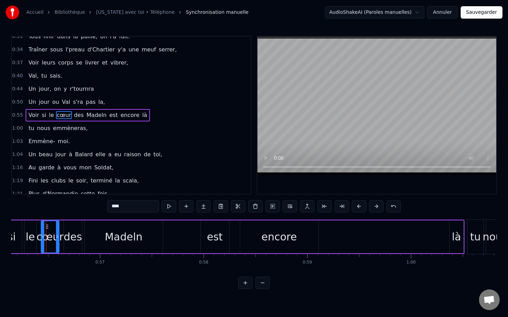
click at [292, 239] on div "encore" at bounding box center [278, 237] width 35 height 16
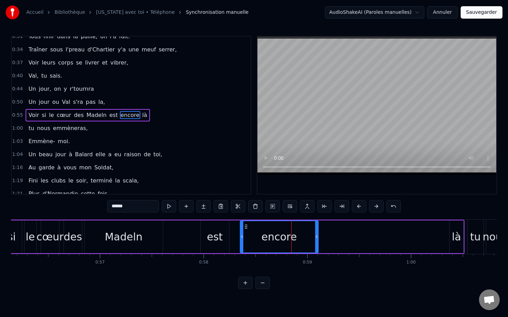
click at [454, 237] on div "là" at bounding box center [456, 237] width 9 height 16
type input "**"
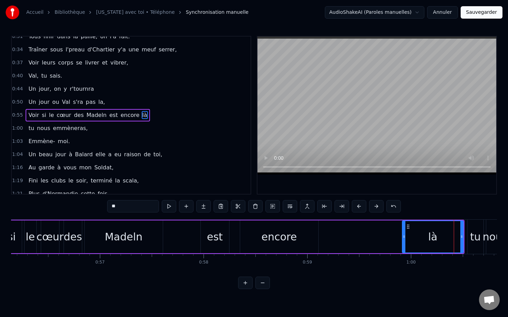
drag, startPoint x: 451, startPoint y: 238, endPoint x: 404, endPoint y: 246, distance: 48.0
click at [404, 246] on div at bounding box center [403, 236] width 3 height 31
drag, startPoint x: 462, startPoint y: 237, endPoint x: 437, endPoint y: 239, distance: 25.0
click at [437, 239] on icon at bounding box center [436, 237] width 3 height 6
click at [432, 238] on div "là" at bounding box center [420, 236] width 36 height 31
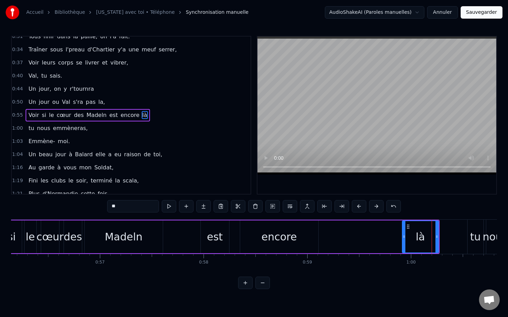
click at [428, 238] on div "là" at bounding box center [420, 236] width 36 height 31
click at [425, 238] on div "là" at bounding box center [420, 236] width 36 height 31
click at [408, 229] on icon at bounding box center [408, 227] width 6 height 6
drag, startPoint x: 436, startPoint y: 237, endPoint x: 429, endPoint y: 238, distance: 6.9
click at [429, 238] on icon at bounding box center [429, 237] width 3 height 6
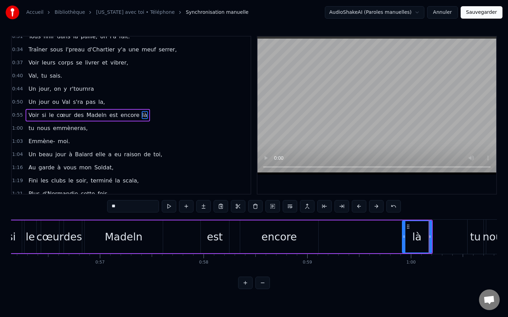
click at [408, 229] on icon at bounding box center [408, 227] width 6 height 6
click at [388, 239] on div "Voir si le cœur des Madeln est encore là" at bounding box center [202, 237] width 461 height 34
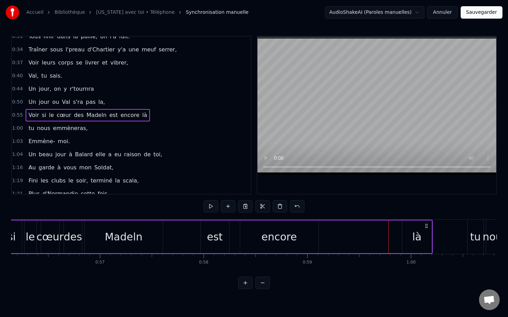
click at [421, 243] on div "là" at bounding box center [416, 237] width 29 height 33
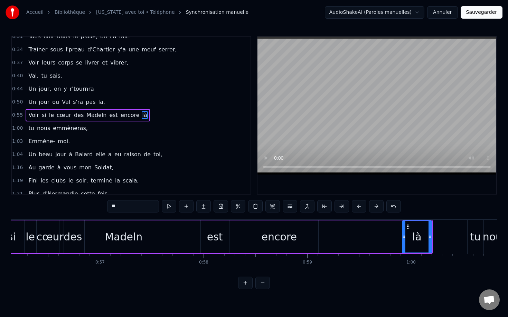
click at [423, 243] on div "là" at bounding box center [416, 236] width 29 height 31
click at [425, 243] on div "là" at bounding box center [416, 236] width 29 height 31
drag, startPoint x: 408, startPoint y: 228, endPoint x: 404, endPoint y: 228, distance: 4.8
click at [404, 228] on circle at bounding box center [404, 228] width 0 height 0
click at [420, 233] on div "là" at bounding box center [411, 236] width 29 height 31
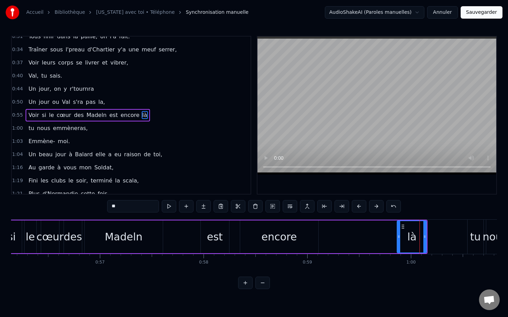
click at [473, 237] on div "tu" at bounding box center [475, 237] width 11 height 16
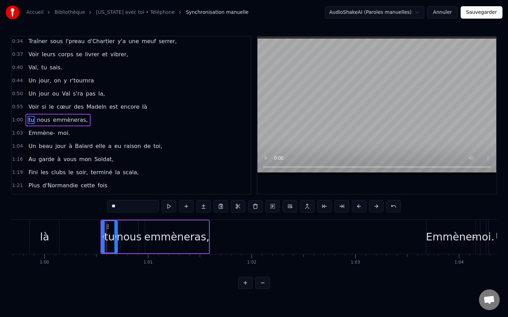
scroll to position [0, 6246]
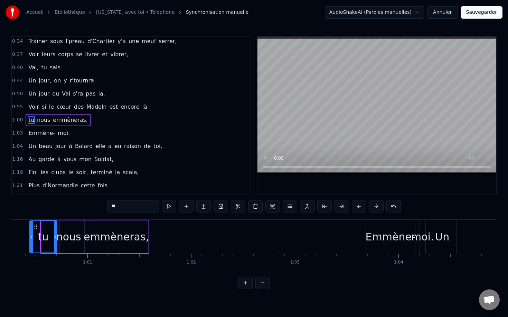
drag, startPoint x: 42, startPoint y: 236, endPoint x: 30, endPoint y: 236, distance: 11.4
click at [30, 236] on icon at bounding box center [31, 237] width 3 height 6
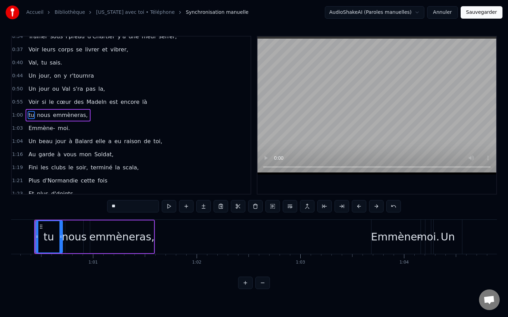
scroll to position [0, 6230]
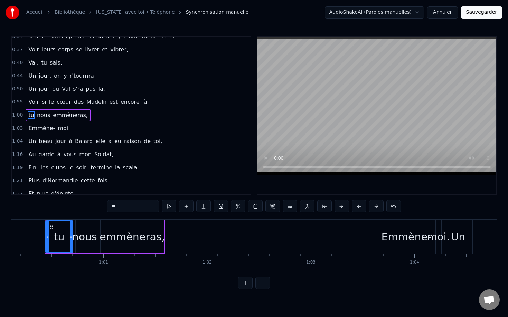
click at [395, 240] on div "Emmène-" at bounding box center [406, 237] width 50 height 16
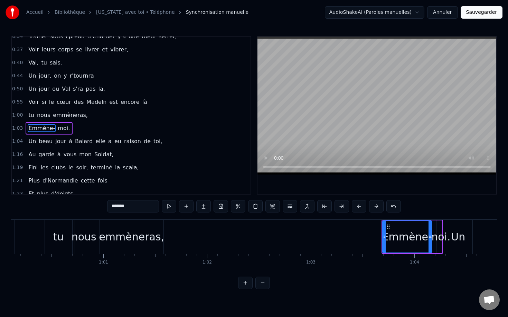
scroll to position [98, 0]
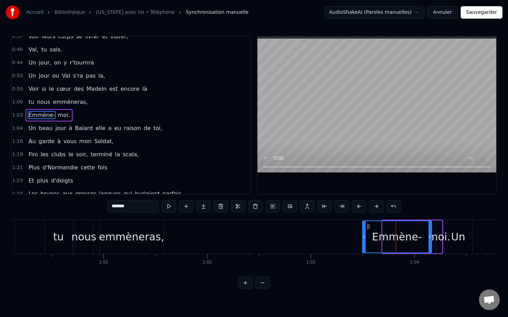
drag, startPoint x: 384, startPoint y: 233, endPoint x: 364, endPoint y: 236, distance: 20.2
click at [364, 236] on div at bounding box center [364, 236] width 3 height 31
click at [401, 239] on div "Emmène-" at bounding box center [397, 237] width 50 height 16
click at [453, 238] on div "Un" at bounding box center [458, 237] width 14 height 16
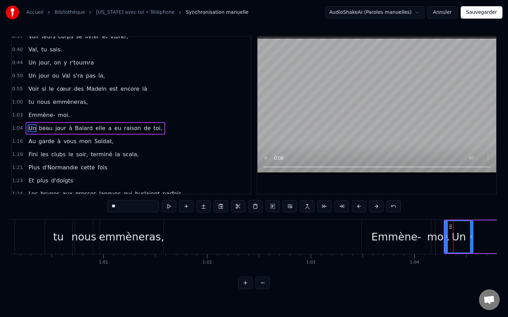
scroll to position [112, 0]
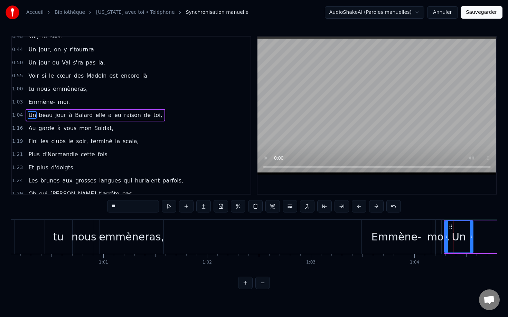
click at [446, 240] on div at bounding box center [446, 236] width 3 height 31
click at [439, 240] on div "moi." at bounding box center [438, 237] width 22 height 16
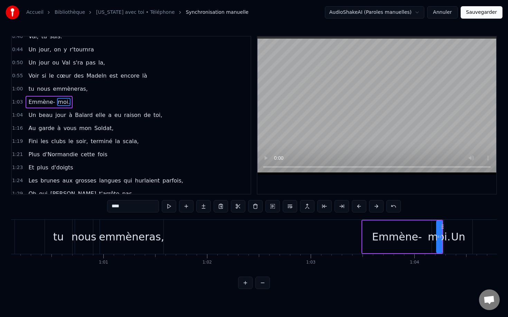
scroll to position [98, 0]
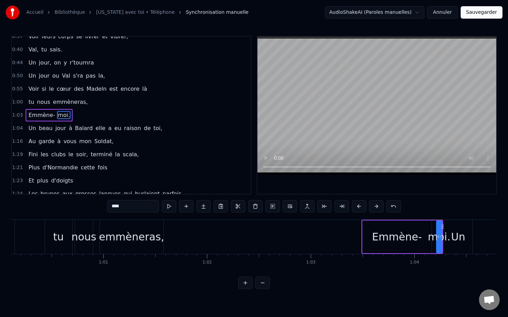
click at [460, 240] on div "Un" at bounding box center [458, 237] width 14 height 16
type input "**"
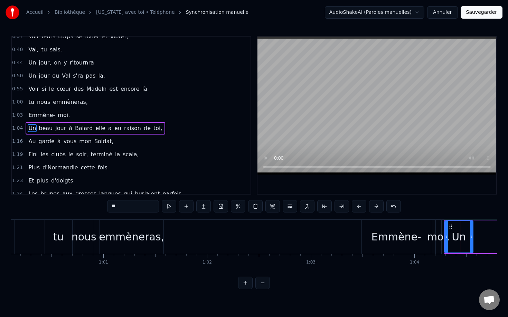
scroll to position [112, 0]
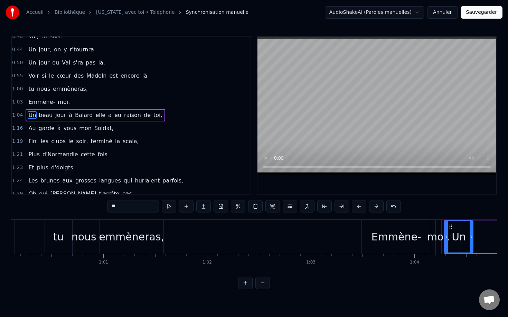
click at [453, 238] on div "Un" at bounding box center [459, 237] width 14 height 16
drag, startPoint x: 447, startPoint y: 237, endPoint x: 458, endPoint y: 237, distance: 11.1
click at [458, 237] on icon at bounding box center [457, 237] width 3 height 6
click at [463, 238] on div "Un" at bounding box center [464, 237] width 14 height 16
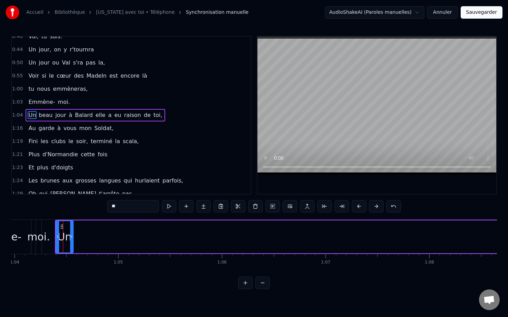
scroll to position [0, 6646]
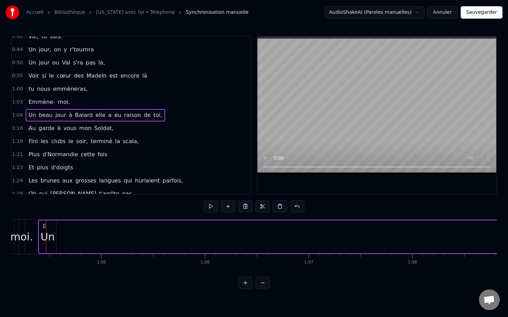
scroll to position [0, 6639]
click at [59, 236] on div "Un" at bounding box center [55, 237] width 14 height 16
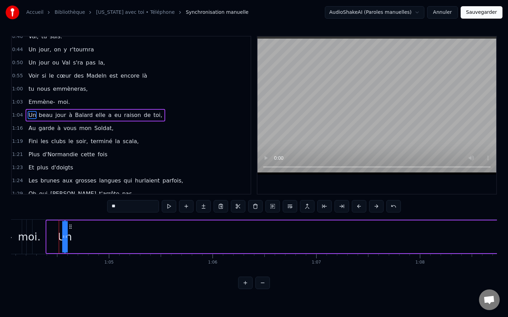
drag, startPoint x: 48, startPoint y: 233, endPoint x: 212, endPoint y: 238, distance: 163.5
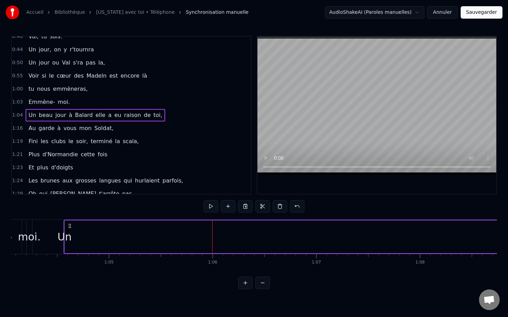
click at [69, 227] on icon at bounding box center [70, 227] width 6 height 6
click at [66, 238] on html "Accueil Bibliothèque [US_STATE] avec toi • Téléphone Synchronisation manuelle A…" at bounding box center [254, 150] width 508 height 301
click at [62, 237] on div "Un" at bounding box center [64, 237] width 14 height 16
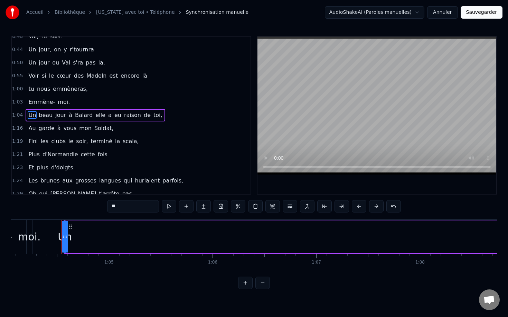
drag, startPoint x: 69, startPoint y: 230, endPoint x: 75, endPoint y: 230, distance: 5.5
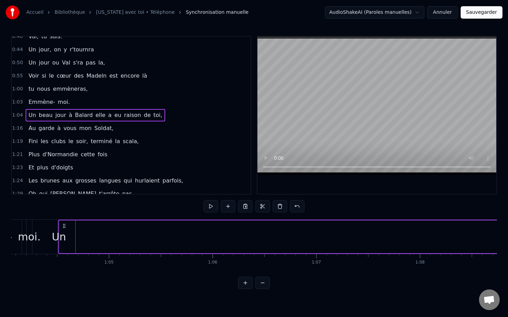
scroll to position [0, 6602]
click at [95, 228] on icon at bounding box center [98, 227] width 6 height 6
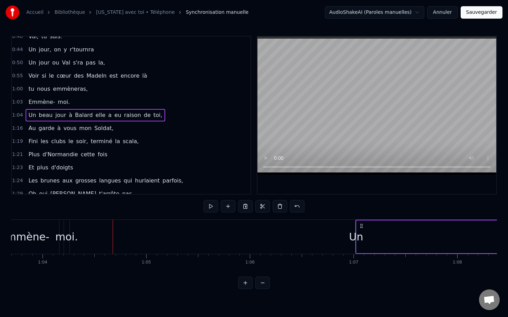
drag, startPoint x: 73, startPoint y: 228, endPoint x: 361, endPoint y: 229, distance: 287.4
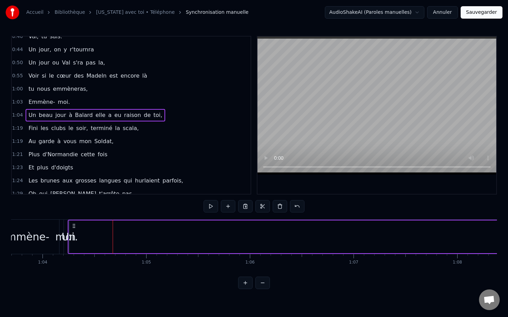
drag, startPoint x: 69, startPoint y: 228, endPoint x: 97, endPoint y: 229, distance: 28.0
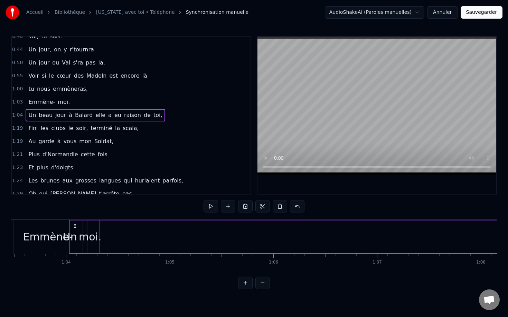
click at [75, 227] on icon at bounding box center [75, 227] width 6 height 6
click at [75, 226] on icon at bounding box center [75, 227] width 6 height 6
click at [114, 117] on span "eu" at bounding box center [118, 115] width 8 height 8
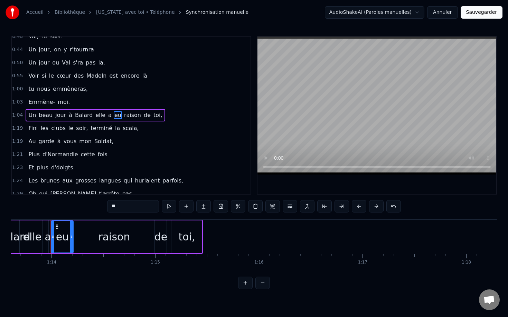
scroll to position [0, 7633]
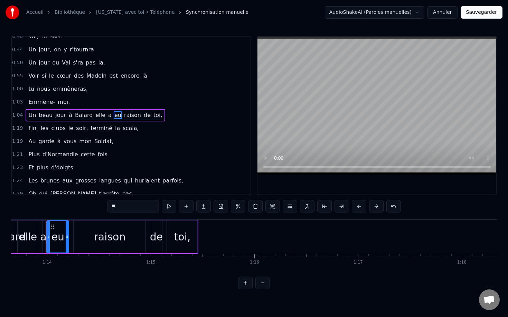
click at [193, 236] on div "toi," at bounding box center [182, 237] width 30 height 33
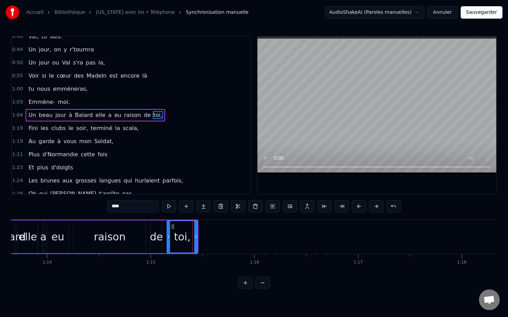
click at [35, 114] on span "Un" at bounding box center [32, 115] width 9 height 8
type input "**"
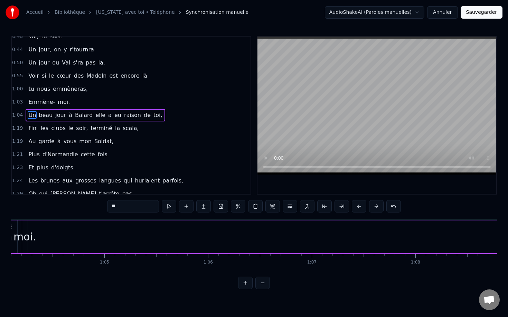
scroll to position [0, 6601]
drag, startPoint x: 49, startPoint y: 232, endPoint x: 66, endPoint y: 233, distance: 16.9
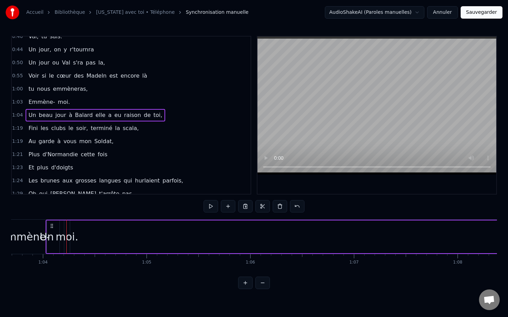
click at [51, 238] on div "Un" at bounding box center [47, 237] width 14 height 16
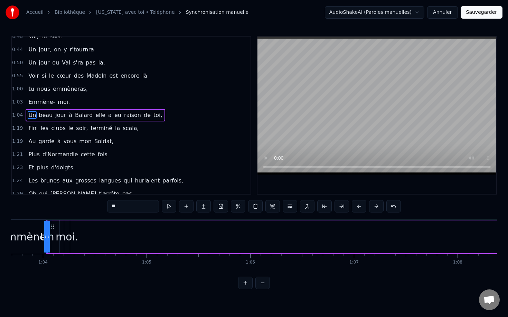
drag, startPoint x: 49, startPoint y: 238, endPoint x: 65, endPoint y: 239, distance: 15.6
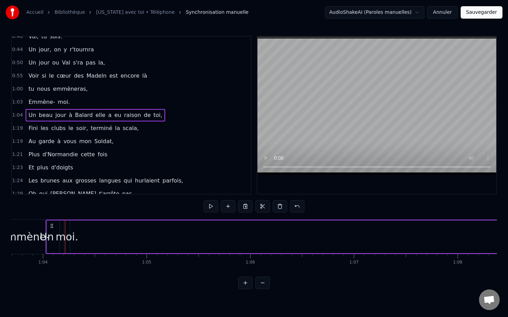
click at [46, 237] on div "Un" at bounding box center [47, 237] width 14 height 16
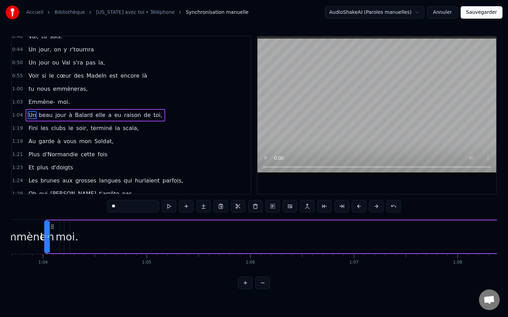
scroll to position [0, 6600]
drag, startPoint x: 49, startPoint y: 234, endPoint x: 78, endPoint y: 234, distance: 28.7
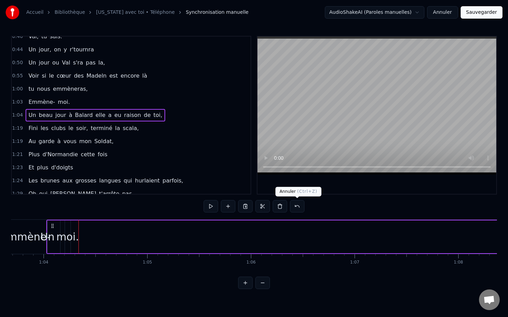
click at [298, 206] on button at bounding box center [297, 206] width 15 height 12
click at [298, 206] on button at bounding box center [305, 206] width 15 height 12
click at [298, 206] on button at bounding box center [297, 206] width 15 height 12
click at [298, 206] on button at bounding box center [305, 206] width 15 height 12
click at [298, 206] on button at bounding box center [297, 206] width 15 height 12
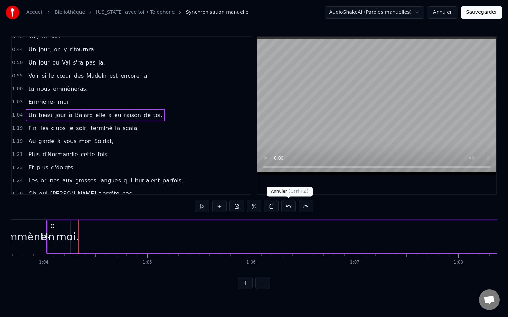
click at [290, 206] on button at bounding box center [288, 206] width 15 height 12
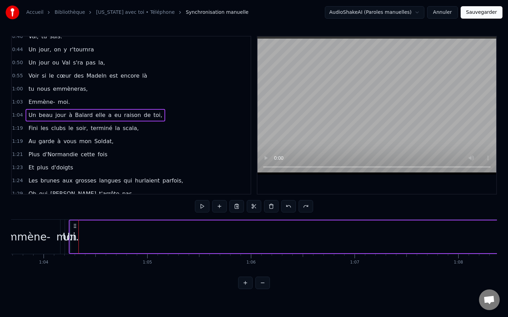
click at [290, 206] on button at bounding box center [288, 206] width 15 height 12
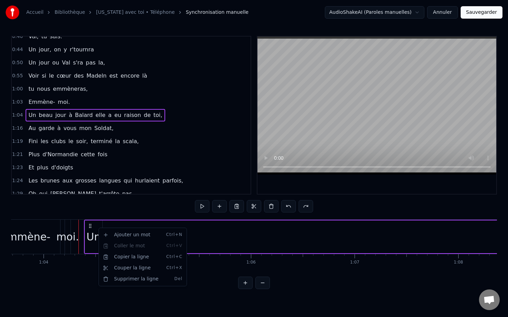
click at [92, 229] on html "Accueil Bibliothèque [US_STATE] avec toi • Téléphone Synchronisation manuelle A…" at bounding box center [254, 150] width 508 height 301
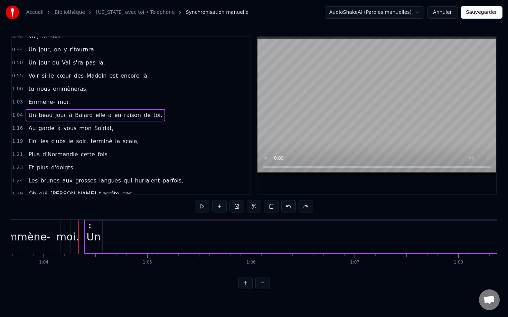
drag, startPoint x: 91, startPoint y: 229, endPoint x: 103, endPoint y: 228, distance: 11.4
click at [97, 231] on div "Un" at bounding box center [93, 237] width 14 height 16
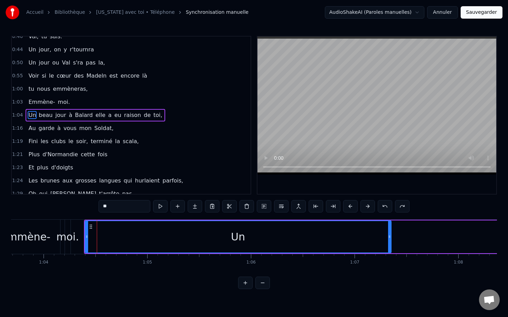
drag, startPoint x: 101, startPoint y: 232, endPoint x: 389, endPoint y: 239, distance: 288.9
click at [389, 239] on div at bounding box center [389, 236] width 3 height 31
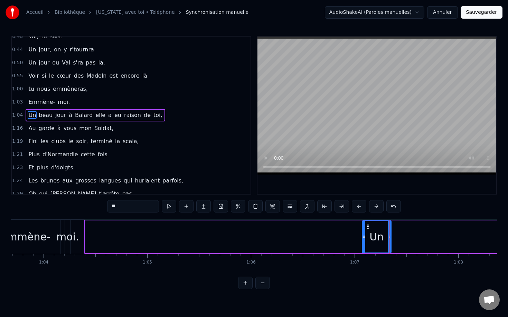
drag, startPoint x: 87, startPoint y: 237, endPoint x: 364, endPoint y: 247, distance: 277.2
click at [364, 247] on div at bounding box center [363, 236] width 3 height 31
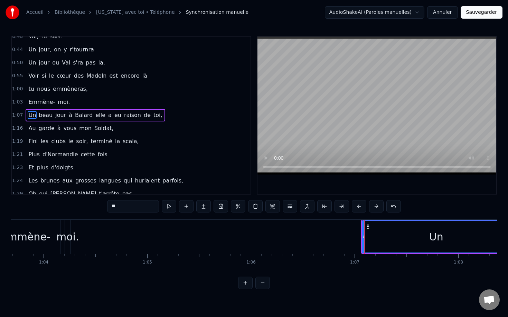
drag, startPoint x: 388, startPoint y: 236, endPoint x: 507, endPoint y: 236, distance: 119.2
click at [507, 236] on div "Accueil Bibliothèque [US_STATE] avec toi • Téléphone Synchronisation manuelle A…" at bounding box center [254, 145] width 508 height 290
click at [377, 236] on div "Un" at bounding box center [436, 236] width 148 height 31
click at [368, 230] on div "Un" at bounding box center [436, 236] width 148 height 31
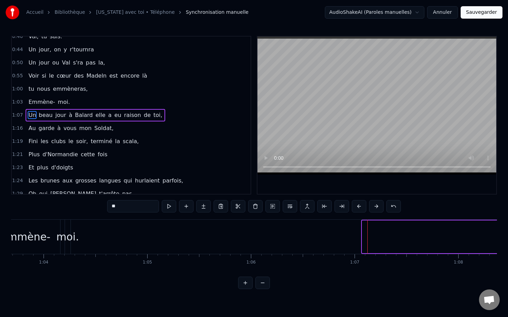
drag, startPoint x: 364, startPoint y: 236, endPoint x: 507, endPoint y: 236, distance: 143.7
click at [507, 236] on div "Accueil Bibliothèque [US_STATE] avec toi • Téléphone Synchronisation manuelle A…" at bounding box center [254, 145] width 508 height 290
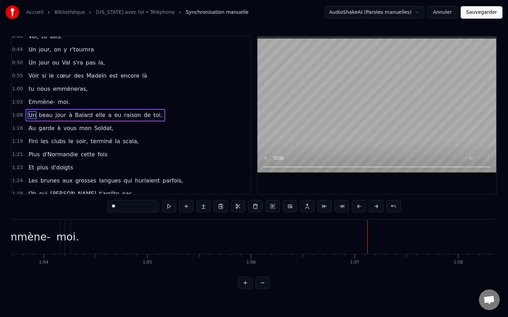
click at [103, 131] on span "Soldat," at bounding box center [104, 128] width 21 height 8
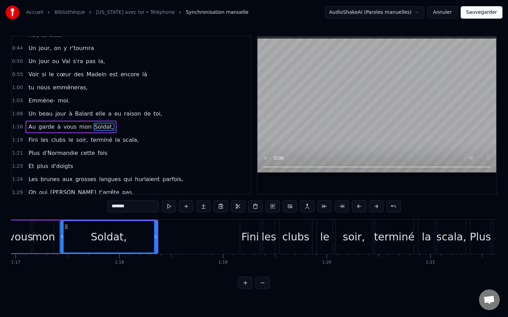
scroll to position [0, 7990]
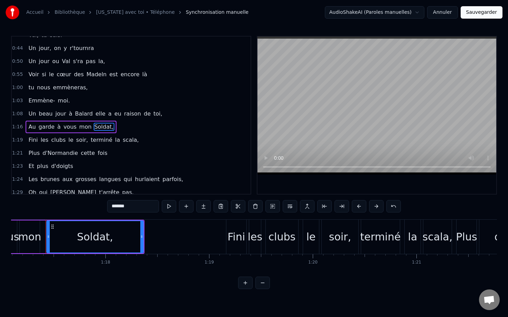
click at [98, 114] on span "elle" at bounding box center [100, 114] width 11 height 8
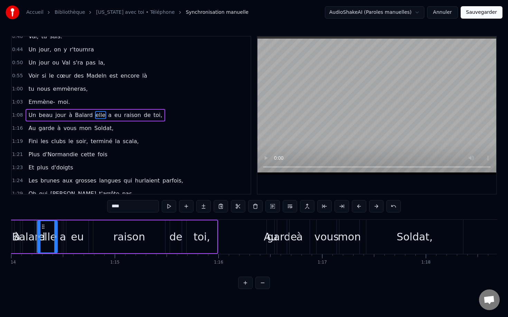
scroll to position [0, 7660]
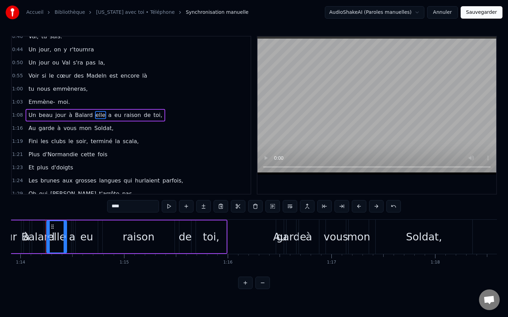
click at [49, 117] on span "beau" at bounding box center [45, 115] width 15 height 8
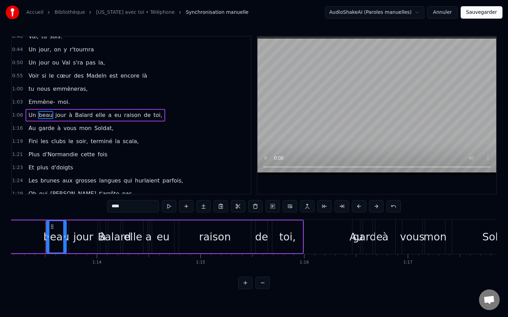
scroll to position [0, 7583]
click at [30, 117] on span "Un" at bounding box center [32, 115] width 9 height 8
type input "**"
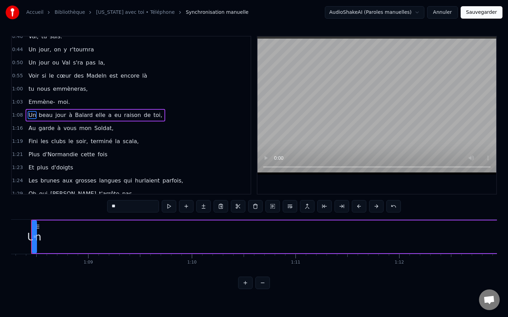
scroll to position [0, 7060]
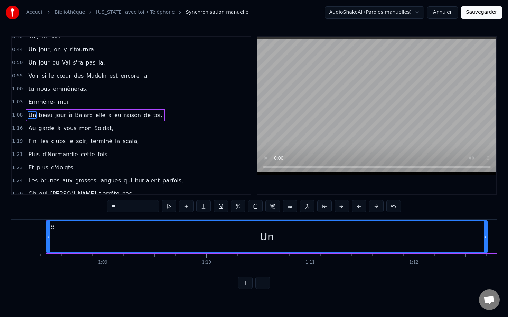
drag, startPoint x: 50, startPoint y: 239, endPoint x: 486, endPoint y: 240, distance: 436.0
click at [486, 240] on div at bounding box center [485, 236] width 3 height 31
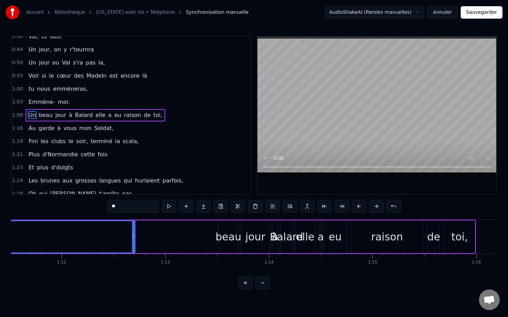
scroll to position [0, 7500]
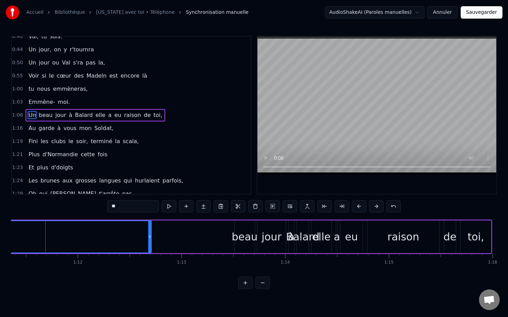
scroll to position [0, 7395]
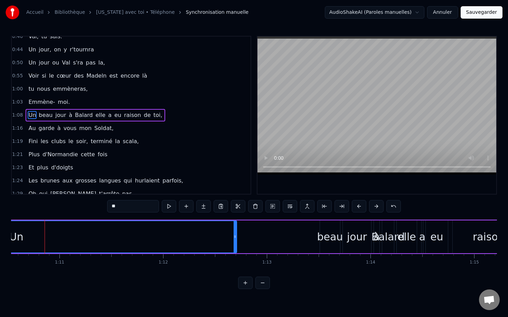
scroll to position [0, 7309]
click at [31, 237] on div "Un" at bounding box center [18, 236] width 440 height 31
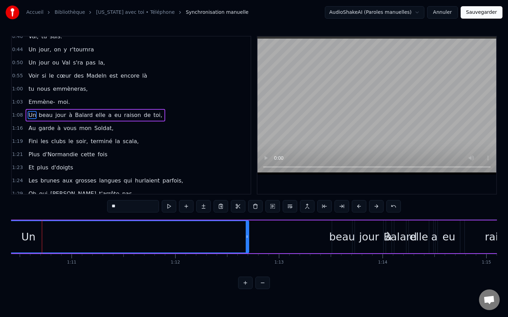
scroll to position [0, 7294]
click at [10, 234] on div "Accueil Bibliothèque [US_STATE] avec toi • Téléphone Synchronisation manuelle A…" at bounding box center [254, 145] width 508 height 290
click at [18, 237] on div "Un" at bounding box center [32, 236] width 440 height 31
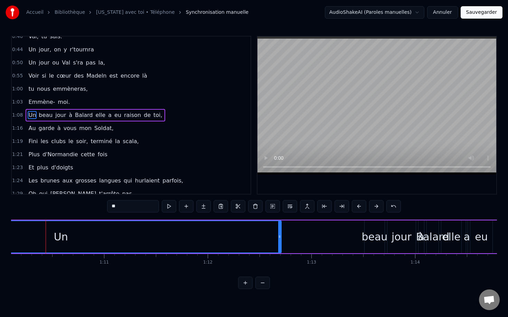
click at [18, 237] on div "Un" at bounding box center [61, 236] width 440 height 31
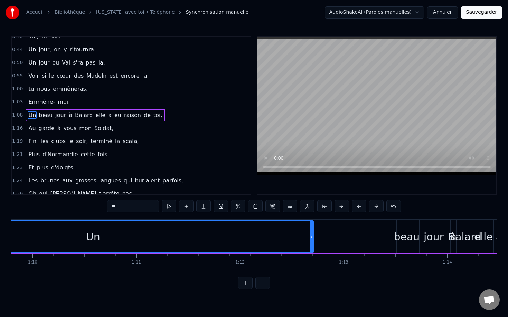
click at [18, 237] on div "Un" at bounding box center [93, 236] width 440 height 31
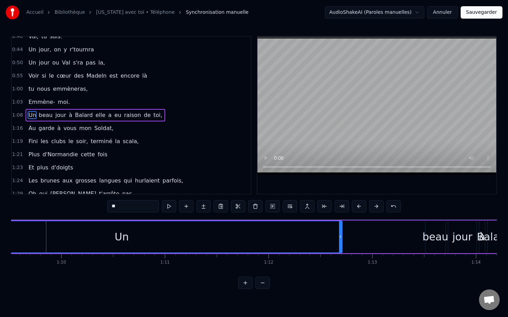
click at [18, 237] on div "Un" at bounding box center [122, 236] width 440 height 31
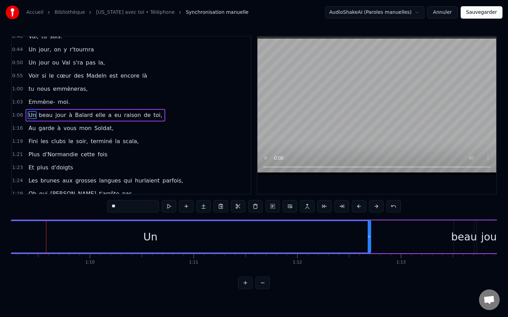
click at [18, 237] on div "Un" at bounding box center [151, 236] width 440 height 31
click at [18, 237] on div "Un" at bounding box center [179, 236] width 440 height 31
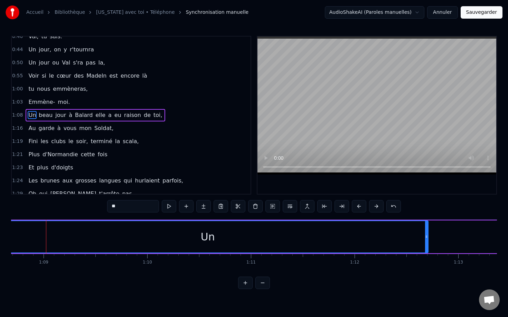
click at [18, 237] on div "Un" at bounding box center [208, 236] width 440 height 31
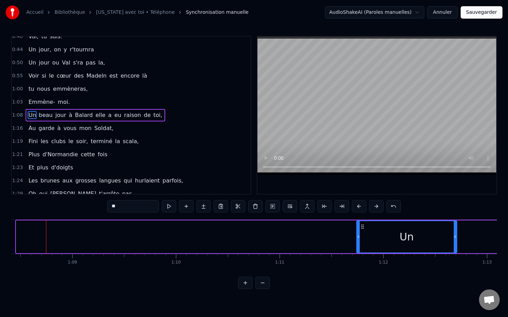
drag, startPoint x: 18, startPoint y: 237, endPoint x: 358, endPoint y: 243, distance: 340.3
click at [358, 243] on div at bounding box center [358, 236] width 3 height 31
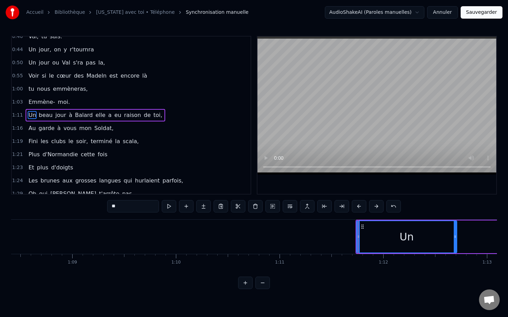
click at [372, 245] on div "Un" at bounding box center [406, 236] width 99 height 31
drag, startPoint x: 358, startPoint y: 238, endPoint x: 416, endPoint y: 243, distance: 58.0
click at [416, 243] on div at bounding box center [416, 236] width 3 height 31
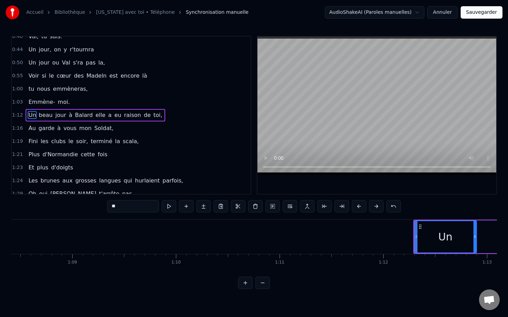
drag, startPoint x: 456, startPoint y: 238, endPoint x: 475, endPoint y: 238, distance: 19.7
click at [475, 238] on icon at bounding box center [474, 237] width 3 height 6
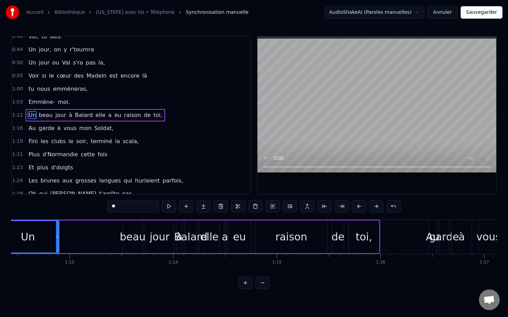
scroll to position [0, 7519]
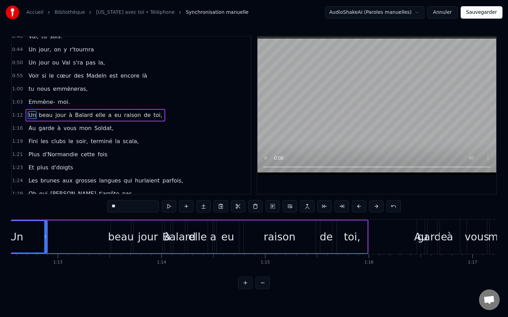
click at [35, 234] on div "Un" at bounding box center [15, 236] width 61 height 31
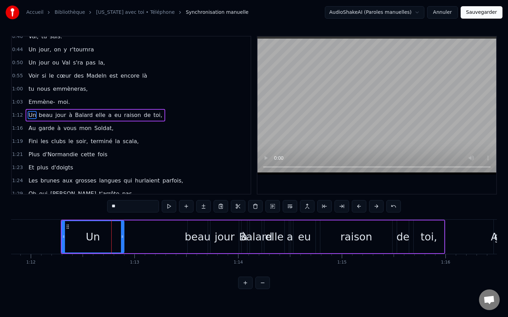
scroll to position [0, 7442]
click at [69, 228] on circle at bounding box center [69, 228] width 0 height 0
click at [76, 236] on div "Un" at bounding box center [93, 236] width 61 height 31
click at [64, 237] on circle at bounding box center [64, 237] width 0 height 0
click at [74, 239] on div "Un" at bounding box center [93, 236] width 61 height 31
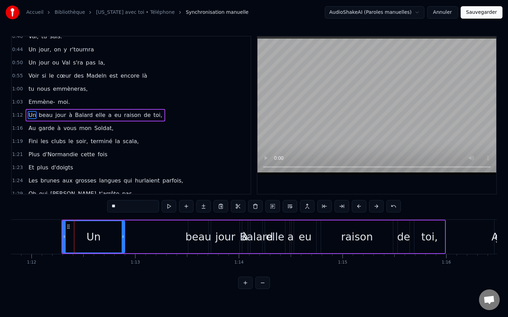
click at [65, 237] on div "Un" at bounding box center [93, 236] width 61 height 31
drag, startPoint x: 64, startPoint y: 237, endPoint x: 48, endPoint y: 237, distance: 15.9
click at [48, 237] on icon at bounding box center [48, 237] width 3 height 6
click at [53, 237] on div "Un" at bounding box center [85, 236] width 77 height 31
drag, startPoint x: 48, startPoint y: 237, endPoint x: 53, endPoint y: 237, distance: 4.8
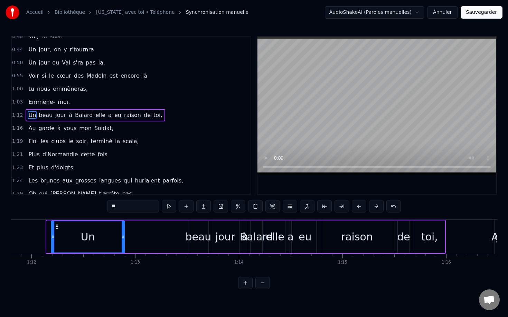
click at [53, 237] on icon at bounding box center [52, 237] width 3 height 6
click at [63, 238] on div "Un" at bounding box center [88, 236] width 73 height 31
click at [58, 228] on icon at bounding box center [58, 227] width 6 height 6
drag, startPoint x: 53, startPoint y: 238, endPoint x: 63, endPoint y: 238, distance: 10.7
click at [63, 238] on icon at bounding box center [64, 237] width 3 height 6
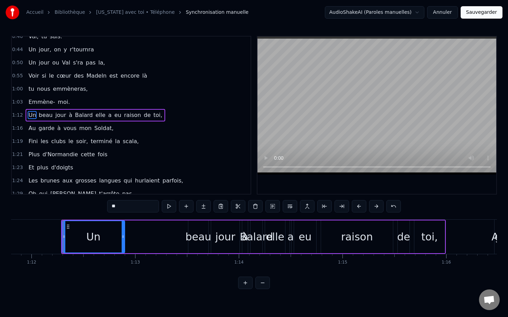
click at [63, 238] on icon at bounding box center [64, 237] width 3 height 6
click at [66, 238] on div "Un" at bounding box center [94, 236] width 62 height 31
drag, startPoint x: 64, startPoint y: 238, endPoint x: 80, endPoint y: 239, distance: 15.6
click at [80, 239] on icon at bounding box center [79, 237] width 3 height 6
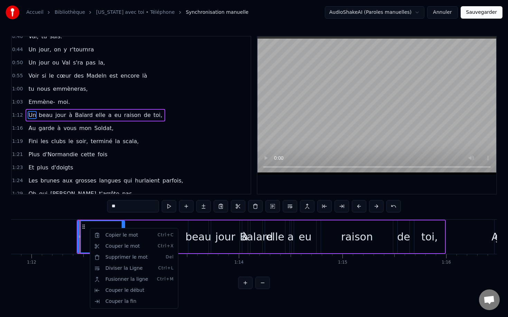
click at [83, 231] on html "Accueil Bibliothèque [US_STATE] avec toi • Téléphone Synchronisation manuelle A…" at bounding box center [254, 150] width 508 height 301
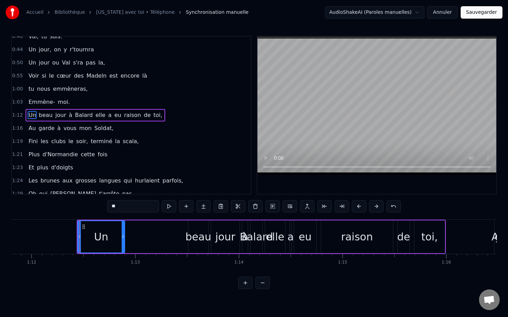
click at [84, 232] on div "Un" at bounding box center [101, 236] width 46 height 31
click at [145, 236] on div "Un beau jour à [GEOGRAPHIC_DATA] elle a eu raison de toi," at bounding box center [261, 237] width 369 height 34
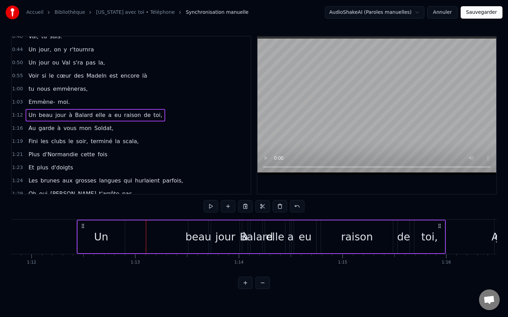
click at [153, 236] on div "Un beau jour à [GEOGRAPHIC_DATA] elle a eu raison de toi," at bounding box center [261, 237] width 369 height 34
click at [90, 238] on div "Un" at bounding box center [101, 237] width 47 height 33
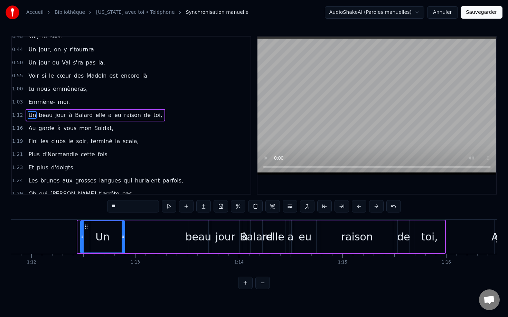
click at [82, 235] on icon at bounding box center [82, 237] width 3 height 6
drag, startPoint x: 124, startPoint y: 237, endPoint x: 161, endPoint y: 238, distance: 37.3
click at [161, 238] on icon at bounding box center [160, 237] width 3 height 6
click at [116, 239] on div "Un" at bounding box center [121, 237] width 14 height 16
click at [126, 239] on div "Un" at bounding box center [121, 237] width 14 height 16
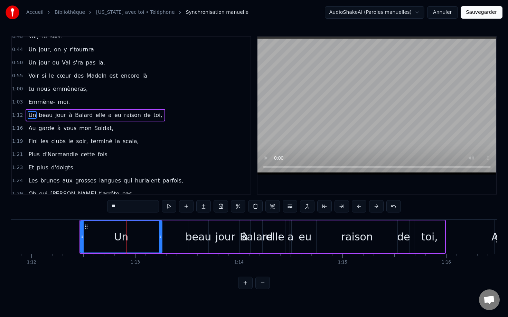
click at [136, 240] on div "Un" at bounding box center [121, 236] width 81 height 31
drag, startPoint x: 86, startPoint y: 236, endPoint x: 134, endPoint y: 238, distance: 48.8
click at [134, 238] on icon at bounding box center [134, 237] width 3 height 6
click at [145, 239] on div "Un" at bounding box center [147, 237] width 14 height 16
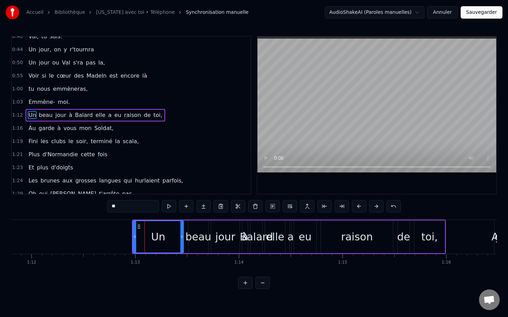
drag, startPoint x: 161, startPoint y: 239, endPoint x: 183, endPoint y: 241, distance: 21.5
click at [183, 241] on div "Un" at bounding box center [158, 237] width 51 height 33
drag, startPoint x: 135, startPoint y: 237, endPoint x: 161, endPoint y: 239, distance: 26.3
click at [161, 239] on icon at bounding box center [161, 237] width 3 height 6
click at [167, 240] on div "Un" at bounding box center [171, 237] width 14 height 16
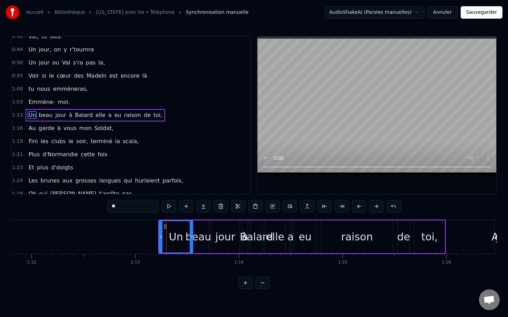
drag, startPoint x: 181, startPoint y: 237, endPoint x: 191, endPoint y: 237, distance: 9.3
click at [191, 237] on icon at bounding box center [191, 237] width 3 height 6
click at [162, 237] on div "Un" at bounding box center [176, 236] width 33 height 31
click at [159, 238] on div "Un" at bounding box center [176, 237] width 34 height 33
drag, startPoint x: 160, startPoint y: 238, endPoint x: 169, endPoint y: 238, distance: 8.3
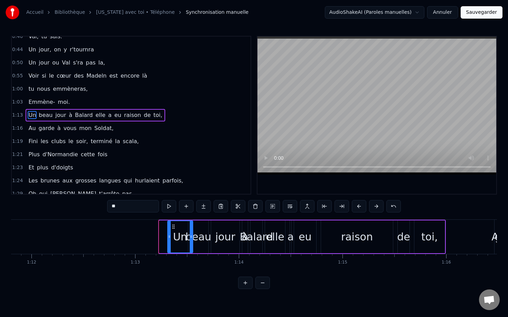
click at [169, 238] on icon at bounding box center [169, 237] width 3 height 6
click at [170, 238] on icon at bounding box center [169, 237] width 3 height 6
click at [176, 239] on div "Un" at bounding box center [180, 237] width 14 height 16
click at [426, 240] on div "toi," at bounding box center [429, 237] width 17 height 16
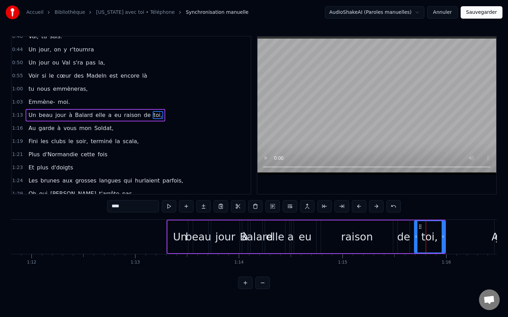
click at [420, 228] on icon at bounding box center [420, 227] width 6 height 6
click at [420, 226] on icon at bounding box center [420, 227] width 6 height 6
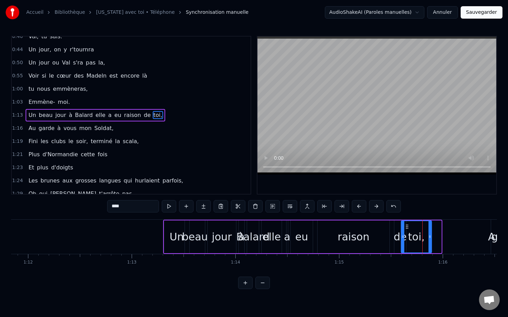
drag, startPoint x: 421, startPoint y: 228, endPoint x: 410, endPoint y: 228, distance: 11.1
click at [410, 228] on icon at bounding box center [407, 227] width 6 height 6
click at [493, 239] on div "garde" at bounding box center [506, 237] width 30 height 16
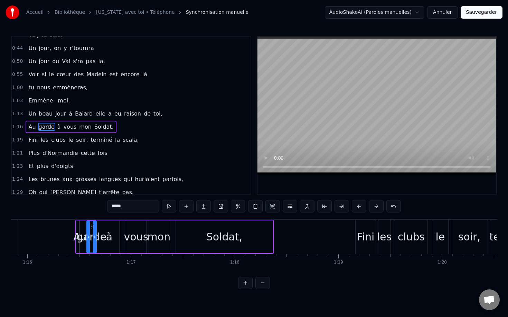
scroll to position [0, 7894]
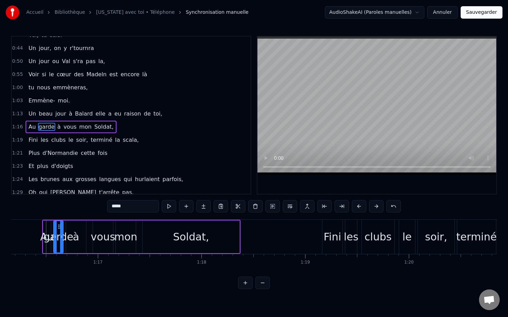
click at [208, 235] on div "Soldat," at bounding box center [191, 237] width 97 height 33
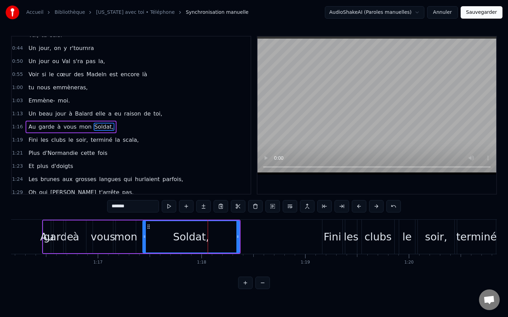
scroll to position [125, 0]
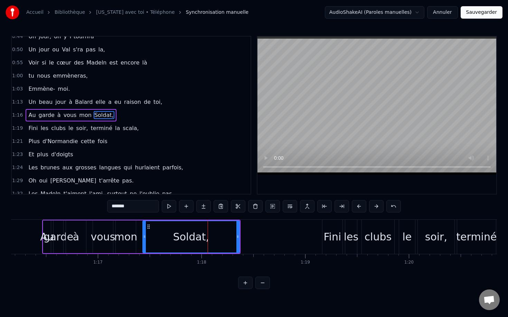
click at [218, 243] on div "Soldat," at bounding box center [191, 236] width 96 height 31
click at [220, 243] on div "Soldat," at bounding box center [191, 236] width 96 height 31
click at [225, 241] on div "Soldat," at bounding box center [191, 236] width 96 height 31
click at [230, 240] on div "Soldat," at bounding box center [191, 236] width 96 height 31
drag, startPoint x: 238, startPoint y: 238, endPoint x: 204, endPoint y: 238, distance: 33.9
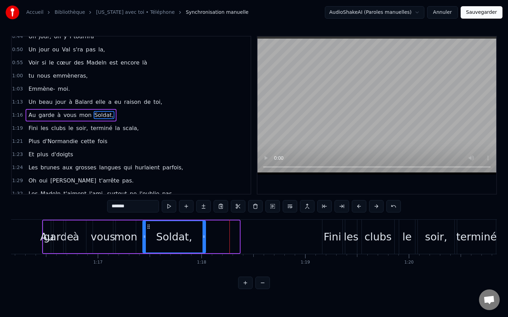
click at [204, 238] on icon at bounding box center [203, 237] width 3 height 6
click at [189, 239] on div "Soldat," at bounding box center [174, 237] width 36 height 16
click at [198, 236] on div "Soldat," at bounding box center [174, 236] width 62 height 31
click at [202, 238] on icon at bounding box center [203, 237] width 3 height 6
drag, startPoint x: 204, startPoint y: 238, endPoint x: 211, endPoint y: 239, distance: 7.3
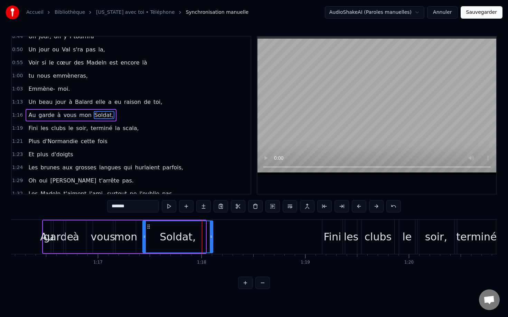
click at [211, 239] on icon at bounding box center [211, 237] width 3 height 6
click at [208, 239] on div "Soldat," at bounding box center [177, 236] width 69 height 31
drag, startPoint x: 212, startPoint y: 239, endPoint x: 216, endPoint y: 239, distance: 4.1
click at [216, 239] on icon at bounding box center [215, 237] width 3 height 6
click at [209, 239] on div "Soldat," at bounding box center [180, 236] width 74 height 31
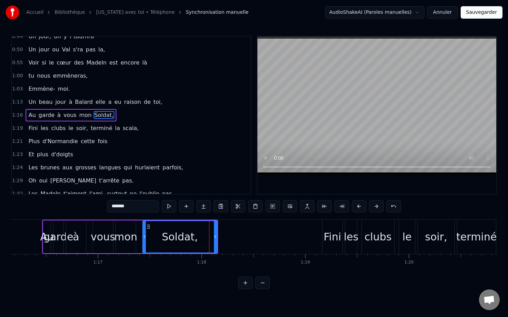
click at [216, 238] on div "Soldat," at bounding box center [179, 237] width 75 height 33
click at [328, 242] on div "Fini" at bounding box center [333, 237] width 18 height 16
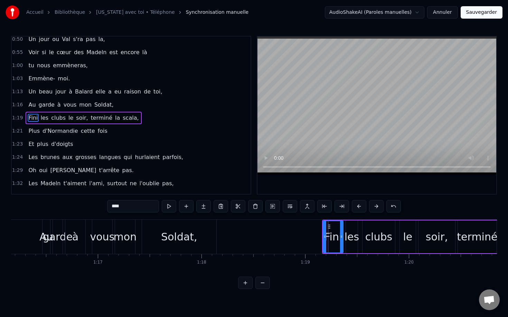
scroll to position [138, 0]
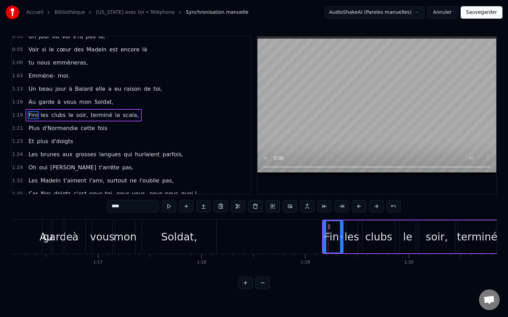
click at [374, 240] on div "clubs" at bounding box center [378, 237] width 27 height 16
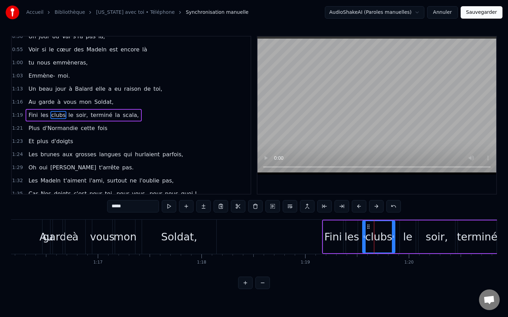
click at [409, 239] on div "le" at bounding box center [407, 237] width 9 height 16
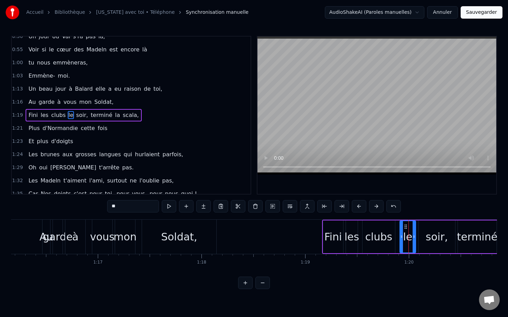
click at [440, 242] on div "soir," at bounding box center [437, 237] width 22 height 16
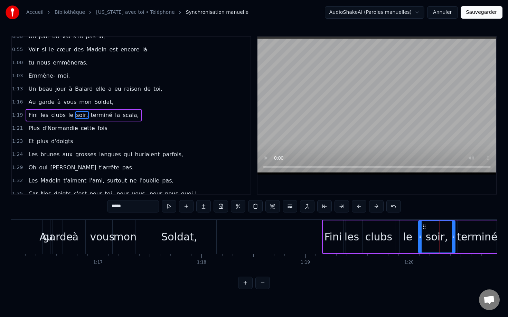
click at [467, 244] on div "terminé" at bounding box center [477, 237] width 40 height 16
type input "*******"
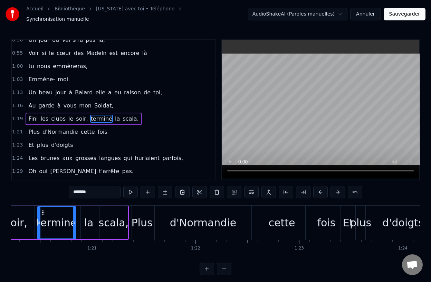
scroll to position [0, 8314]
